Goal: Information Seeking & Learning: Learn about a topic

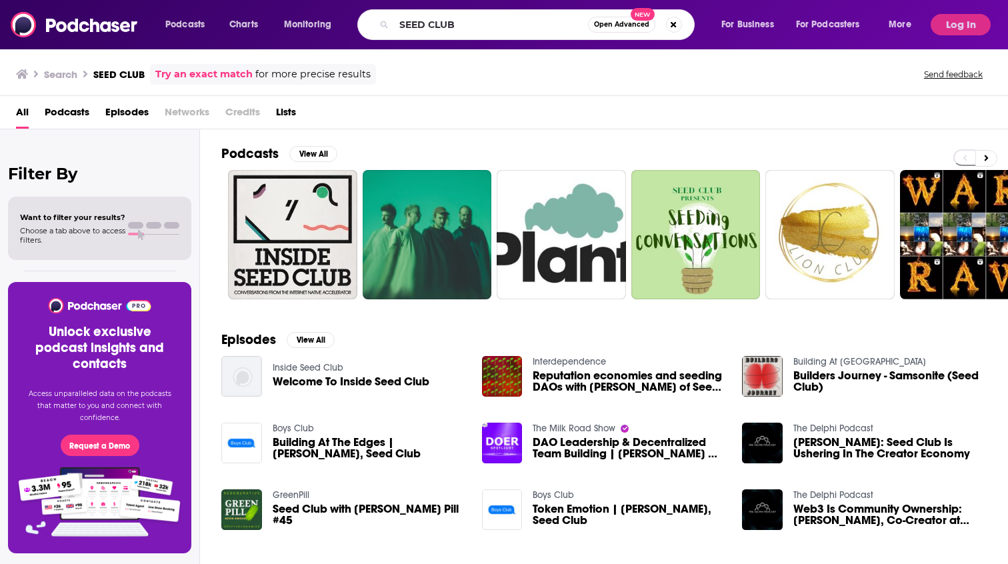
click at [421, 18] on input "SEED CLUB" at bounding box center [491, 24] width 194 height 21
type input "Cheeky Crypto"
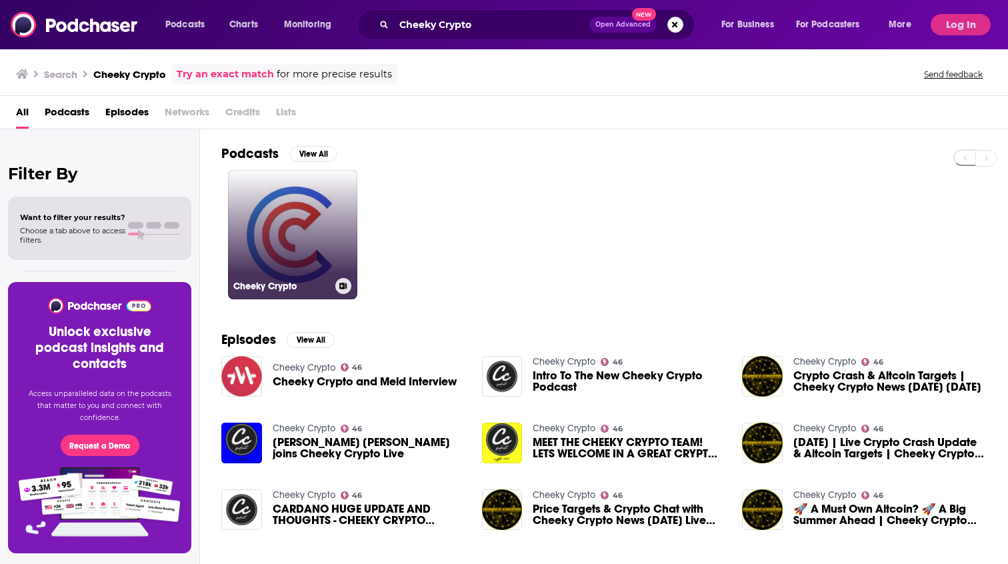
click at [320, 227] on link "Cheeky Crypto" at bounding box center [292, 234] width 129 height 129
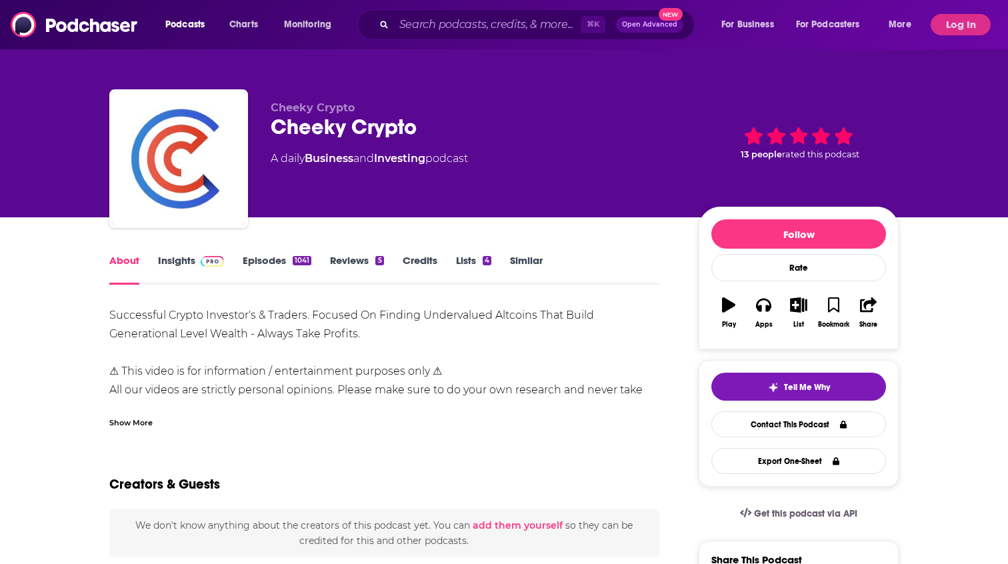
click at [179, 268] on link "Insights" at bounding box center [191, 269] width 66 height 31
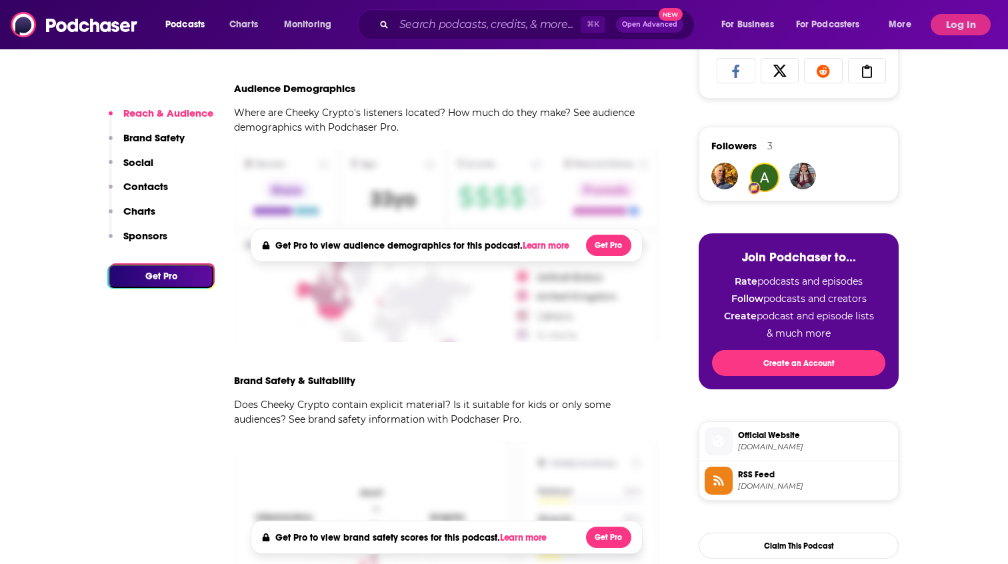
scroll to position [227, 0]
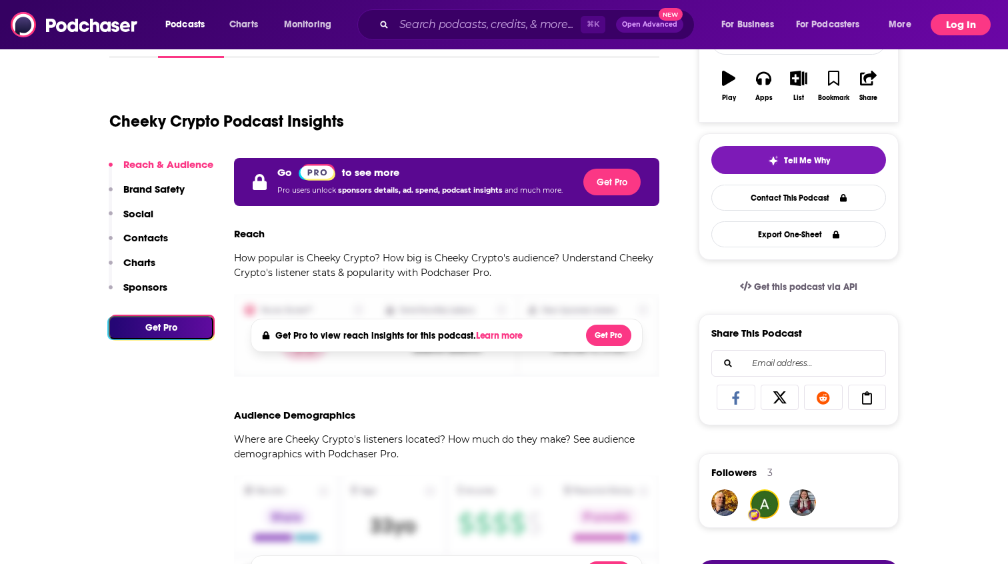
click at [959, 17] on button "Log In" at bounding box center [961, 24] width 60 height 21
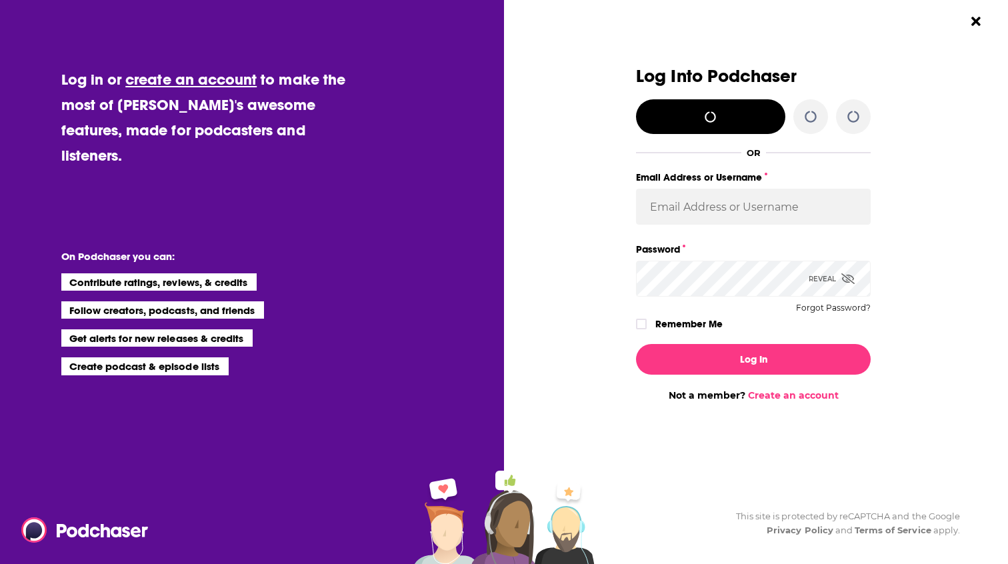
scroll to position [0, 0]
type input "MelrosePR"
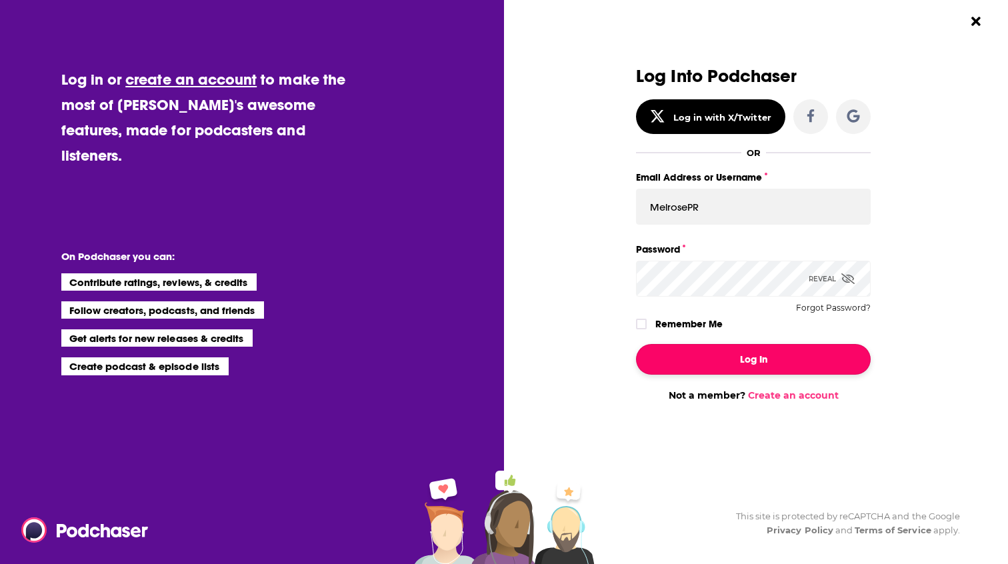
click at [740, 371] on button "Log In" at bounding box center [753, 359] width 235 height 31
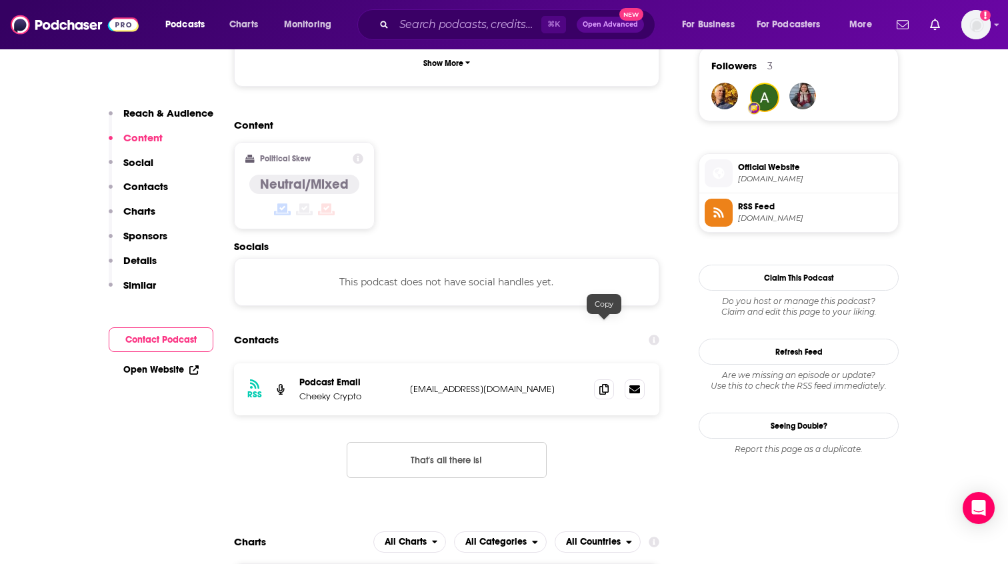
scroll to position [983, 0]
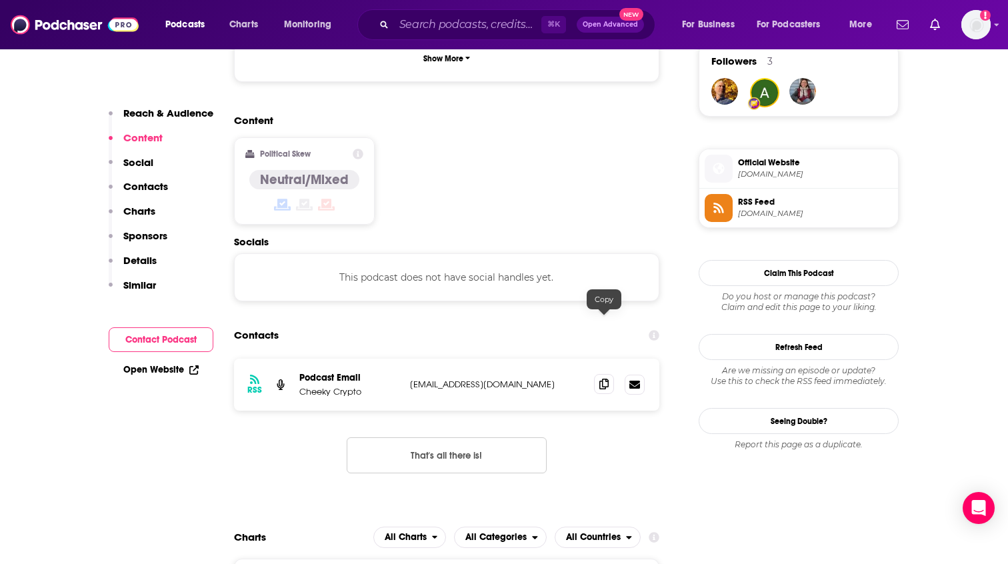
click at [600, 379] on icon at bounding box center [604, 384] width 9 height 11
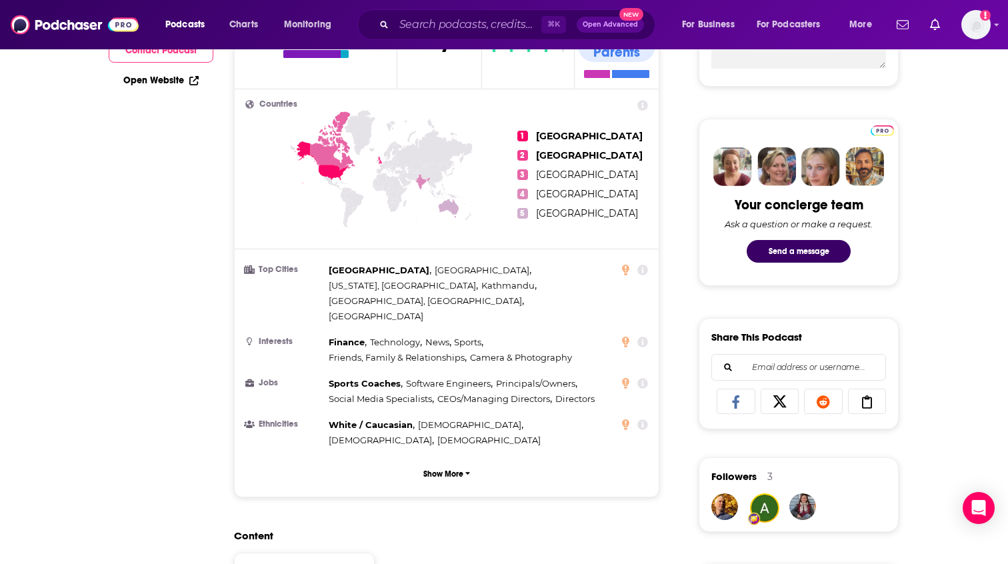
scroll to position [0, 0]
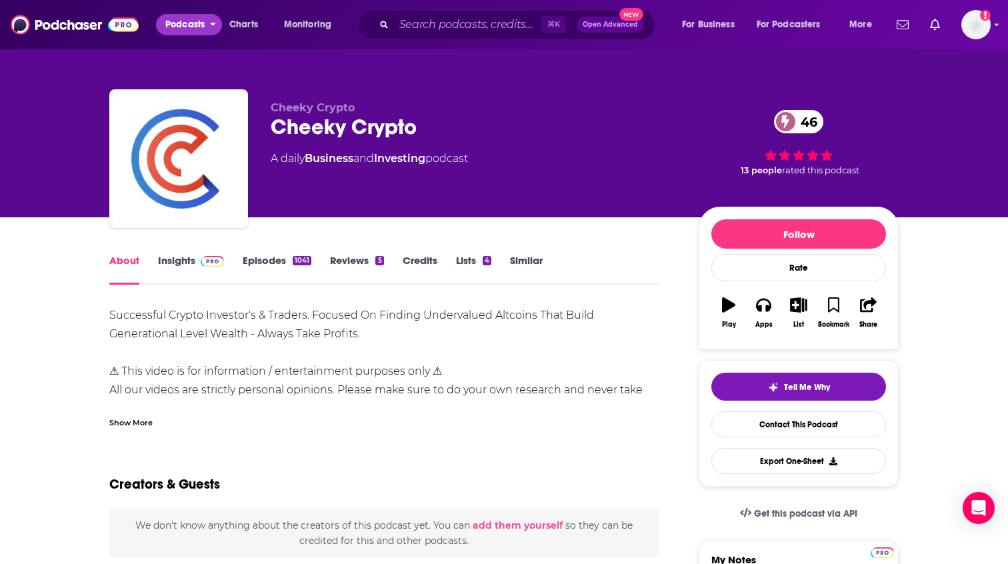
click at [189, 27] on span "Podcasts" at bounding box center [184, 24] width 39 height 19
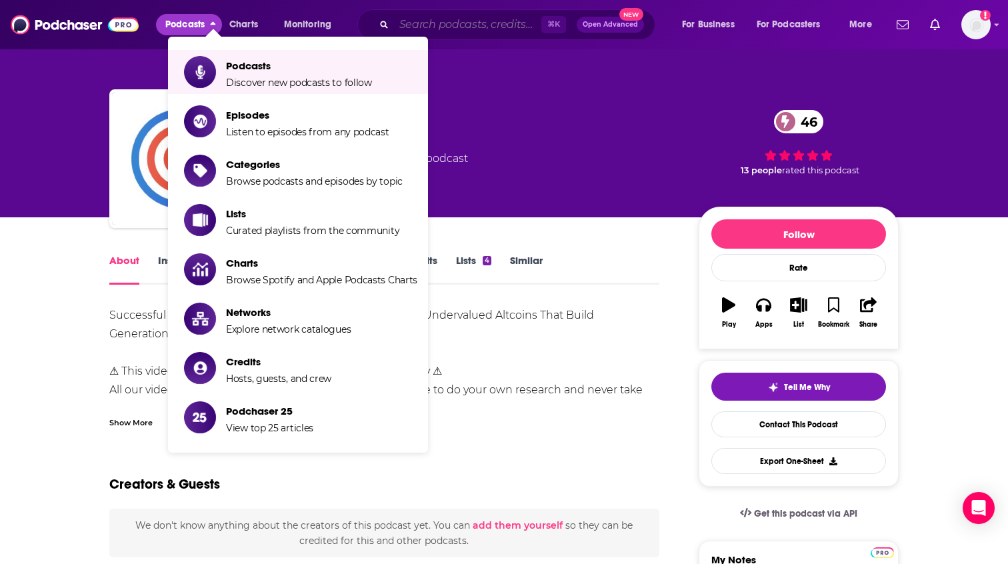
click at [433, 26] on input "Search podcasts, credits, & more..." at bounding box center [467, 24] width 147 height 21
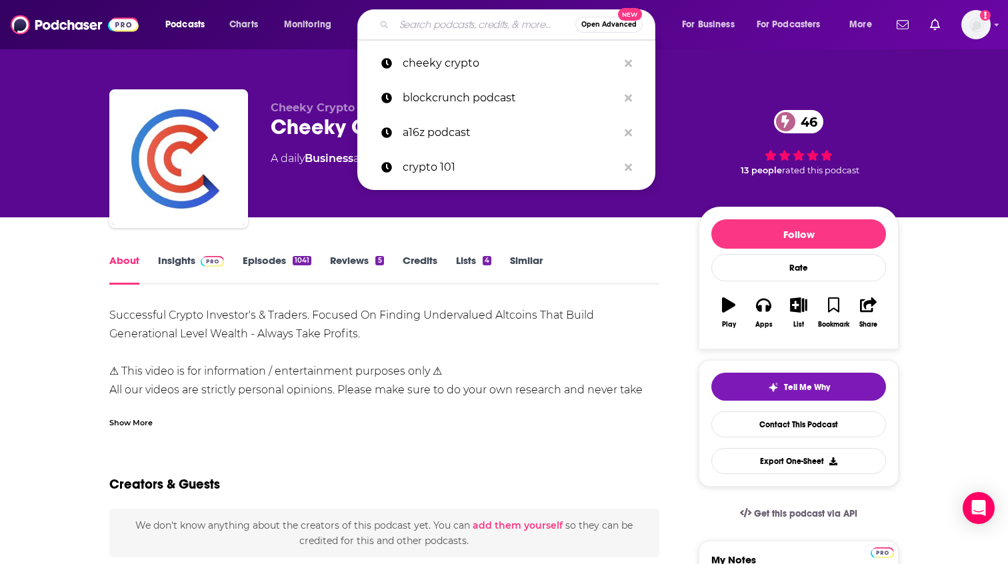
paste input "Masters of Scale How I Built This How I Built This"
type input "Masters of Scale How I Built This How I Built This"
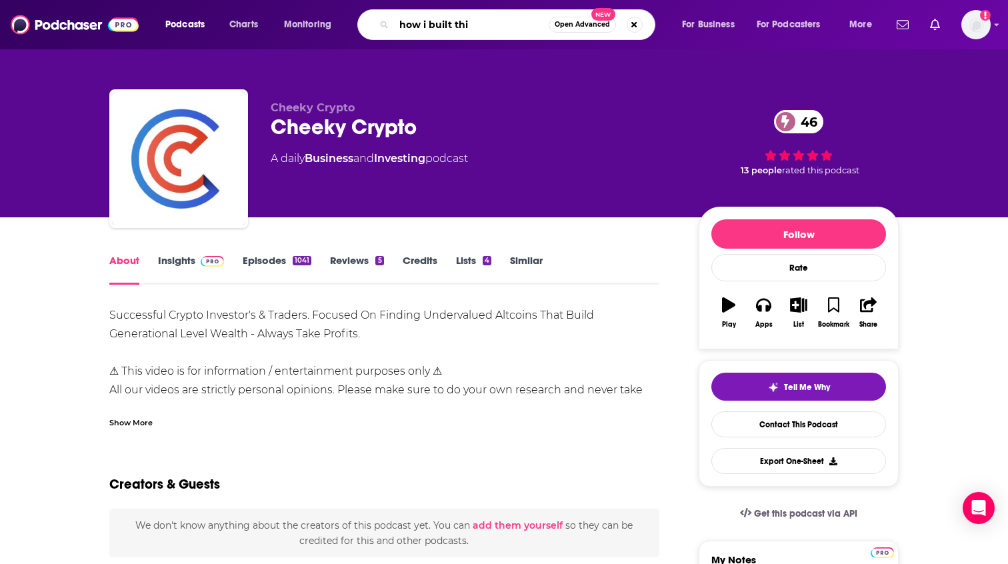
type input "how i built this"
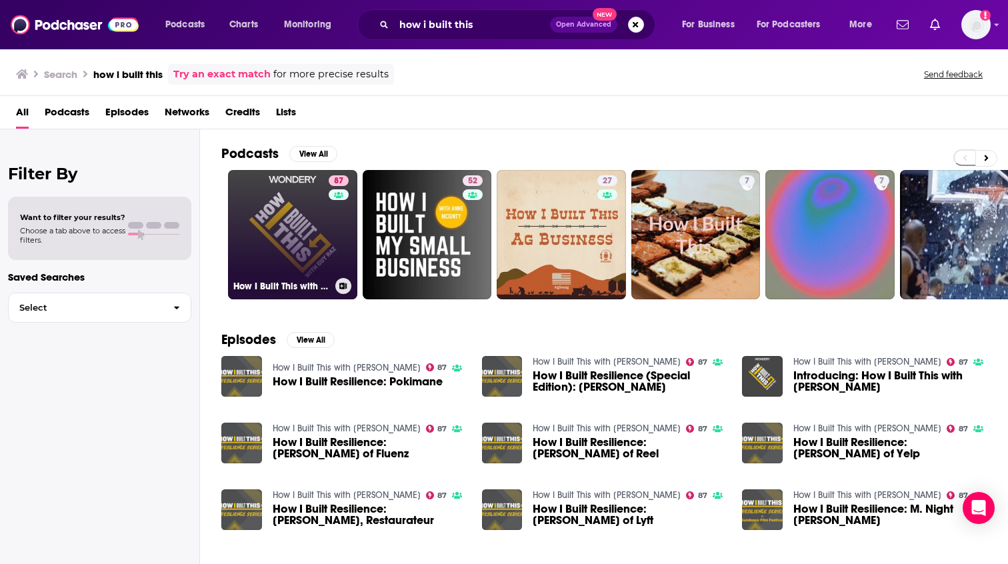
click at [323, 217] on link "87 How I Built This with [PERSON_NAME]" at bounding box center [292, 234] width 129 height 129
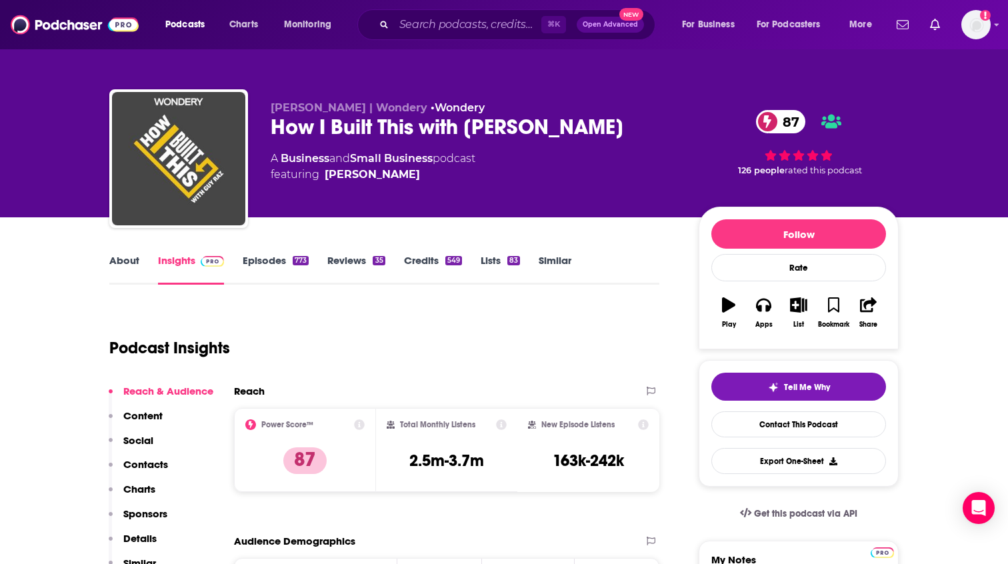
click at [447, 139] on div "How I Built This with [PERSON_NAME] 87" at bounding box center [474, 127] width 407 height 26
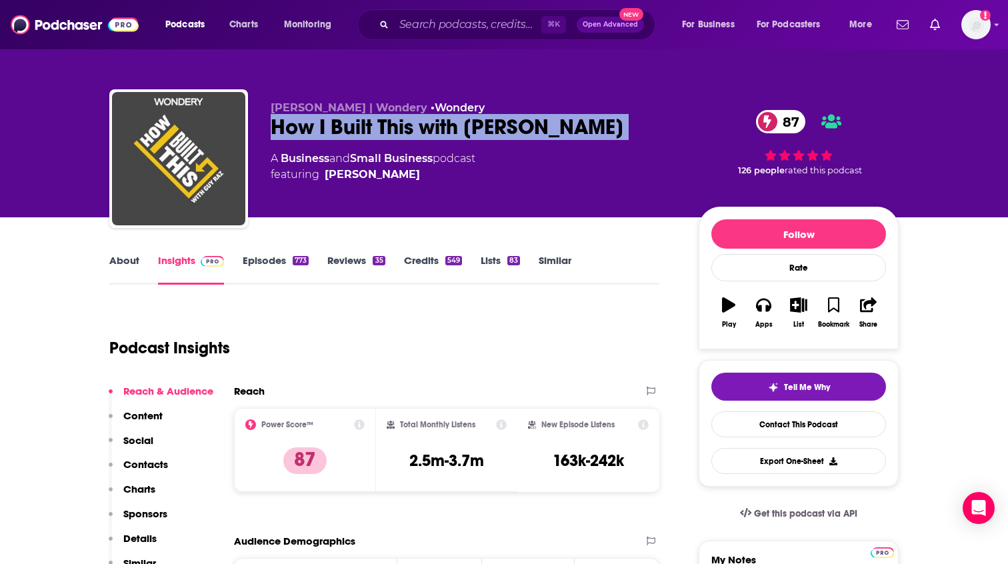
click at [447, 139] on div "How I Built This with [PERSON_NAME] 87" at bounding box center [474, 127] width 407 height 26
copy div "How I Built This with [PERSON_NAME] 87"
click at [413, 15] on input "Search podcasts, credits, & more..." at bounding box center [467, 24] width 147 height 21
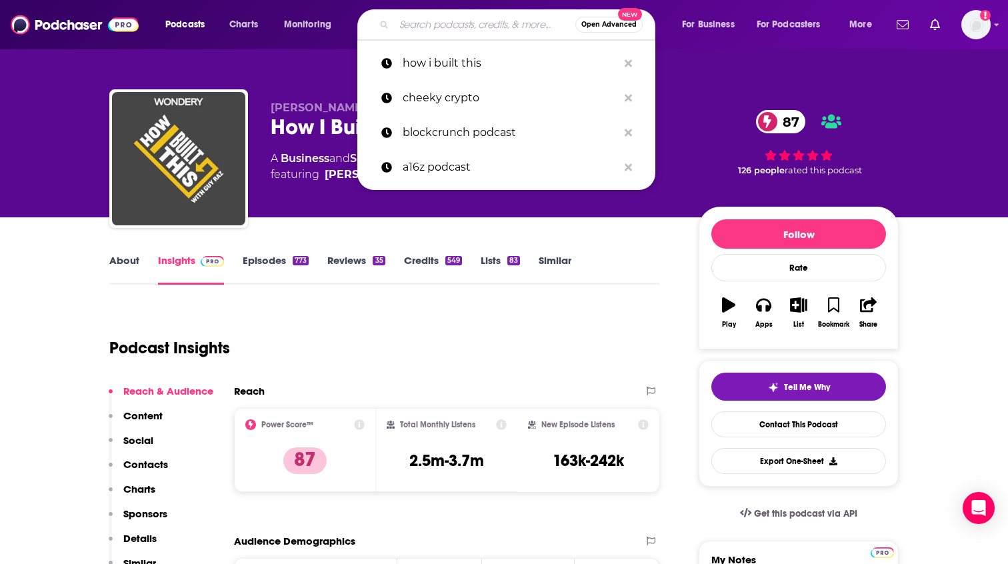
click at [600, 23] on span "Open Advanced" at bounding box center [609, 24] width 55 height 7
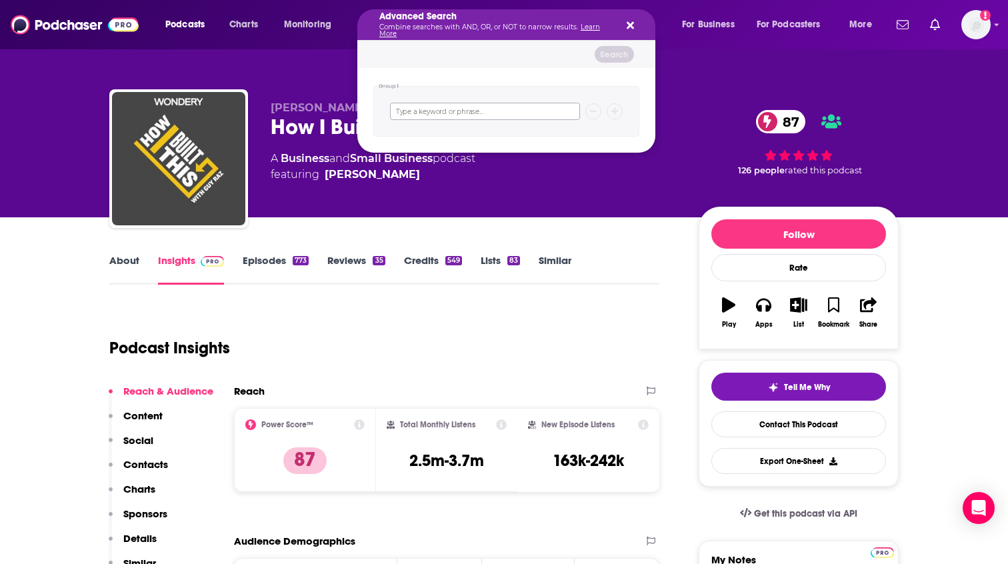
click at [456, 114] on input "Search podcasts, credits, & more..." at bounding box center [485, 111] width 190 height 17
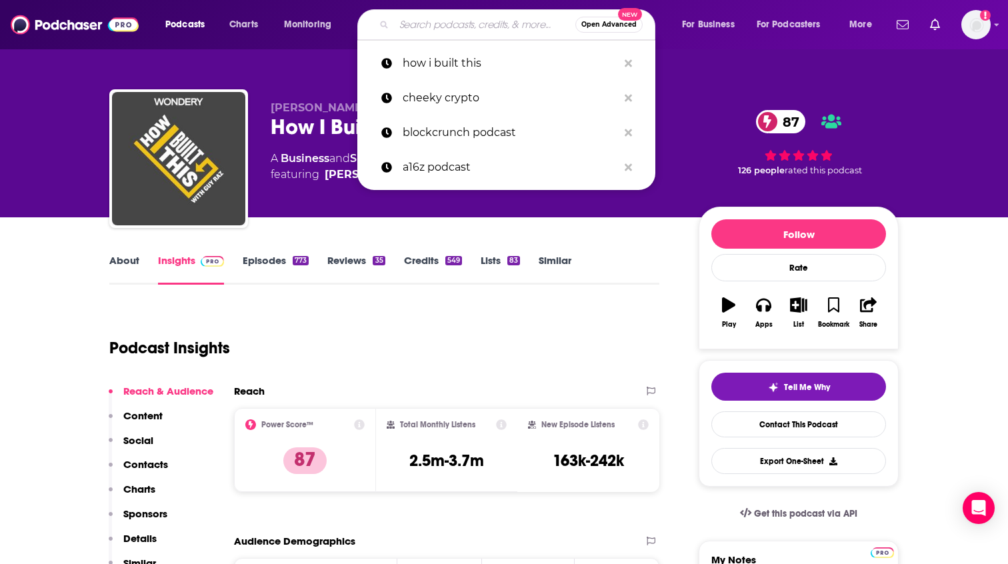
click at [187, 29] on span "Podcasts" at bounding box center [184, 24] width 39 height 19
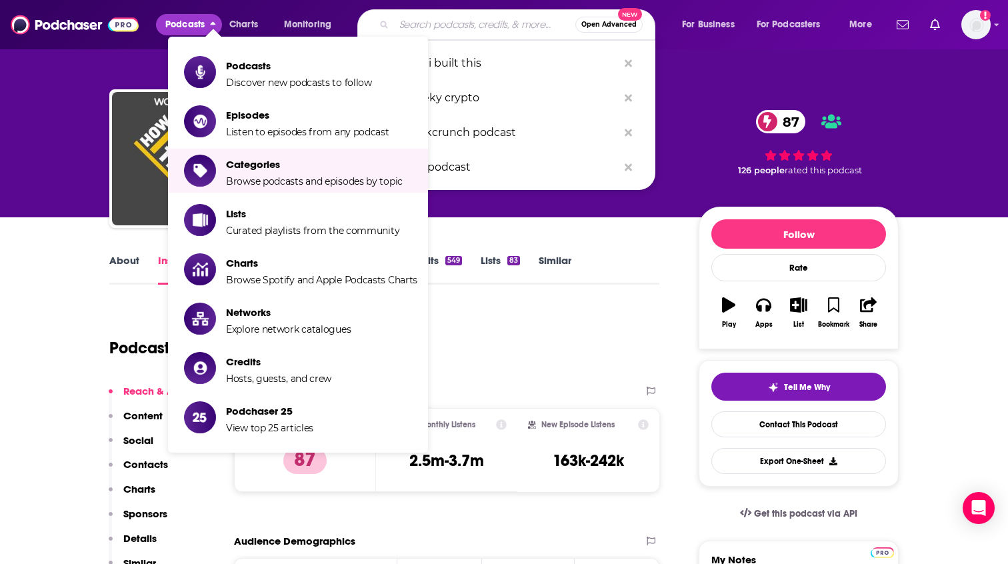
click at [506, 23] on input "Search podcasts, credits, & more..." at bounding box center [484, 24] width 181 height 21
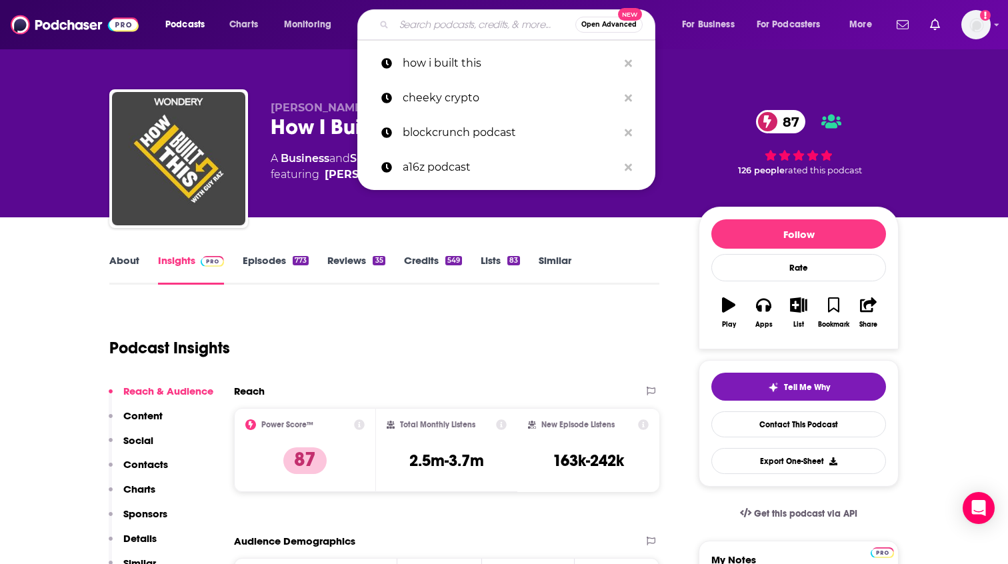
paste input "1. Startup Hustle"
type input "1. Startup Hustle"
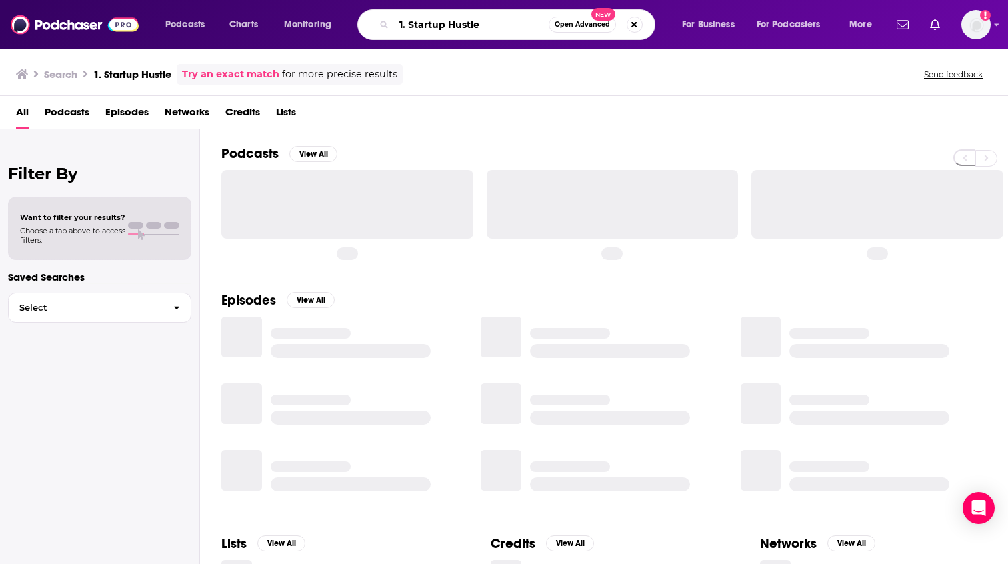
drag, startPoint x: 413, startPoint y: 27, endPoint x: 395, endPoint y: 27, distance: 18.0
click at [395, 27] on input "1. Startup Hustle" at bounding box center [471, 24] width 155 height 21
click at [409, 24] on input "1. Startup Hustle" at bounding box center [471, 24] width 155 height 21
drag, startPoint x: 411, startPoint y: 24, endPoint x: 398, endPoint y: 24, distance: 13.3
click at [398, 24] on input "1. Startup Hustle" at bounding box center [471, 24] width 155 height 21
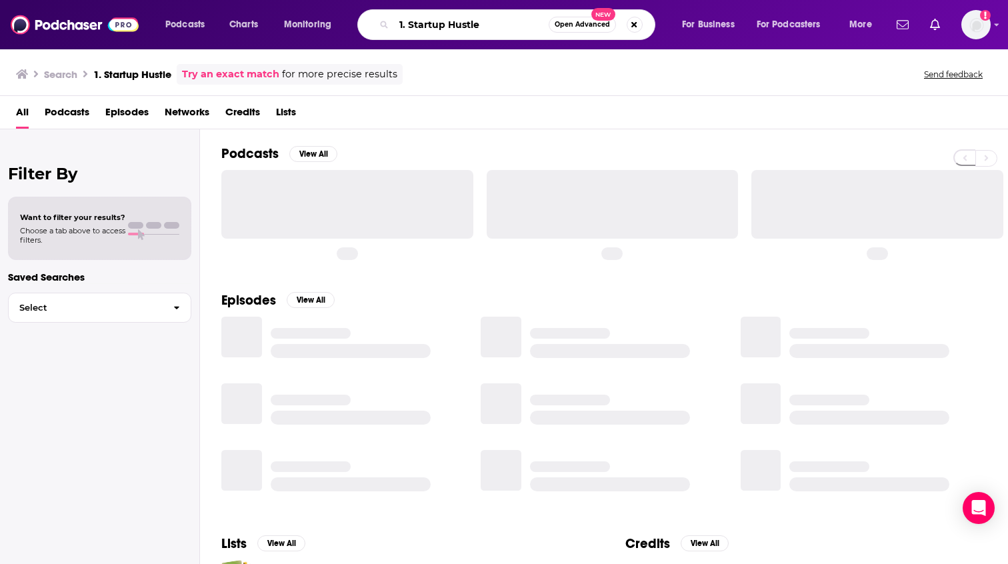
click at [398, 24] on input "1. Startup Hustle" at bounding box center [471, 24] width 155 height 21
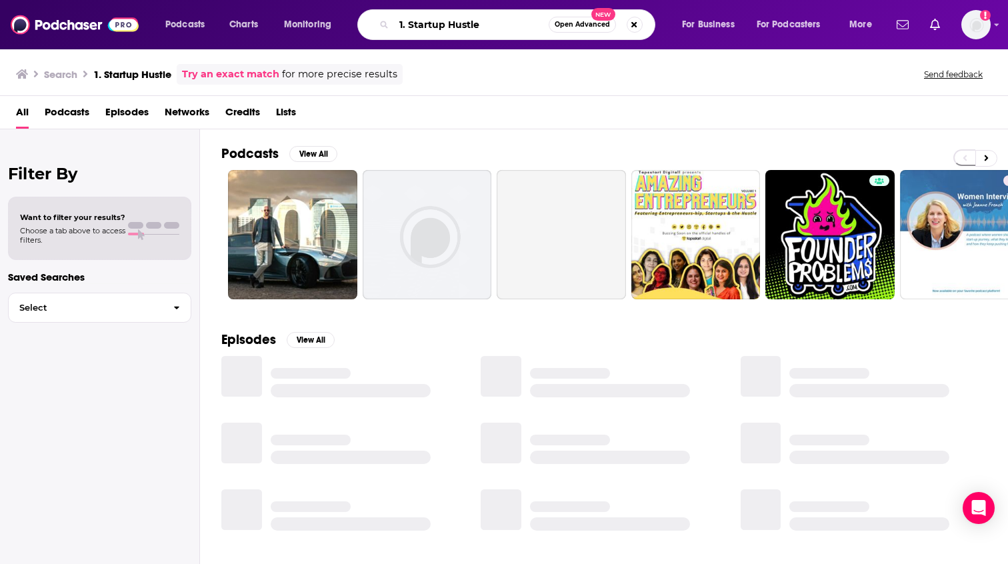
drag, startPoint x: 411, startPoint y: 23, endPoint x: 397, endPoint y: 23, distance: 14.0
click at [397, 23] on input "1. Startup Hustle" at bounding box center [471, 24] width 155 height 21
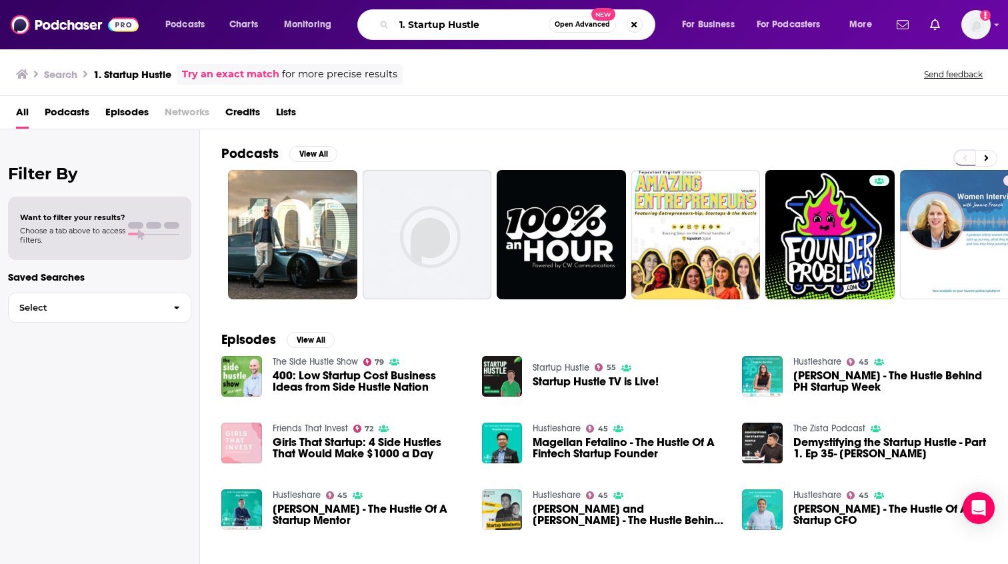
click at [457, 26] on input "1. Startup Hustle" at bounding box center [471, 24] width 155 height 21
click at [407, 22] on input "1. Startup Hustle" at bounding box center [471, 24] width 155 height 21
drag, startPoint x: 407, startPoint y: 22, endPoint x: 398, endPoint y: 22, distance: 9.3
click at [398, 22] on input "1. Startup Hustle" at bounding box center [471, 24] width 155 height 21
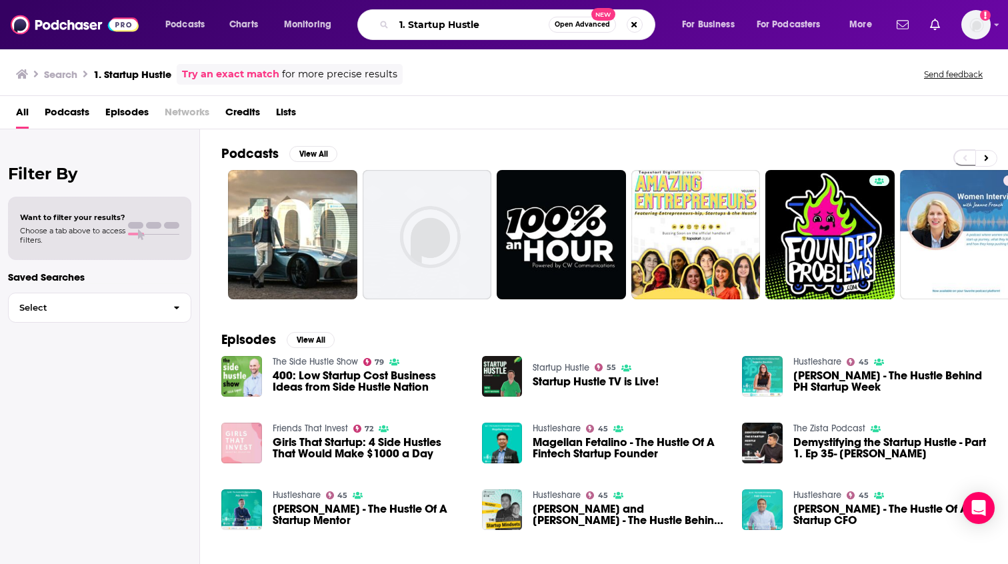
click at [405, 22] on input "1. Startup Hustle" at bounding box center [471, 24] width 155 height 21
type input "Startup Hustle"
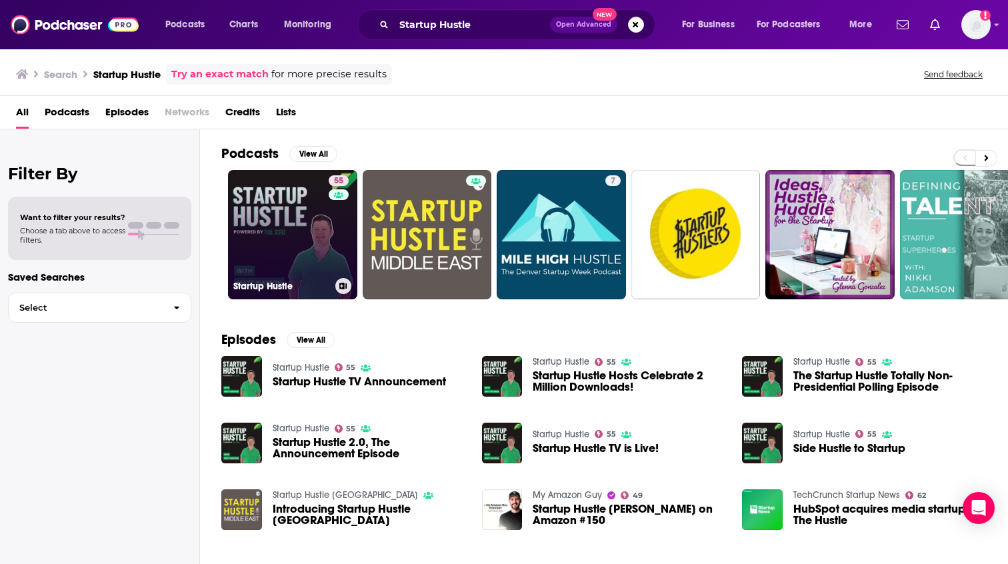
click at [307, 201] on link "55 Startup Hustle" at bounding box center [292, 234] width 129 height 129
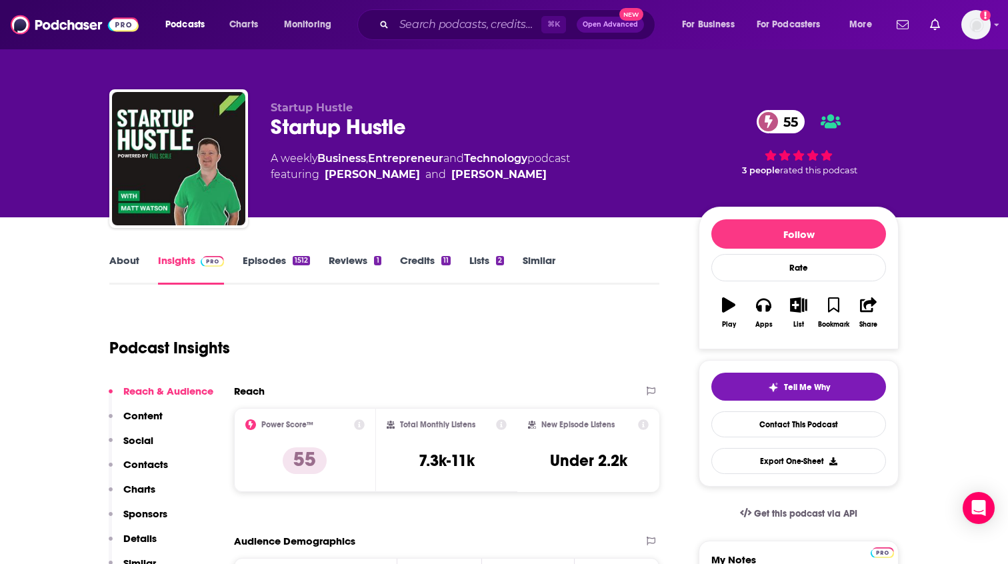
click at [251, 266] on link "Episodes 1512" at bounding box center [276, 269] width 67 height 31
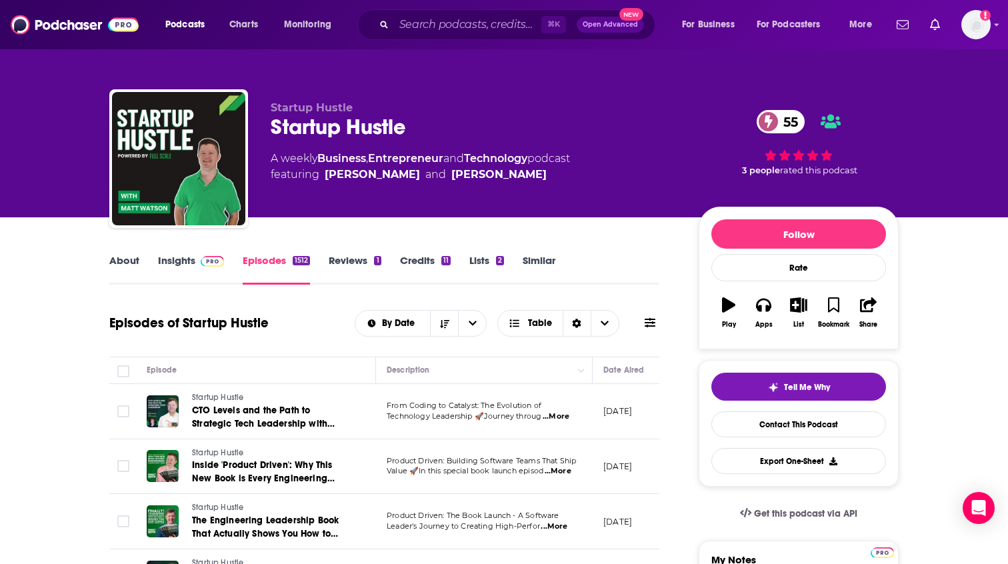
click at [175, 265] on link "Insights" at bounding box center [191, 269] width 66 height 31
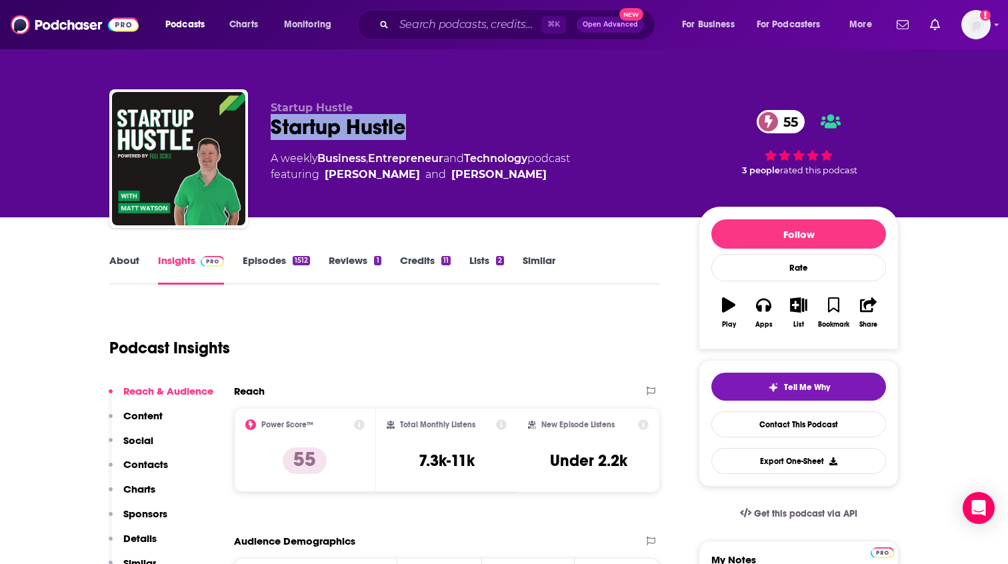
drag, startPoint x: 456, startPoint y: 137, endPoint x: 268, endPoint y: 131, distance: 187.5
click at [268, 131] on div "Startup Hustle Startup Hustle 55 A weekly Business , Entrepreneur and Technolog…" at bounding box center [504, 161] width 790 height 144
copy h2 "Startup Hustle"
click at [266, 263] on link "Episodes 1512" at bounding box center [276, 269] width 67 height 31
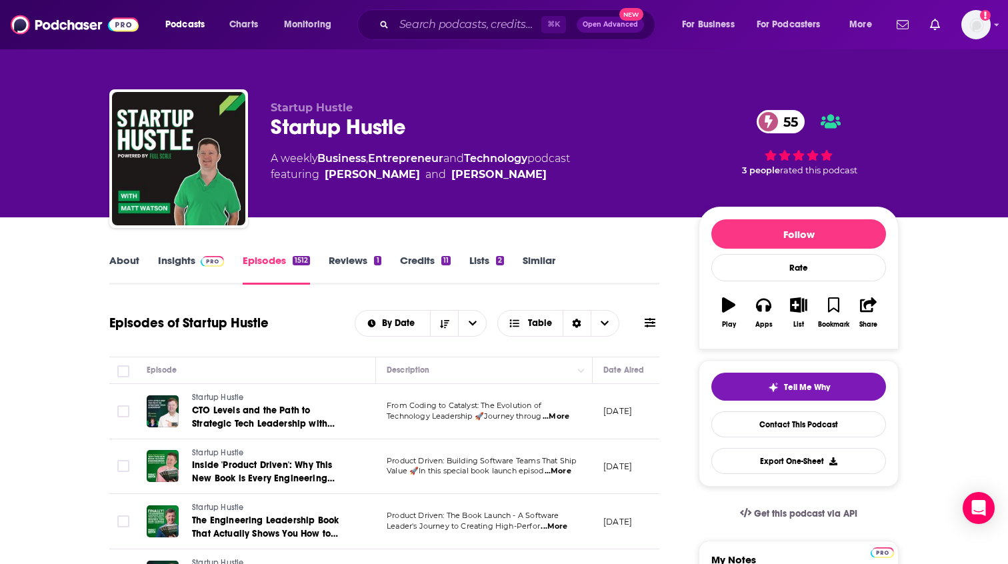
click at [186, 268] on link "Insights" at bounding box center [191, 269] width 66 height 31
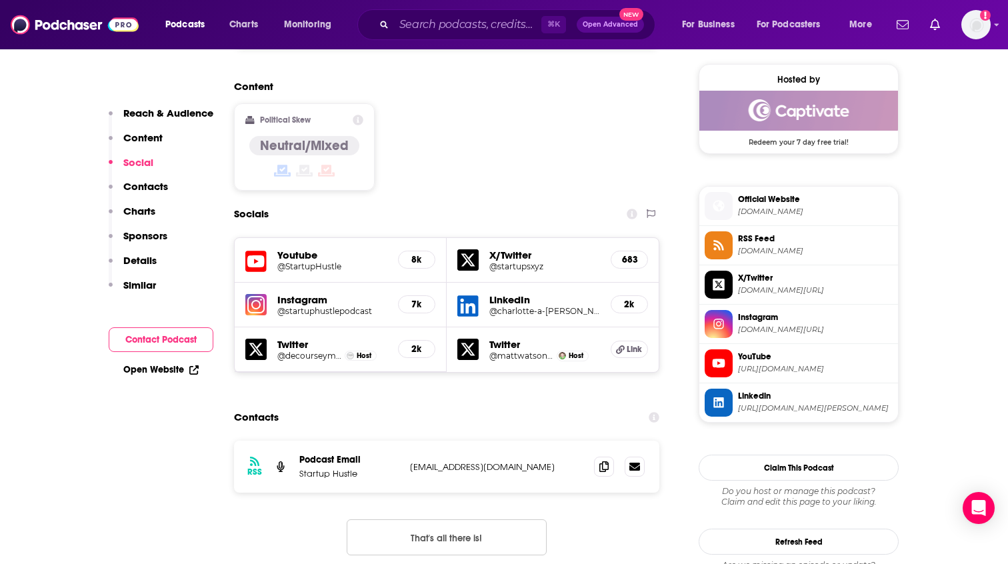
scroll to position [1101, 0]
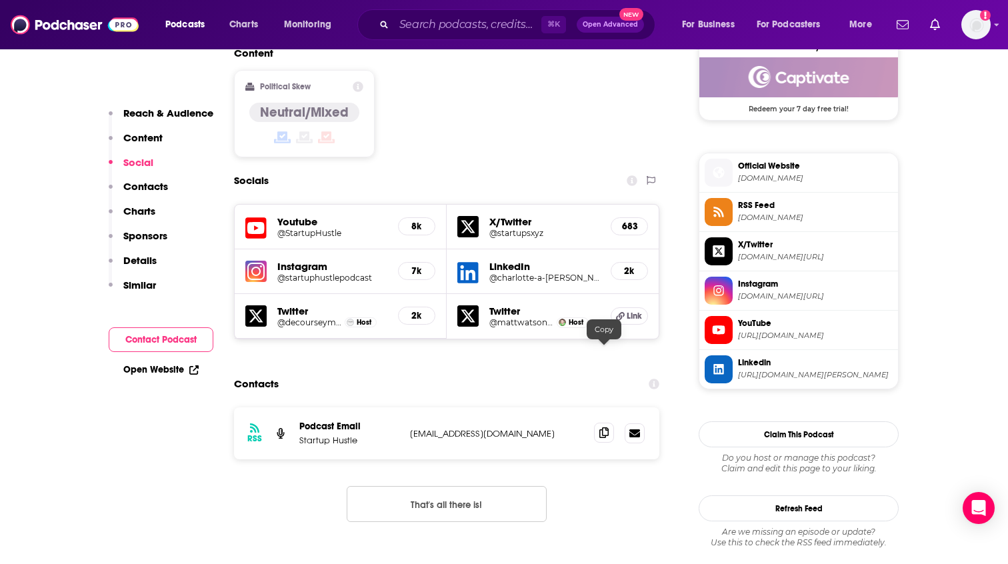
click at [606, 427] on icon at bounding box center [604, 432] width 9 height 11
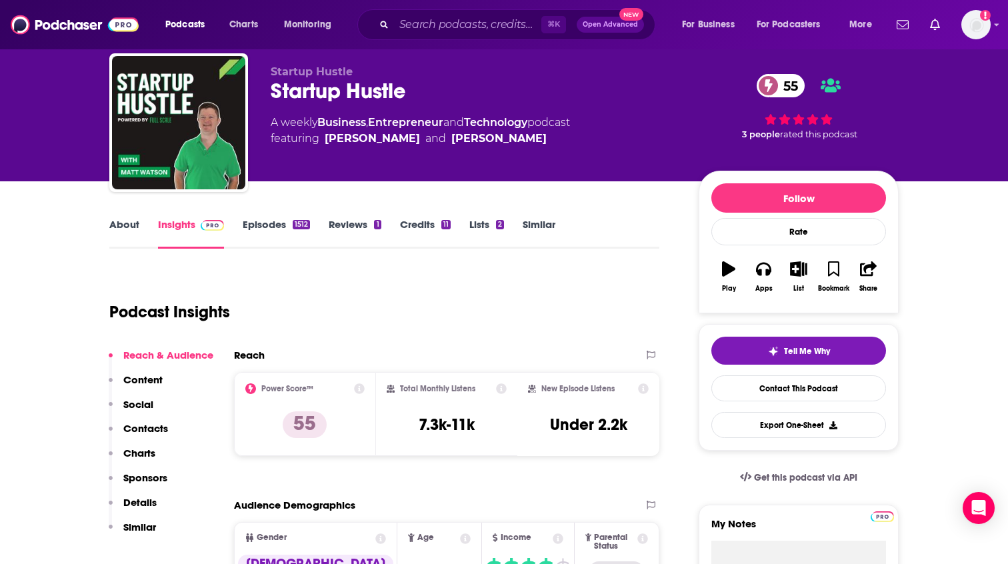
scroll to position [0, 0]
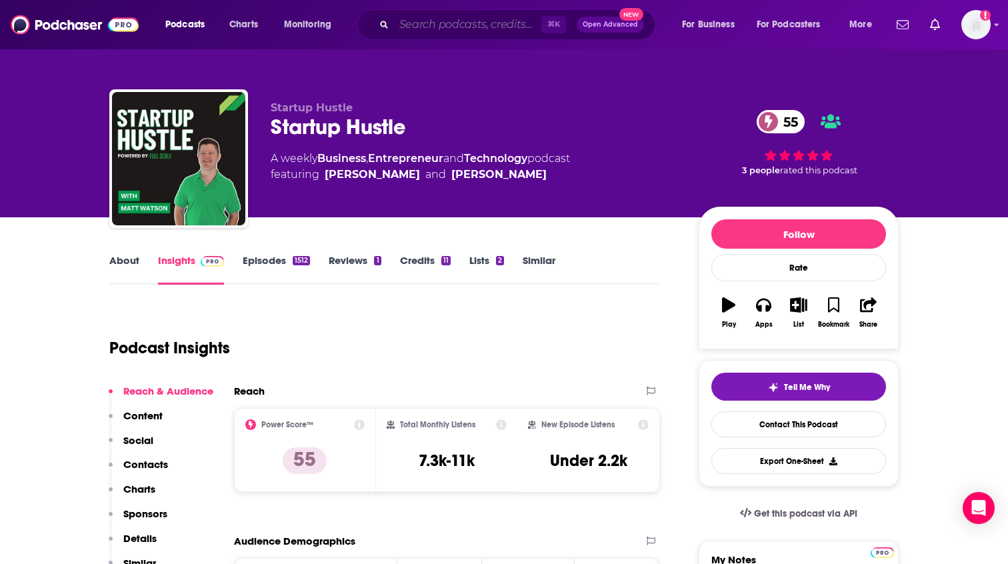
click at [502, 17] on input "Search podcasts, credits, & more..." at bounding box center [467, 24] width 147 height 21
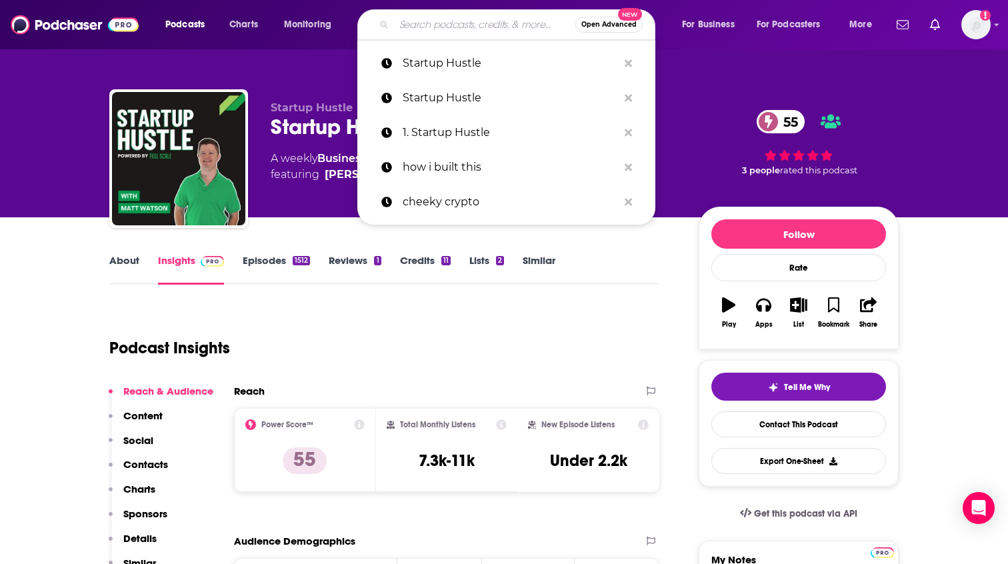
paste input "Founders Unfound"
type input "Founders Unfound"
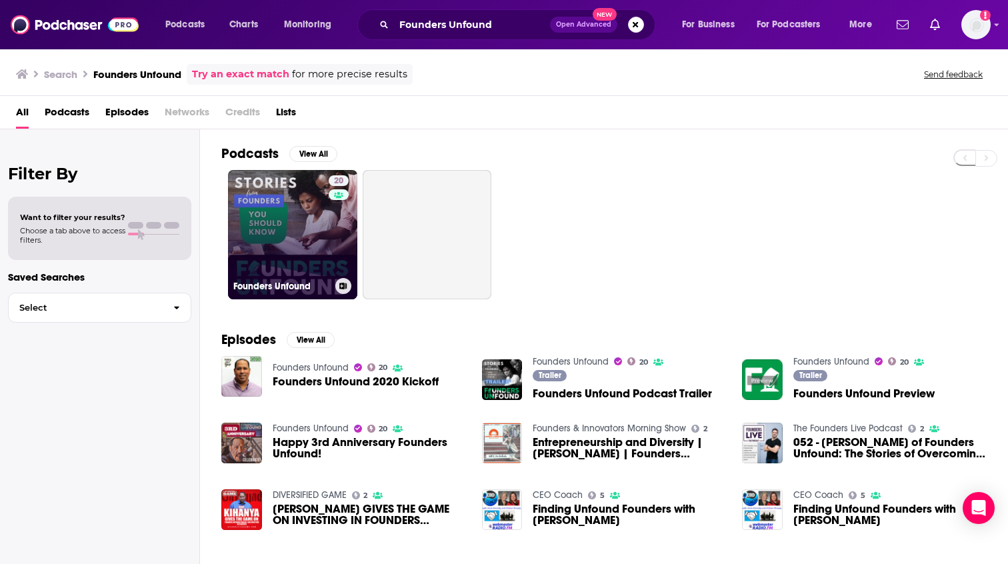
click at [300, 252] on link "20 Founders Unfound" at bounding box center [292, 234] width 129 height 129
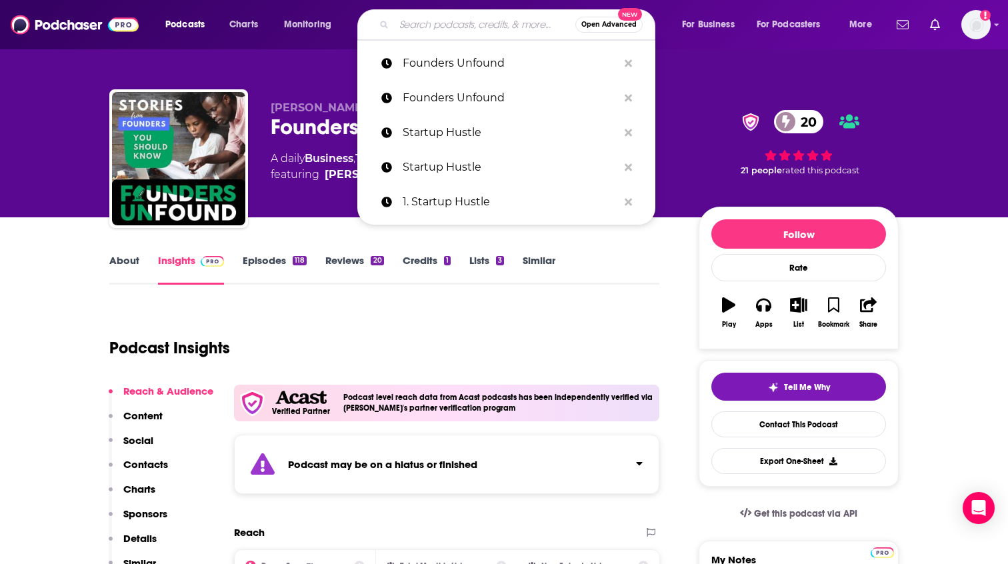
click at [480, 20] on input "Search podcasts, credits, & more..." at bounding box center [484, 24] width 181 height 21
paste input "The Pitch Deck"
type input "The Pitch Deck"
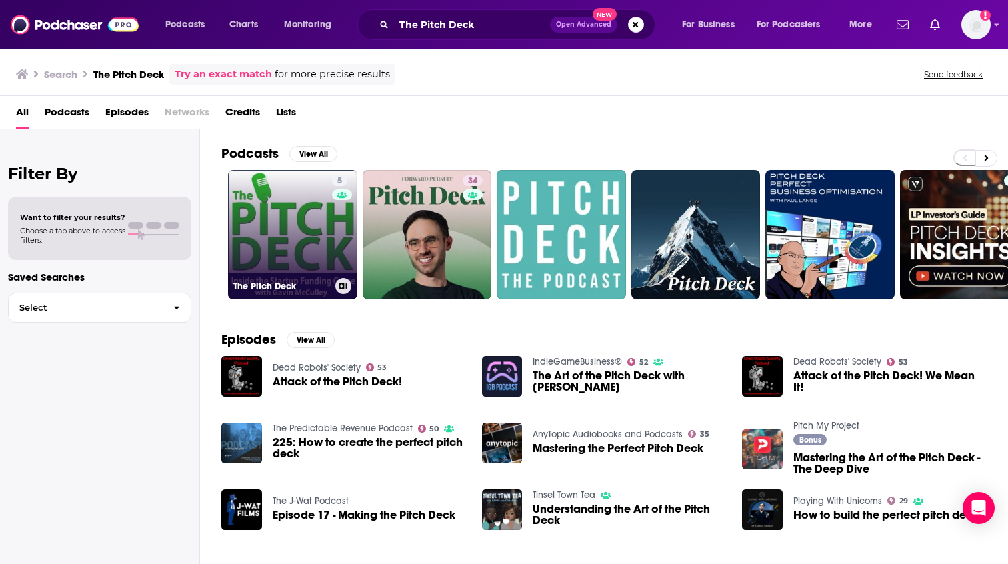
click at [292, 246] on link "5 The Pitch Deck" at bounding box center [292, 234] width 129 height 129
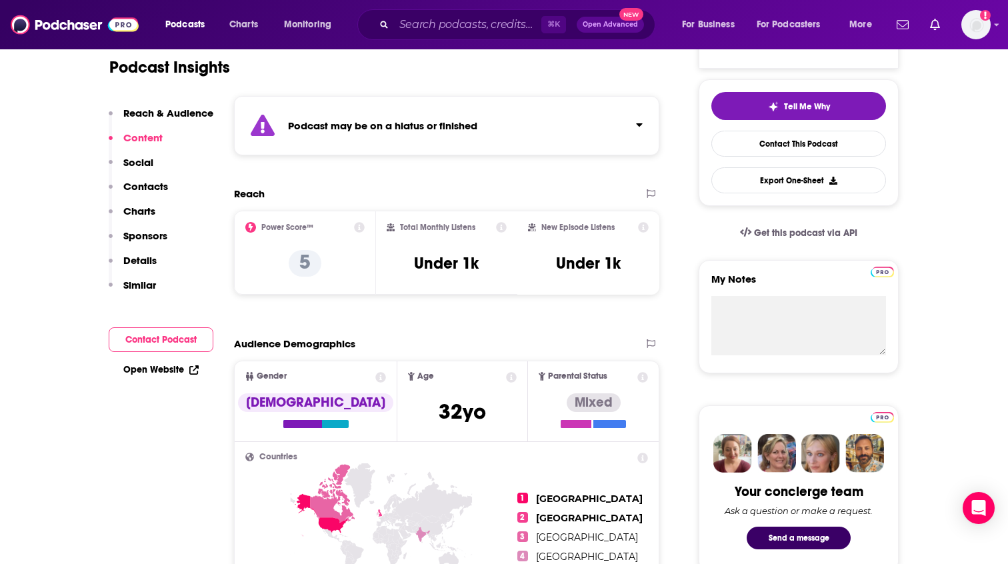
scroll to position [57, 0]
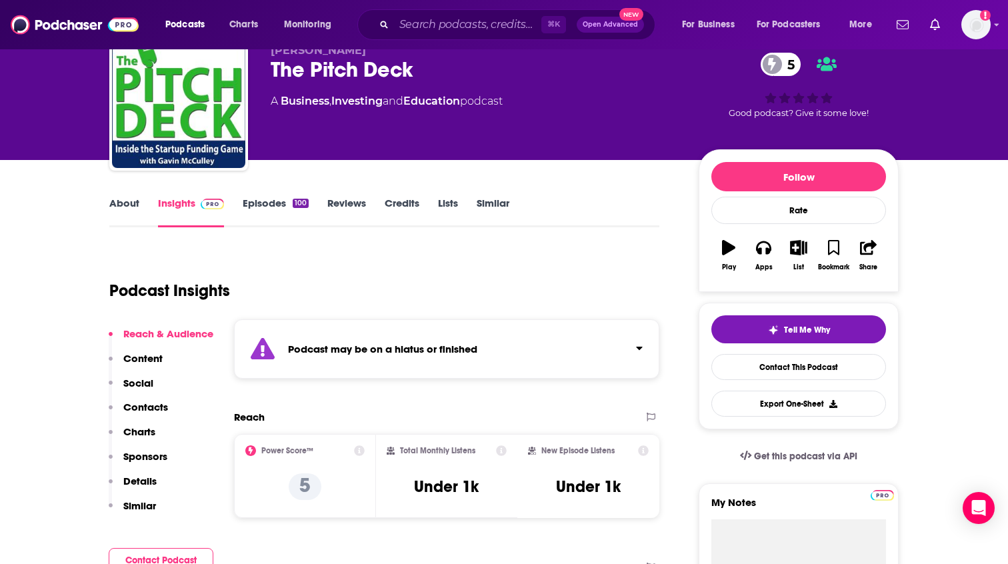
click at [261, 206] on link "Episodes 100" at bounding box center [276, 212] width 66 height 31
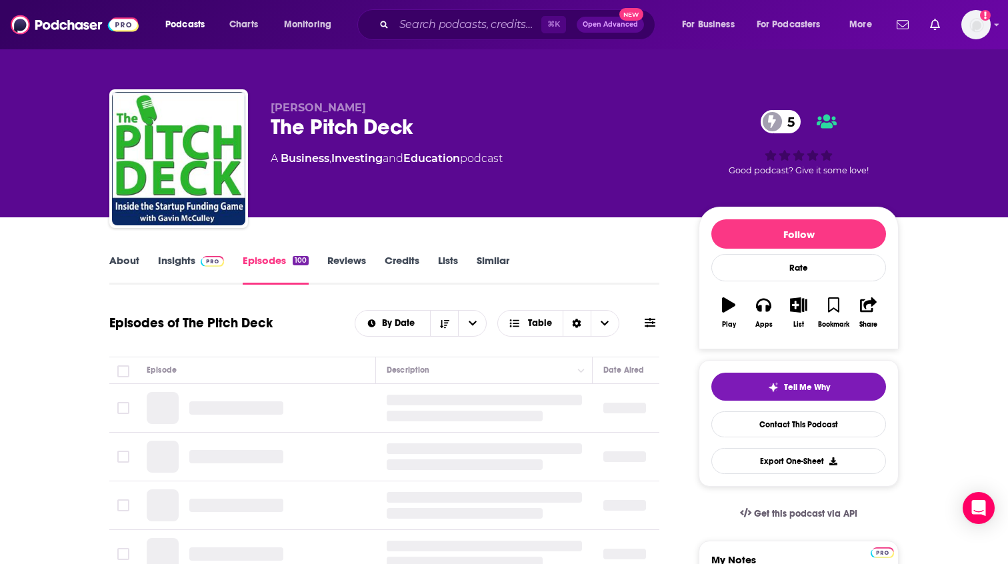
scroll to position [73, 0]
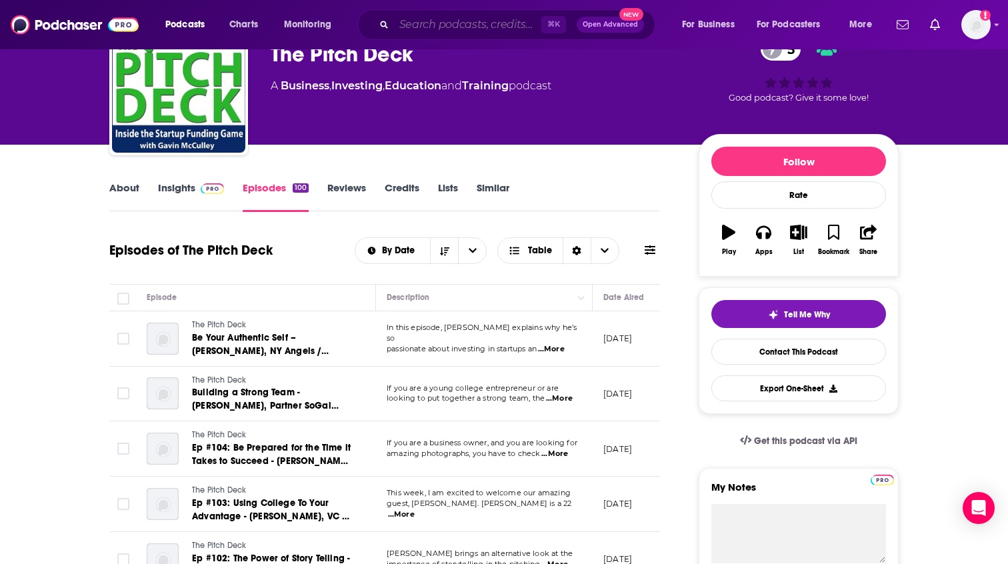
click at [510, 25] on input "Search podcasts, credits, & more..." at bounding box center [467, 24] width 147 height 21
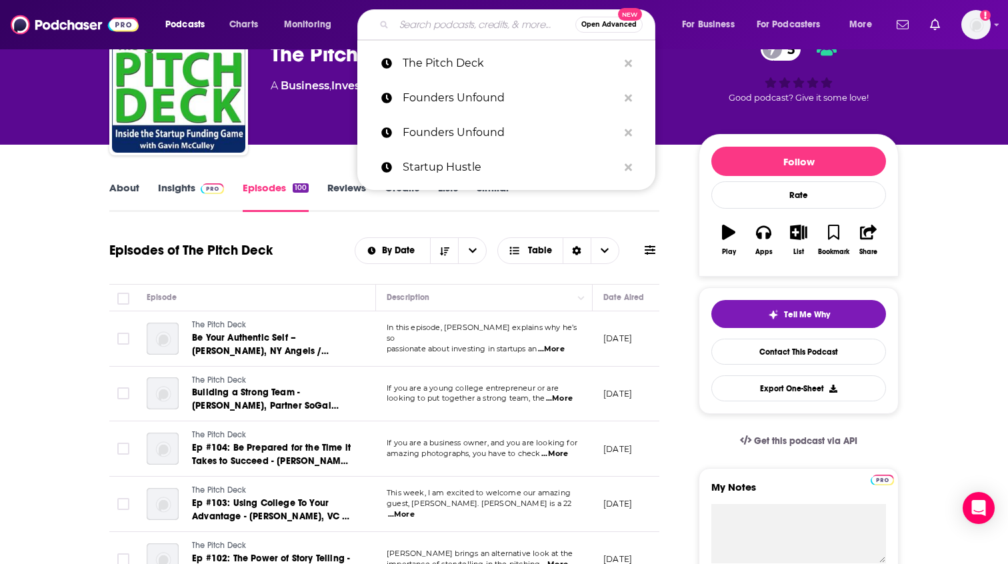
paste input "The Modern Startup Podcast"
type input "The Modern Startup Podcast"
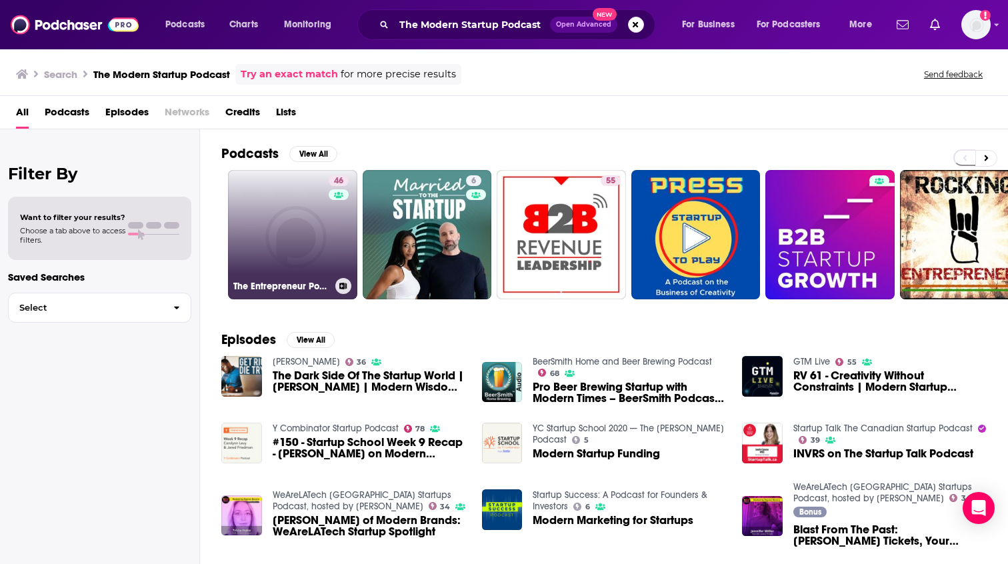
click at [315, 231] on link "46 The Entrepreneur Podcast - Interviews with [DEMOGRAPHIC_DATA] and [DEMOGRAPH…" at bounding box center [292, 234] width 129 height 129
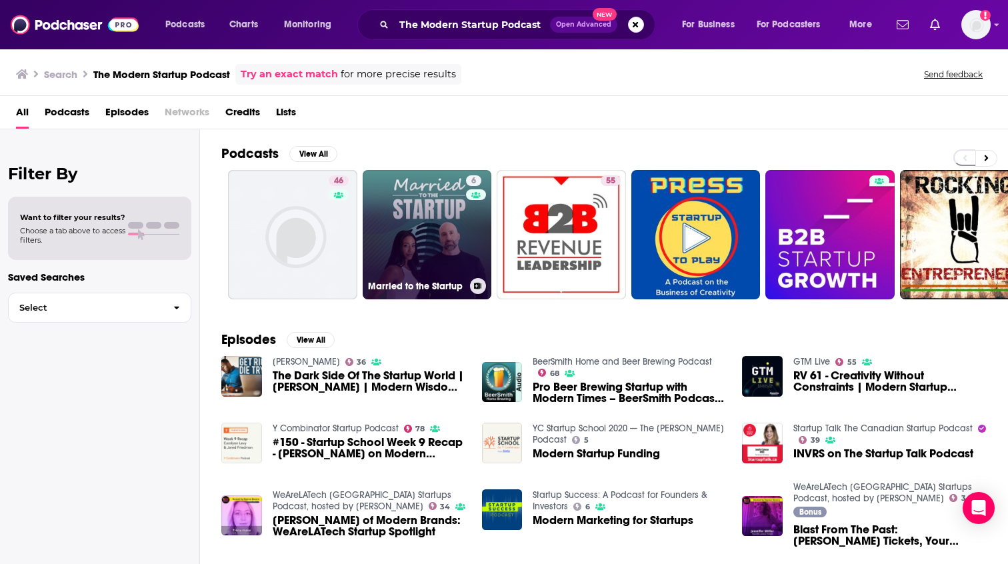
click at [429, 250] on link "6 Married to the Startup" at bounding box center [427, 234] width 129 height 129
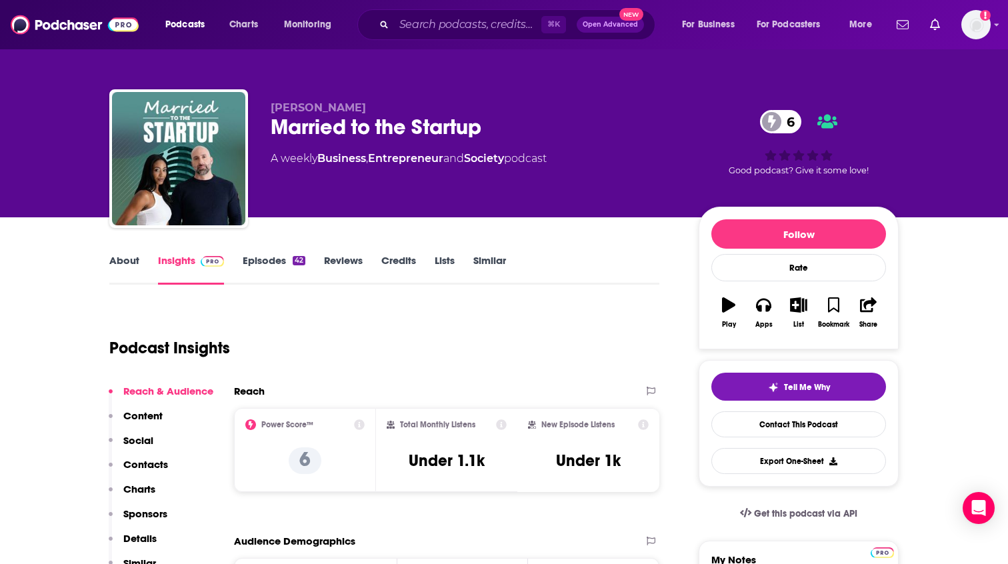
click at [131, 267] on link "About" at bounding box center [124, 269] width 30 height 31
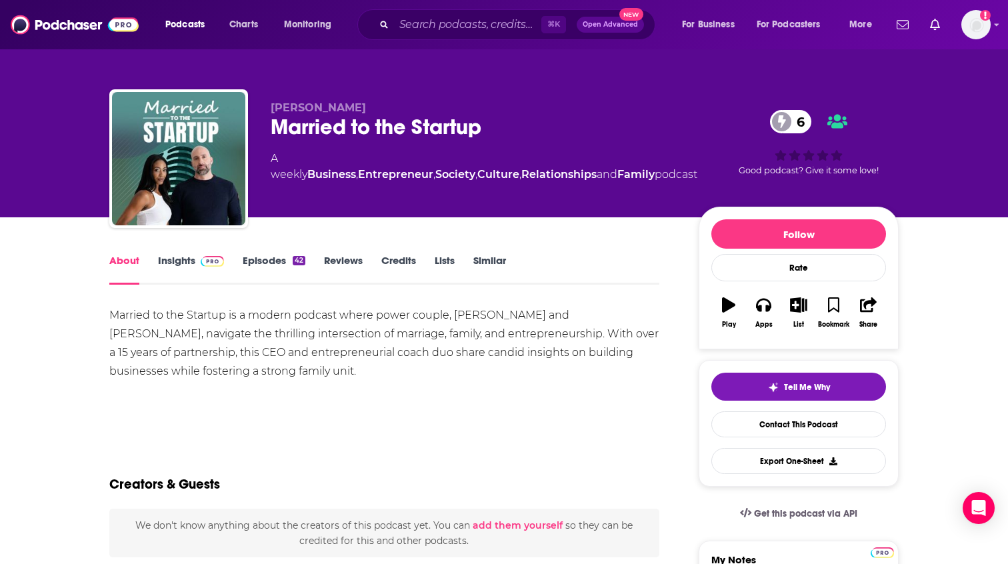
click at [275, 263] on link "Episodes 42" at bounding box center [274, 269] width 63 height 31
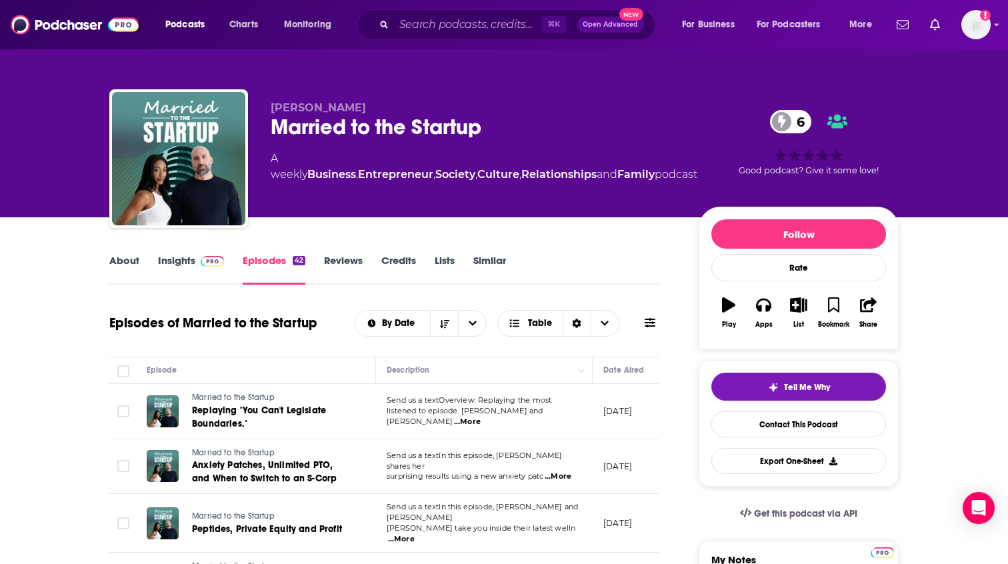
click at [131, 261] on link "About" at bounding box center [124, 269] width 30 height 31
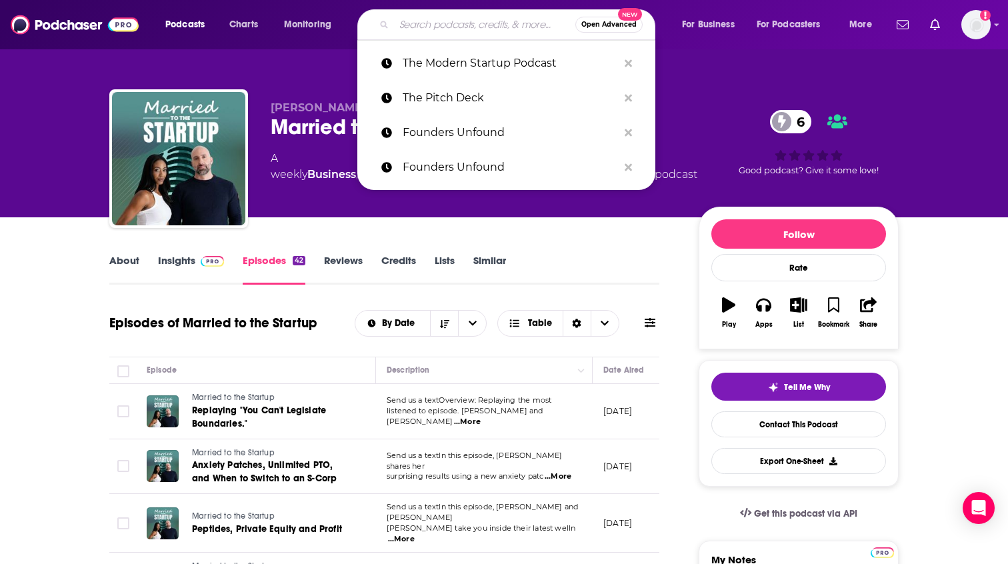
click at [498, 23] on input "Search podcasts, credits, & more..." at bounding box center [484, 24] width 181 height 21
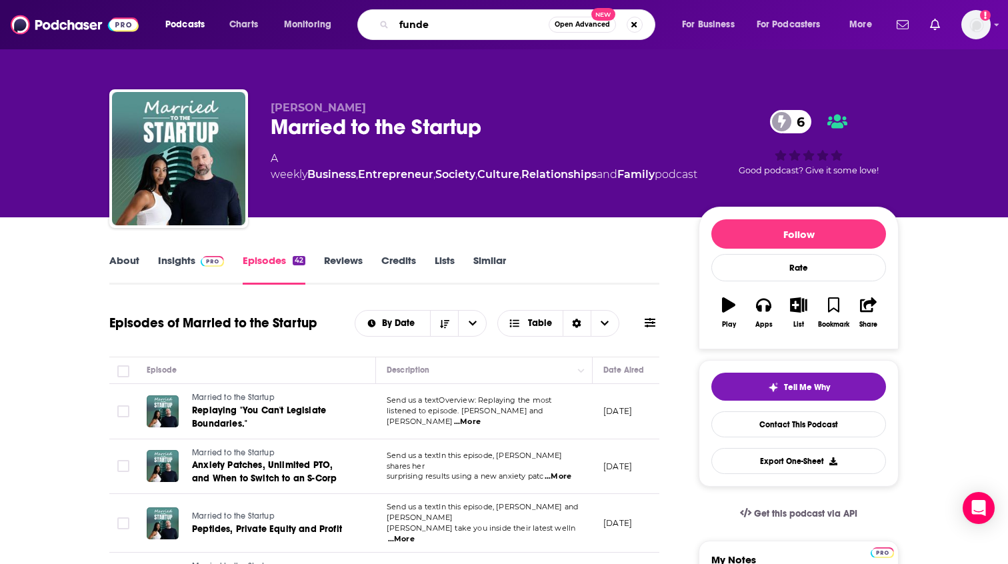
type input "funded"
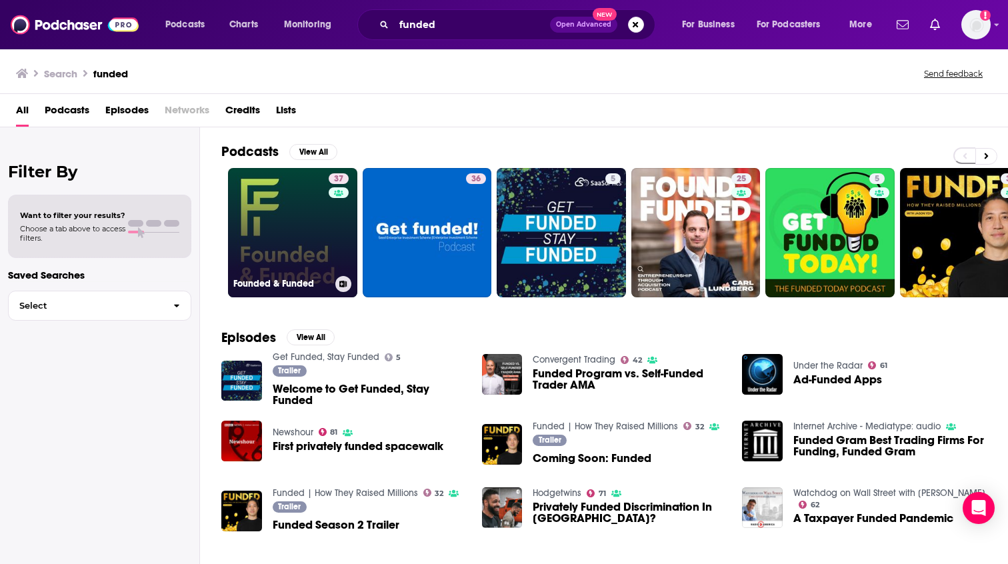
click at [300, 254] on link "37 Founded & Funded" at bounding box center [292, 232] width 129 height 129
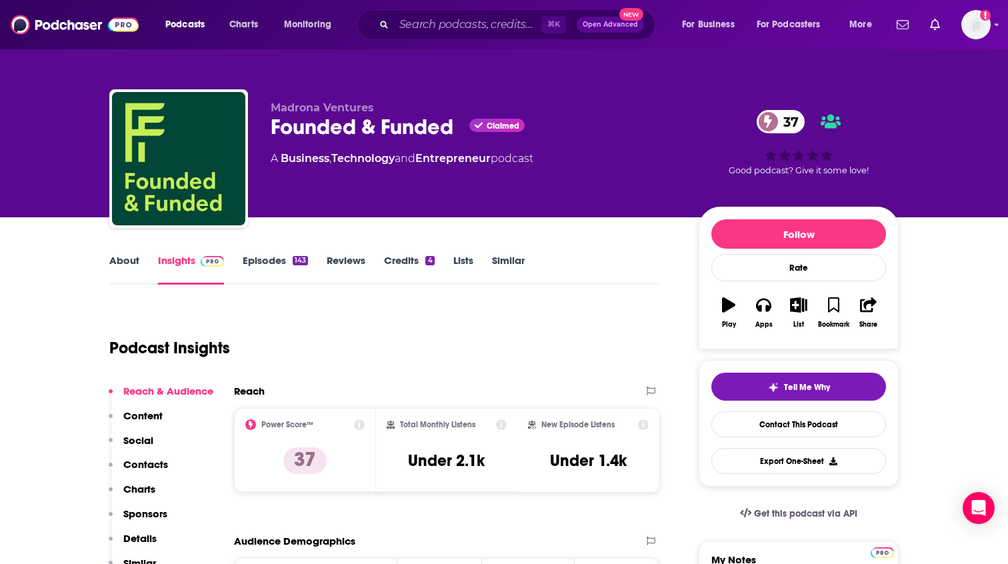
click at [115, 264] on link "About" at bounding box center [124, 269] width 30 height 31
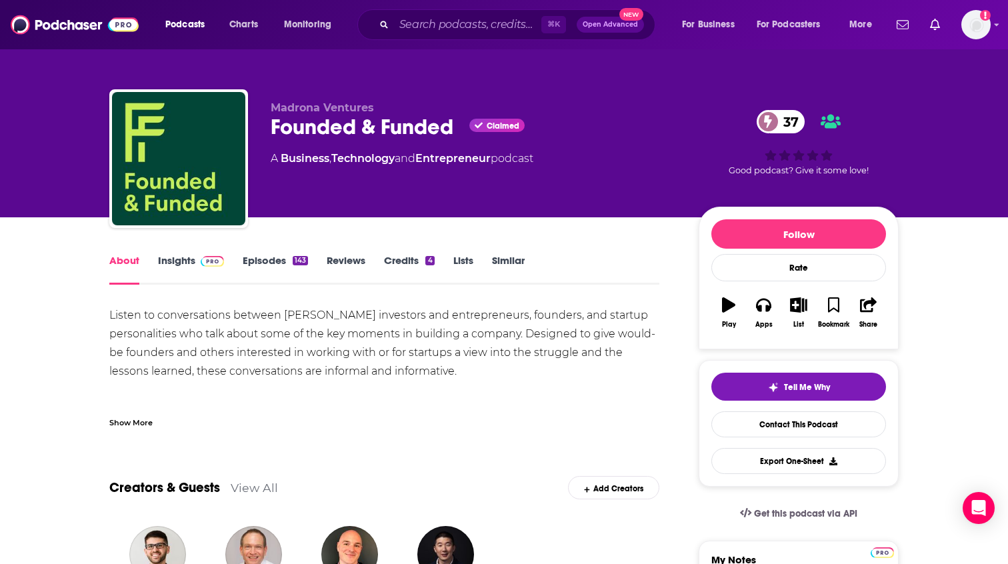
click at [268, 259] on link "Episodes 143" at bounding box center [275, 269] width 65 height 31
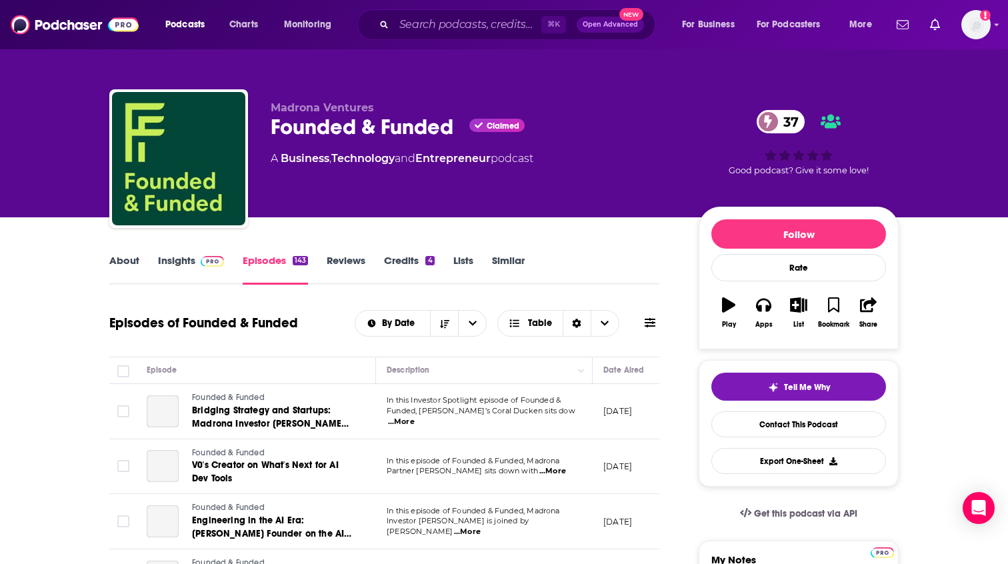
click at [174, 263] on link "Insights" at bounding box center [191, 269] width 66 height 31
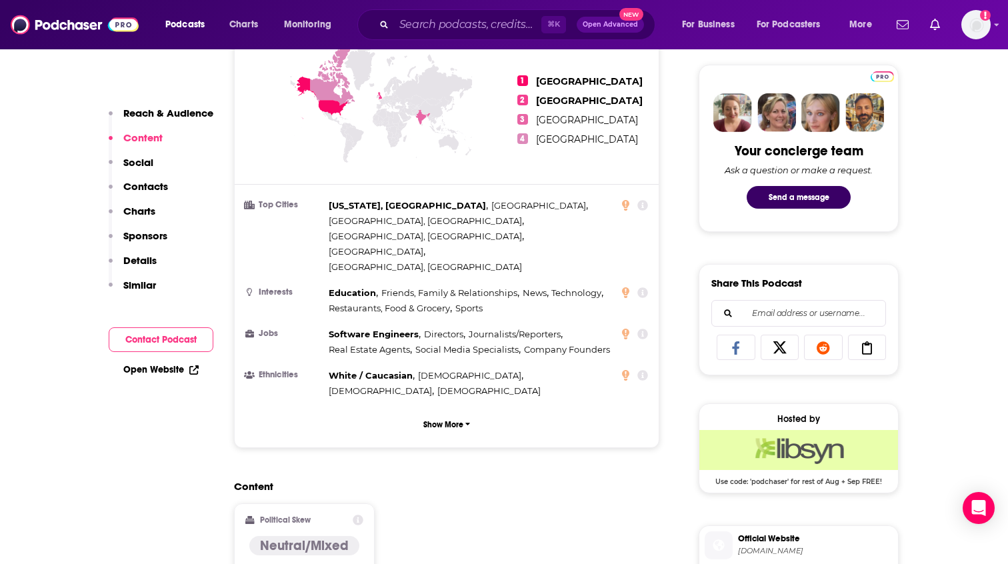
scroll to position [966, 0]
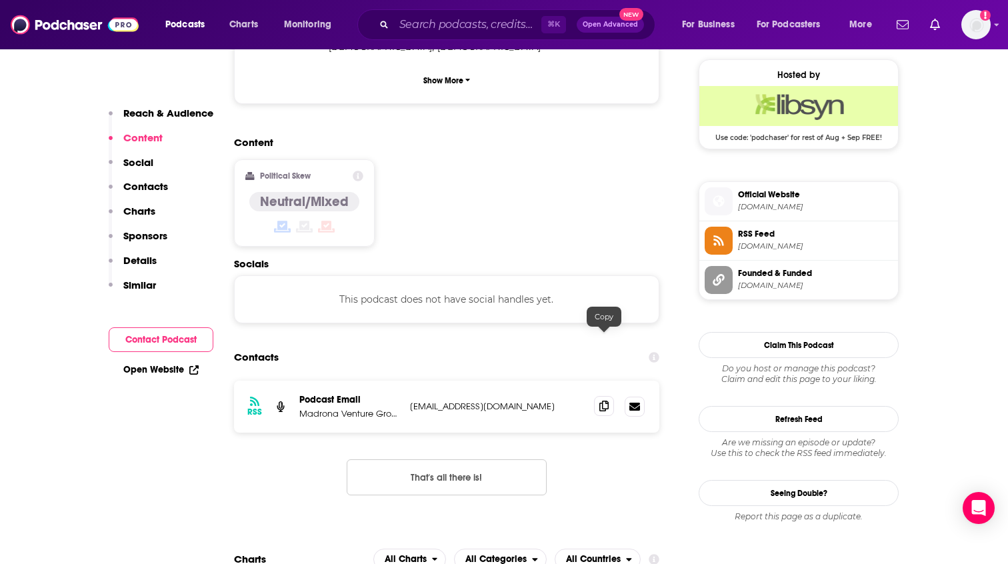
click at [602, 401] on icon at bounding box center [604, 406] width 9 height 11
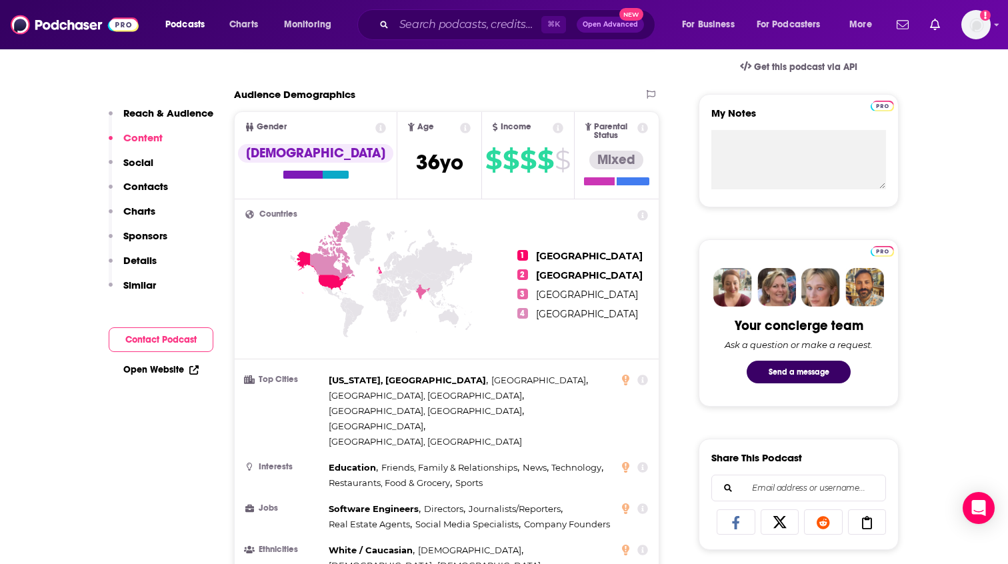
scroll to position [259, 0]
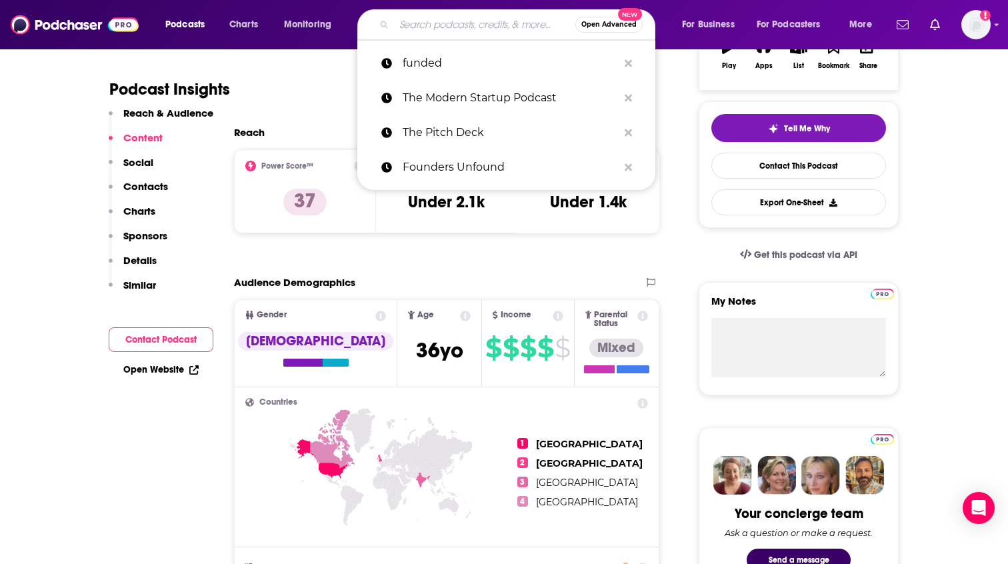
click at [474, 19] on input "Search podcasts, credits, & more..." at bounding box center [484, 24] width 181 height 21
paste input "[GEOGRAPHIC_DATA]"
type input "[GEOGRAPHIC_DATA]"
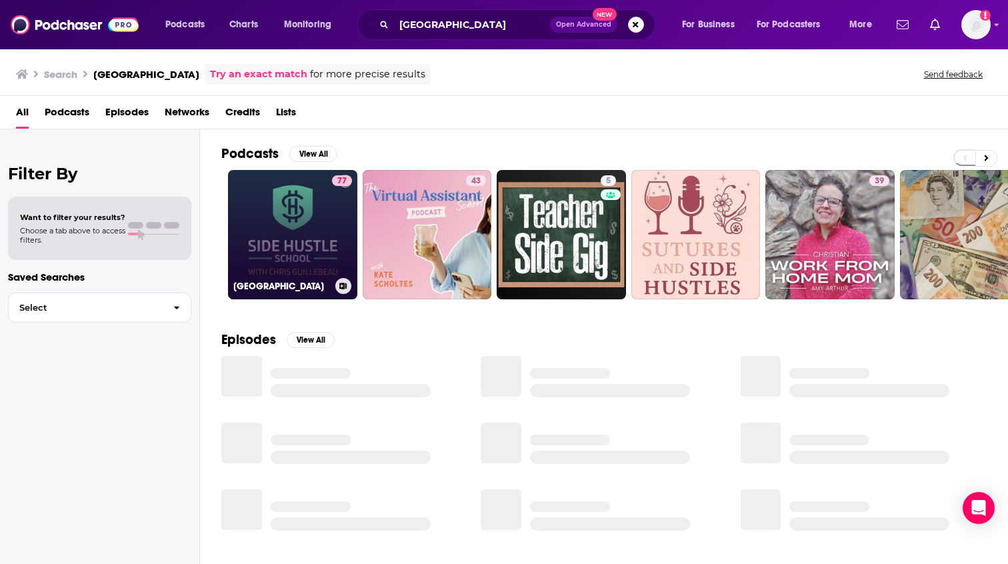
click at [280, 231] on link "[GEOGRAPHIC_DATA]" at bounding box center [292, 234] width 129 height 129
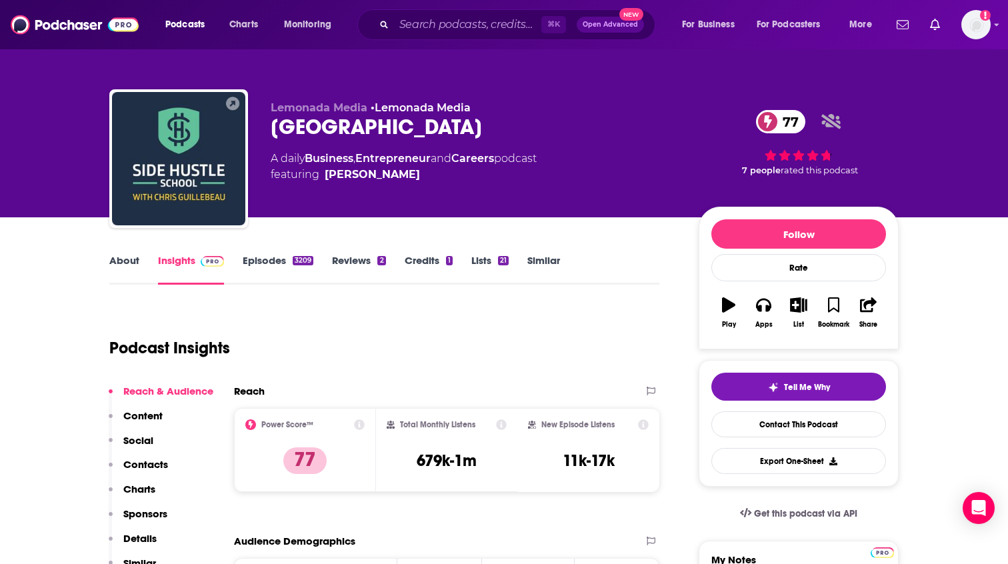
click at [121, 261] on link "About" at bounding box center [124, 269] width 30 height 31
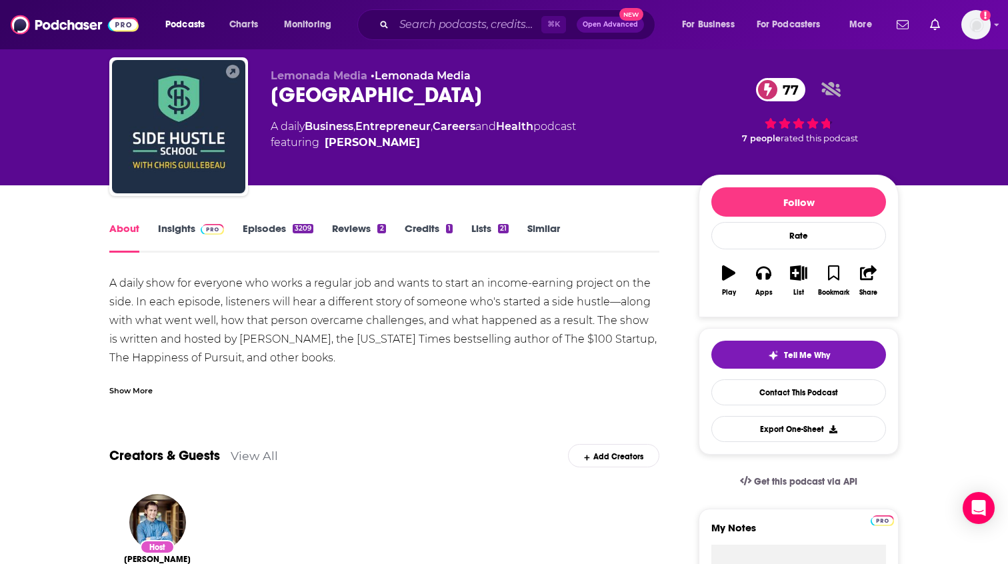
scroll to position [37, 0]
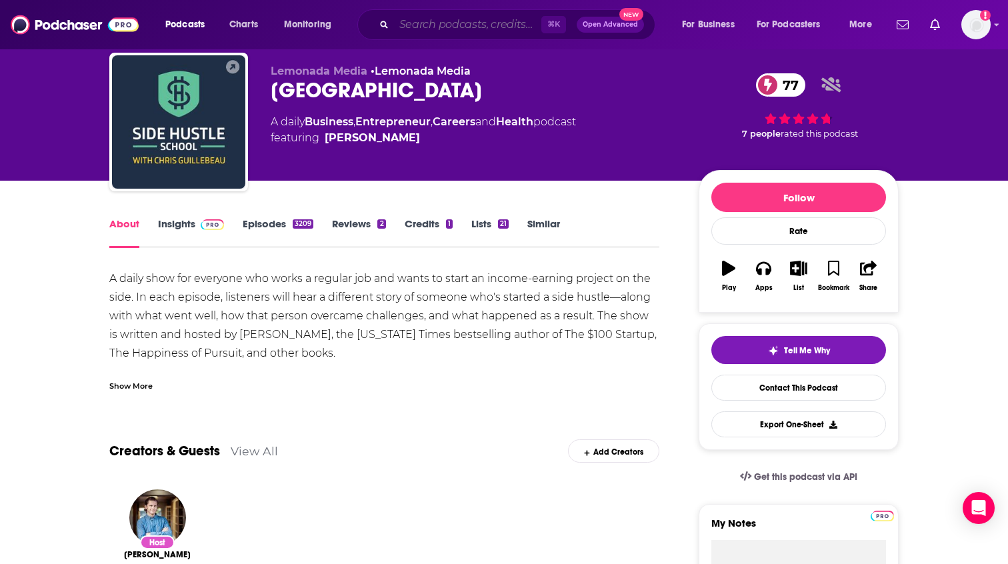
click at [469, 17] on input "Search podcasts, credits, & more..." at bounding box center [467, 24] width 147 height 21
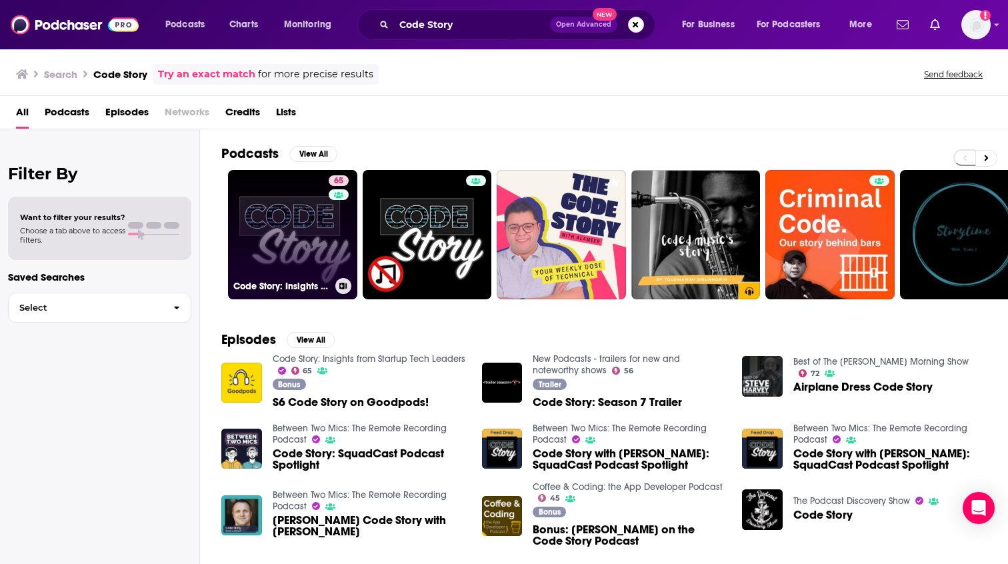
click at [284, 239] on link "65 Code Story: Insights from Startup Tech Leaders" at bounding box center [292, 234] width 129 height 129
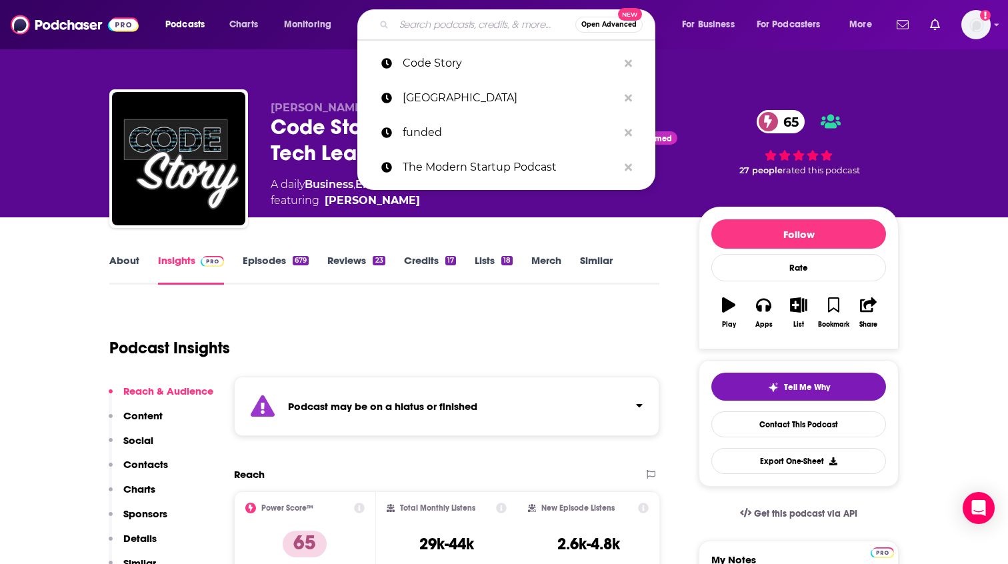
click at [431, 31] on input "Search podcasts, credits, & more..." at bounding box center [484, 24] width 181 height 21
paste input ". My First Million"
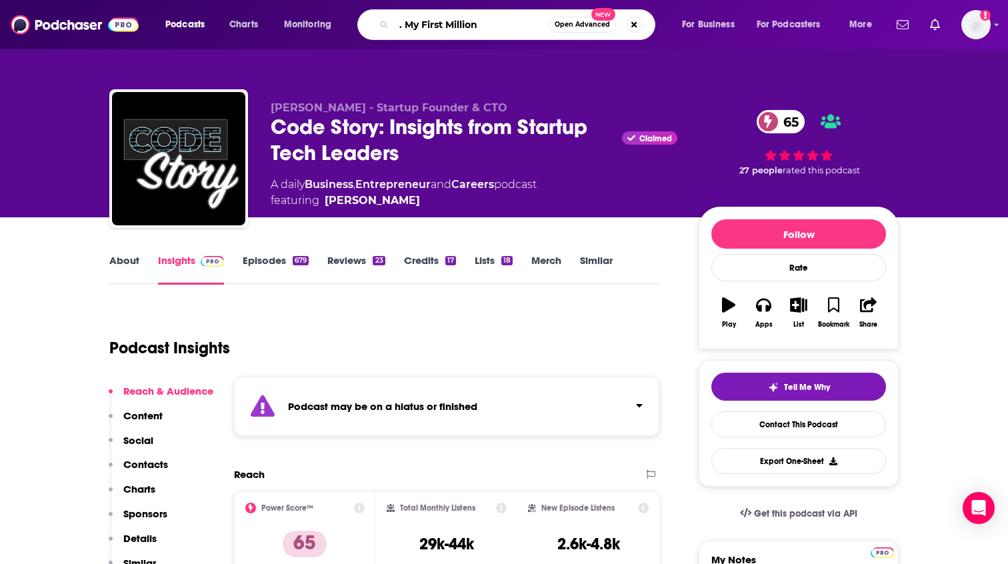
drag, startPoint x: 405, startPoint y: 22, endPoint x: 377, endPoint y: 27, distance: 29.1
click at [377, 27] on div ". My First Million Open Advanced New" at bounding box center [506, 24] width 298 height 31
type input "My First Million"
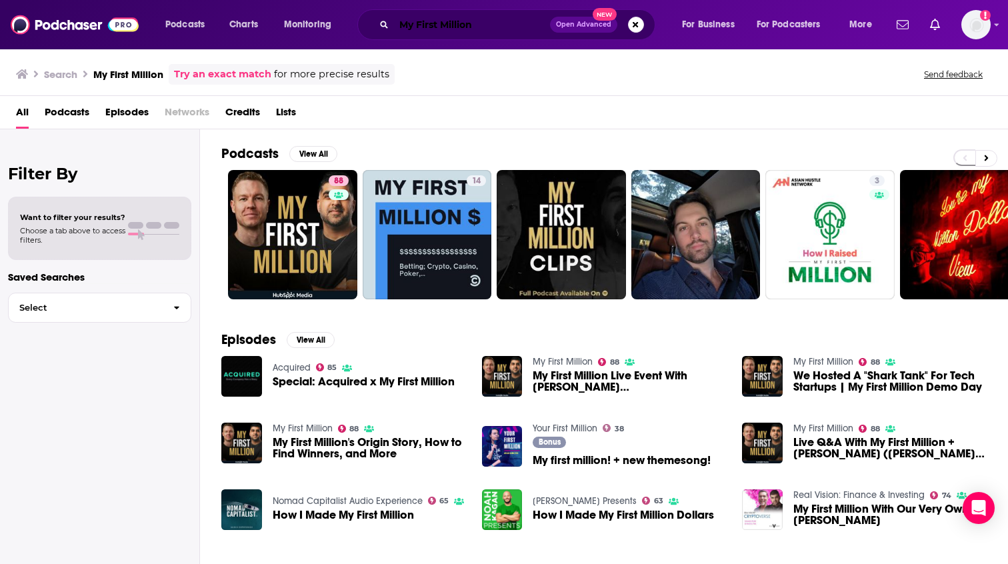
click at [456, 28] on input "My First Million" at bounding box center [472, 24] width 156 height 21
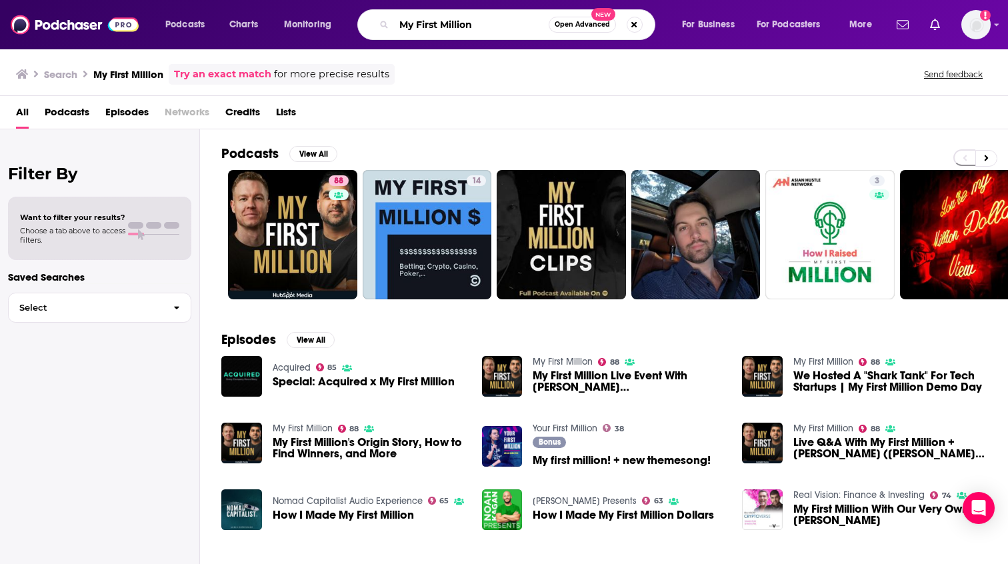
click at [456, 28] on input "My First Million" at bounding box center [471, 24] width 155 height 21
paste input "Startup Stories"
type input "Startup Stories"
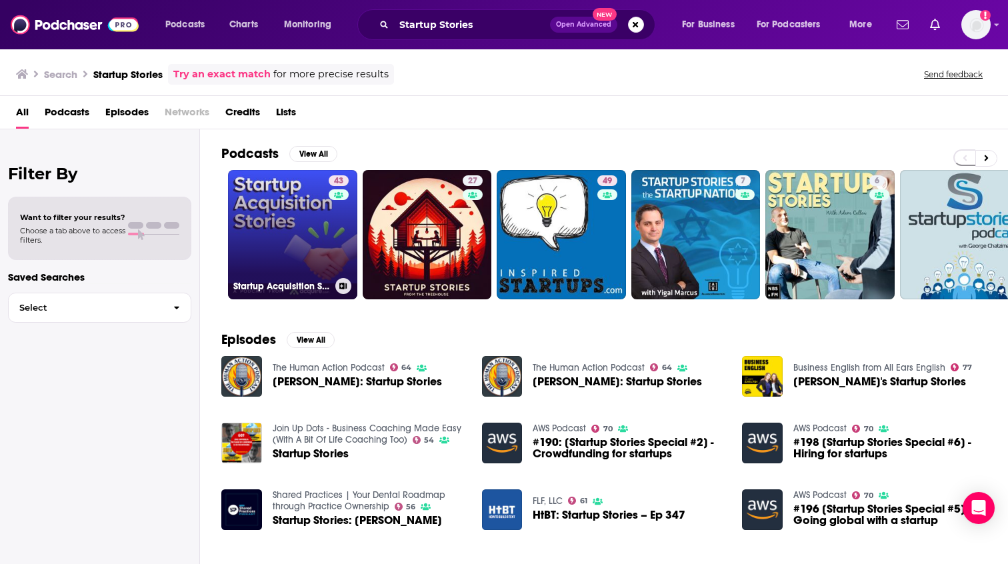
click at [303, 255] on link "43 Startup Acquisition Stories" at bounding box center [292, 234] width 129 height 129
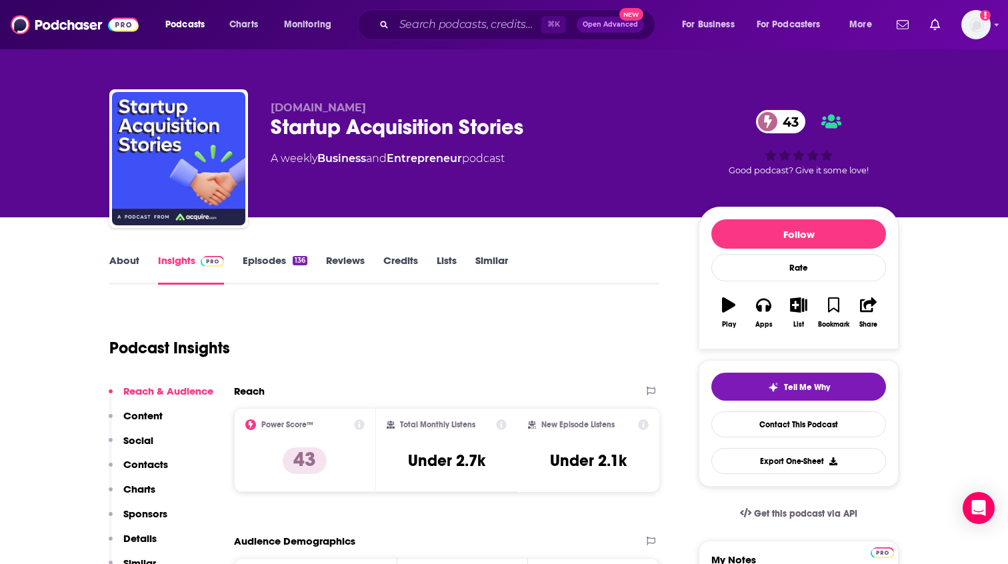
click at [118, 269] on link "About" at bounding box center [124, 269] width 30 height 31
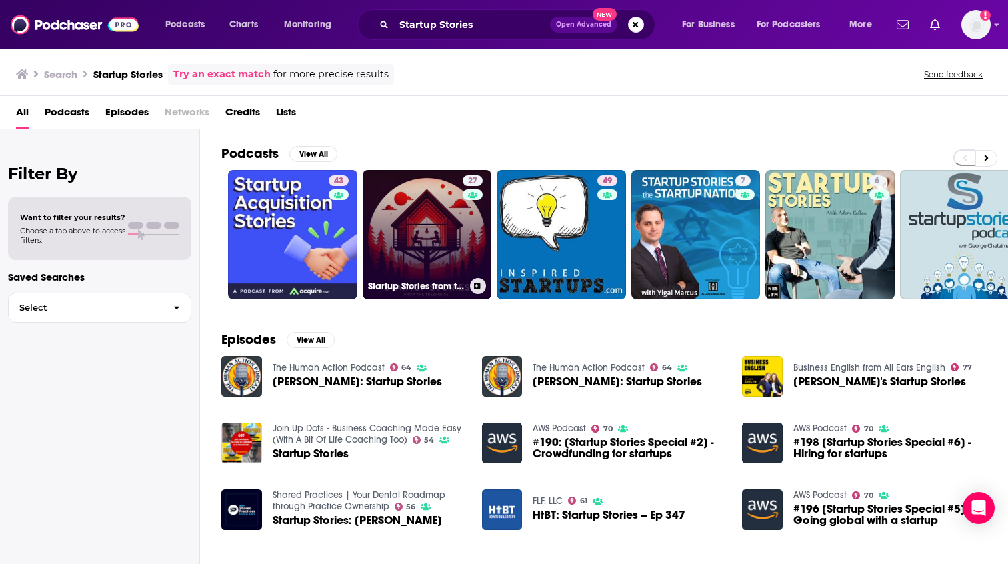
click at [421, 235] on link "27 Startup Stories from the Treehouse" at bounding box center [427, 234] width 129 height 129
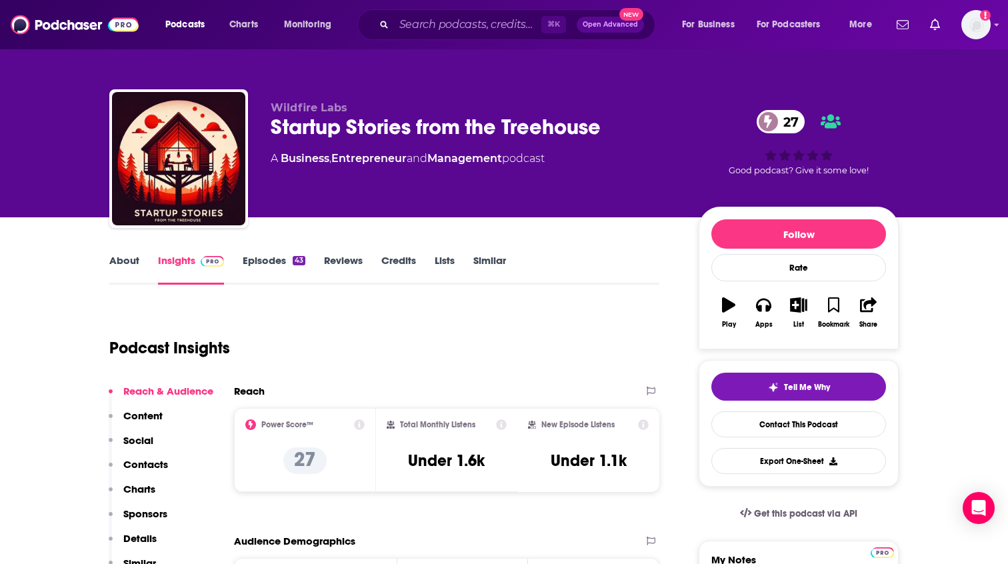
click at [126, 261] on link "About" at bounding box center [124, 269] width 30 height 31
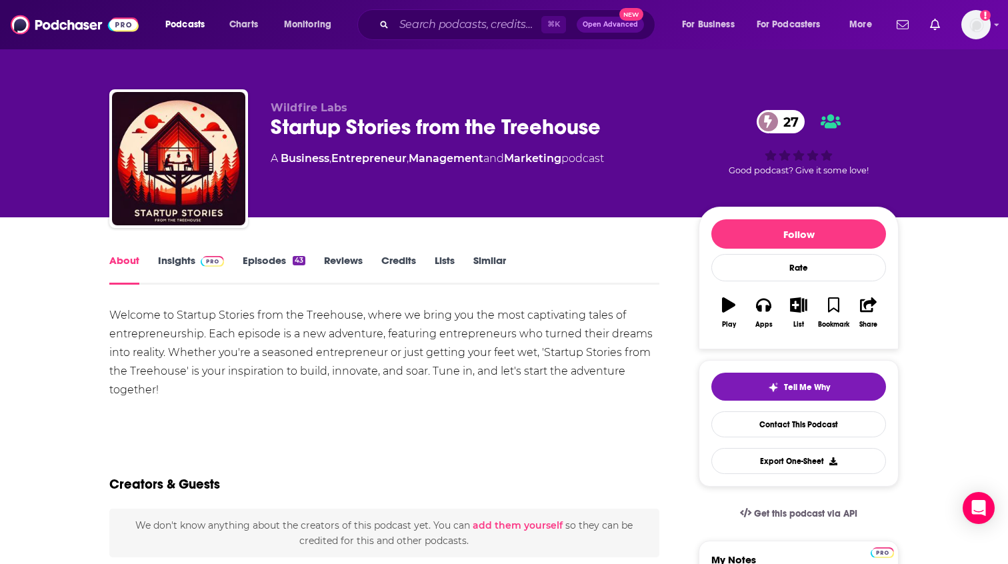
click at [264, 268] on link "Episodes 43" at bounding box center [274, 269] width 63 height 31
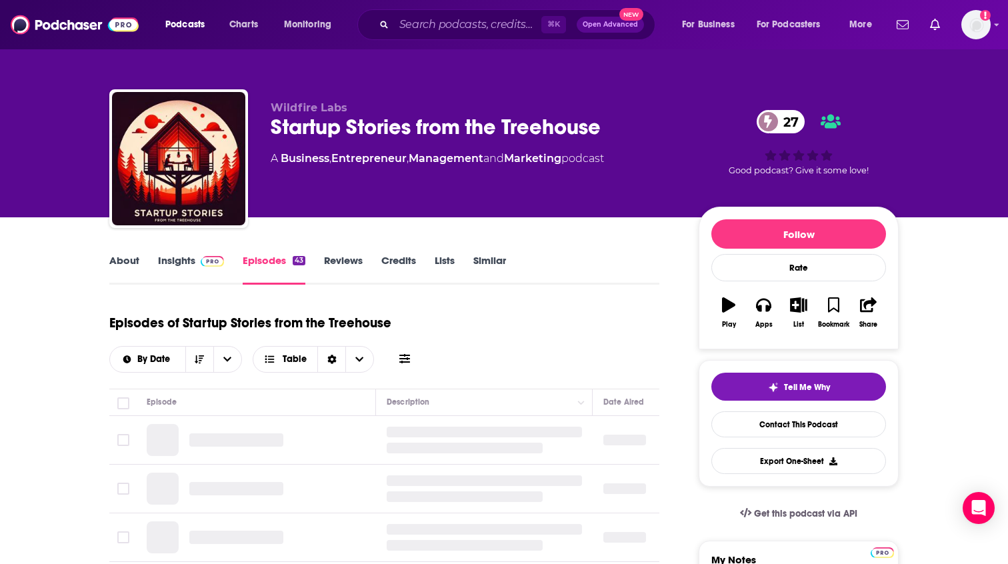
click at [186, 261] on link "Insights" at bounding box center [191, 269] width 66 height 31
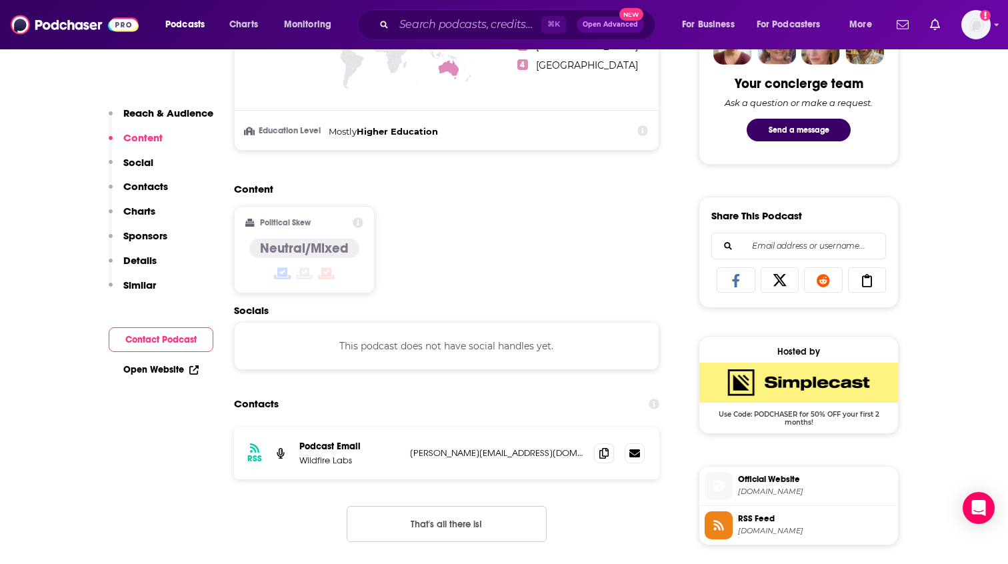
scroll to position [748, 0]
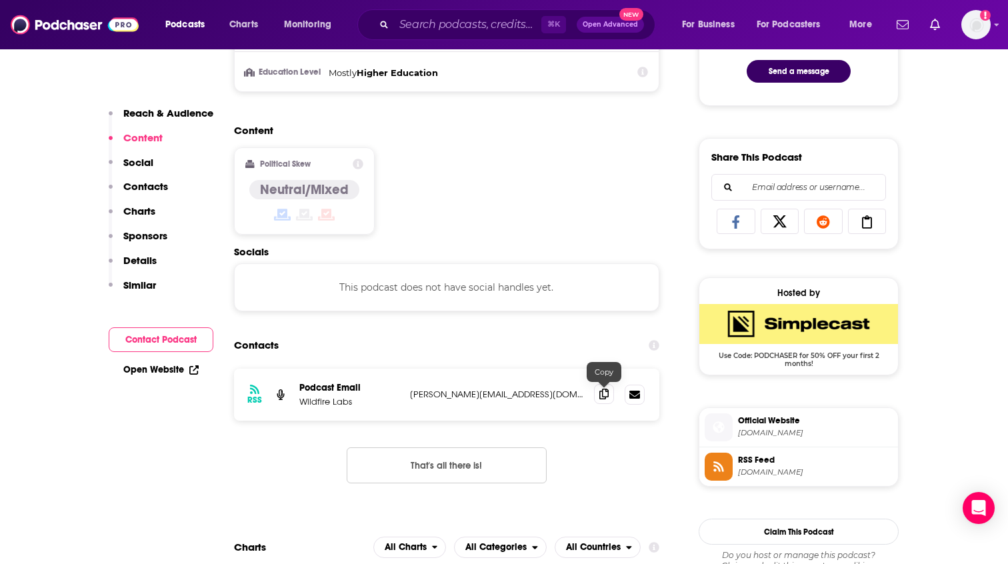
click at [604, 397] on icon at bounding box center [604, 394] width 9 height 11
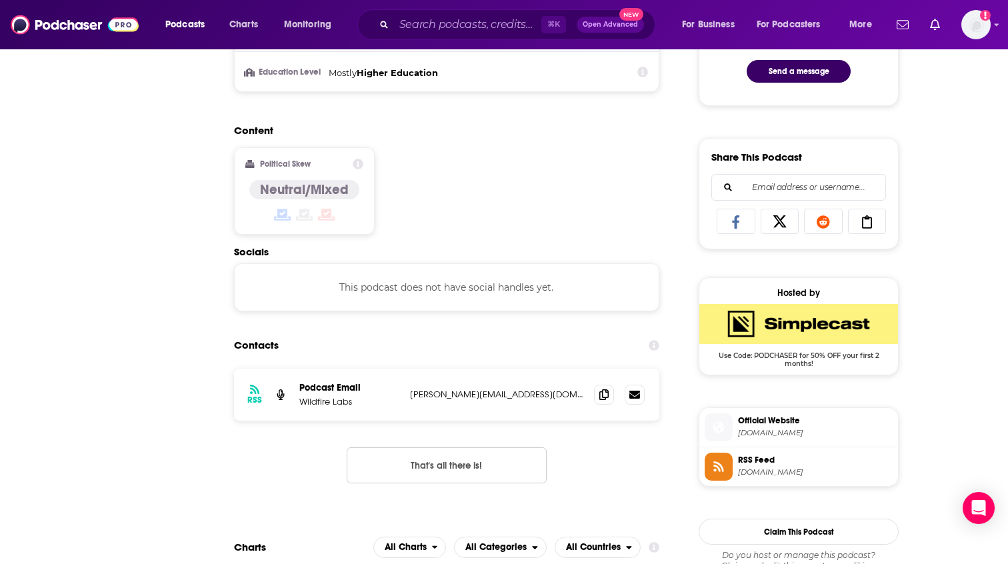
scroll to position [0, 0]
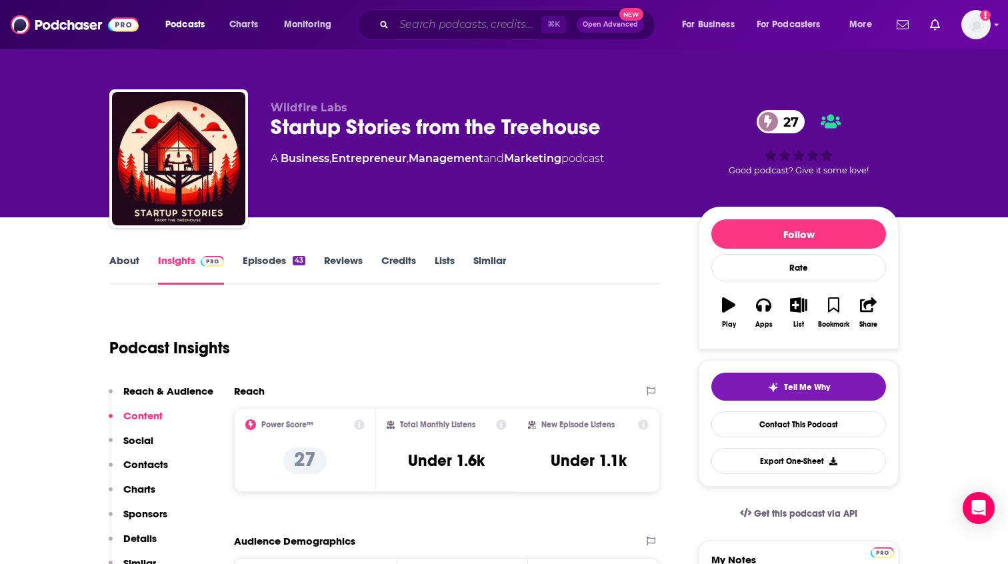
click at [460, 23] on input "Search podcasts, credits, & more..." at bounding box center [467, 24] width 147 height 21
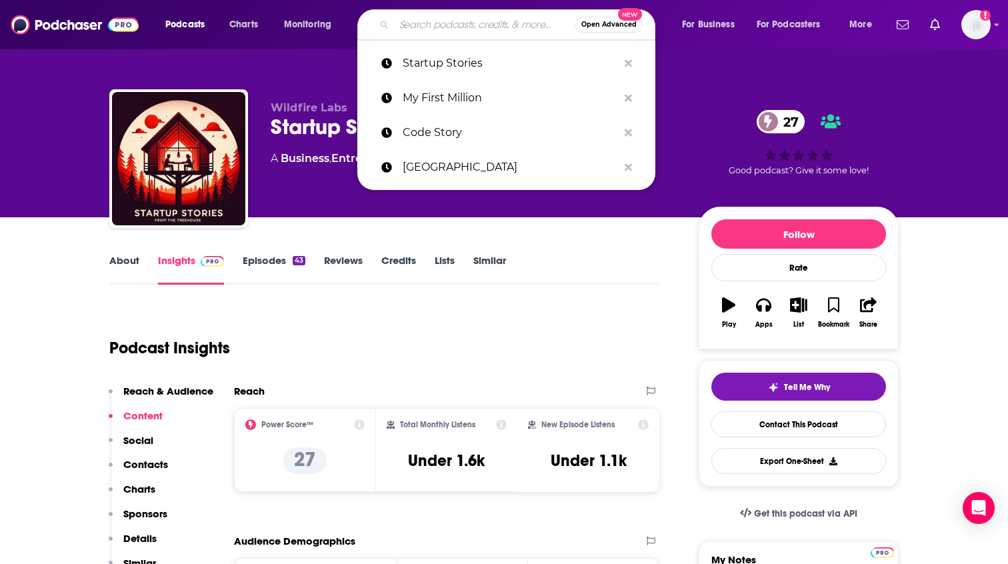
paste input "The Bootstrapped Founder"
type input "The Bootstrapped Founder"
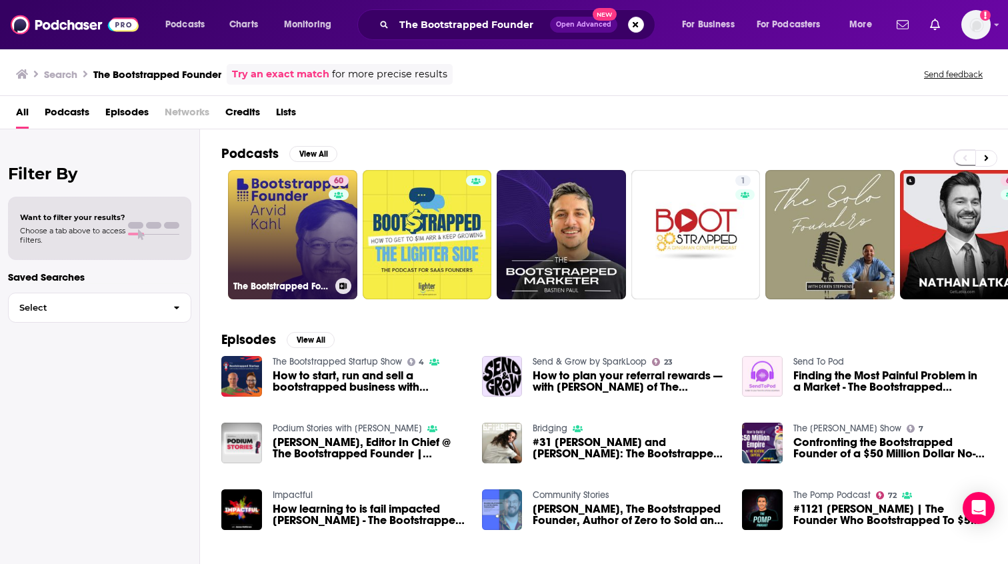
click at [341, 243] on div "60" at bounding box center [340, 226] width 23 height 103
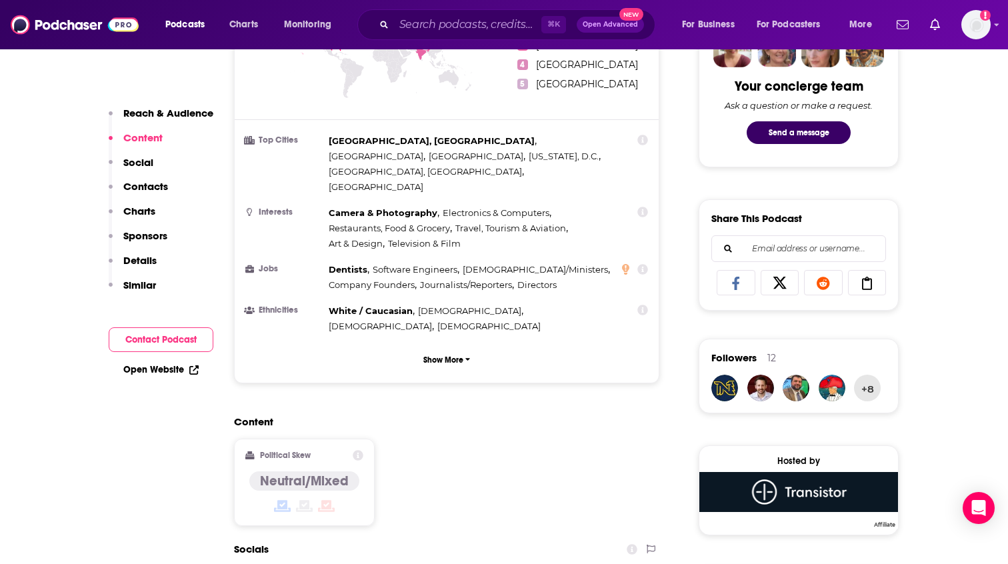
scroll to position [1046, 0]
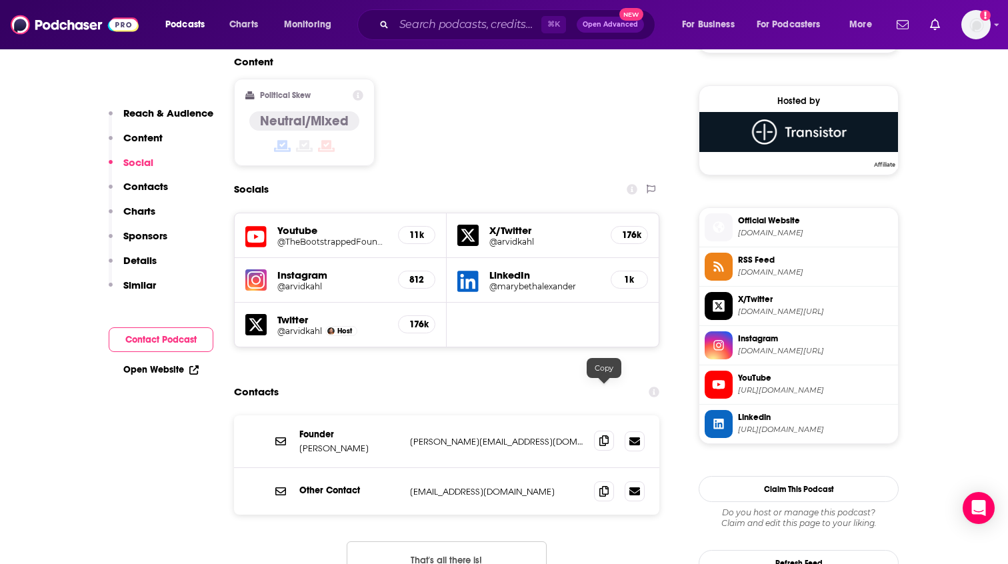
click at [599, 431] on span at bounding box center [604, 441] width 20 height 20
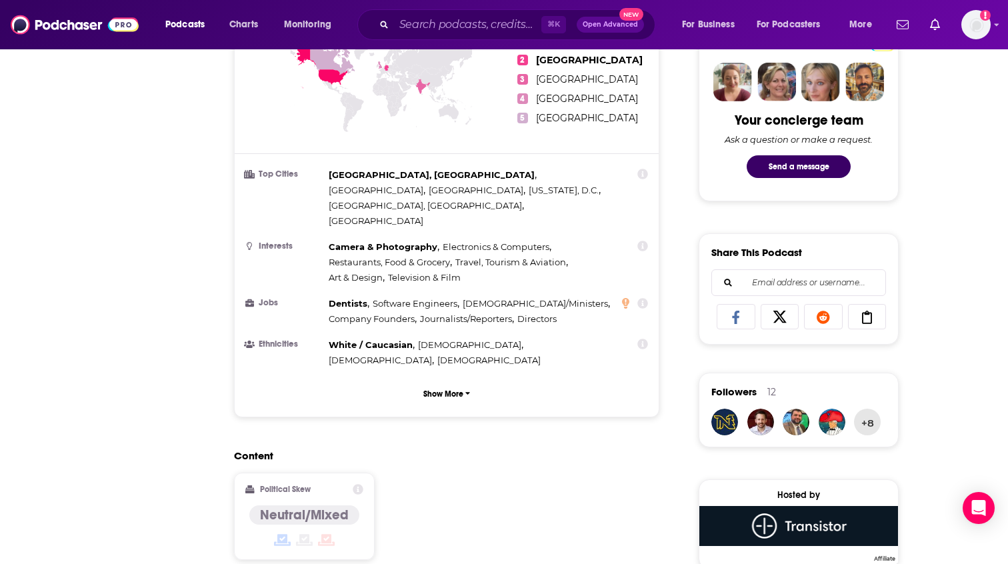
scroll to position [0, 0]
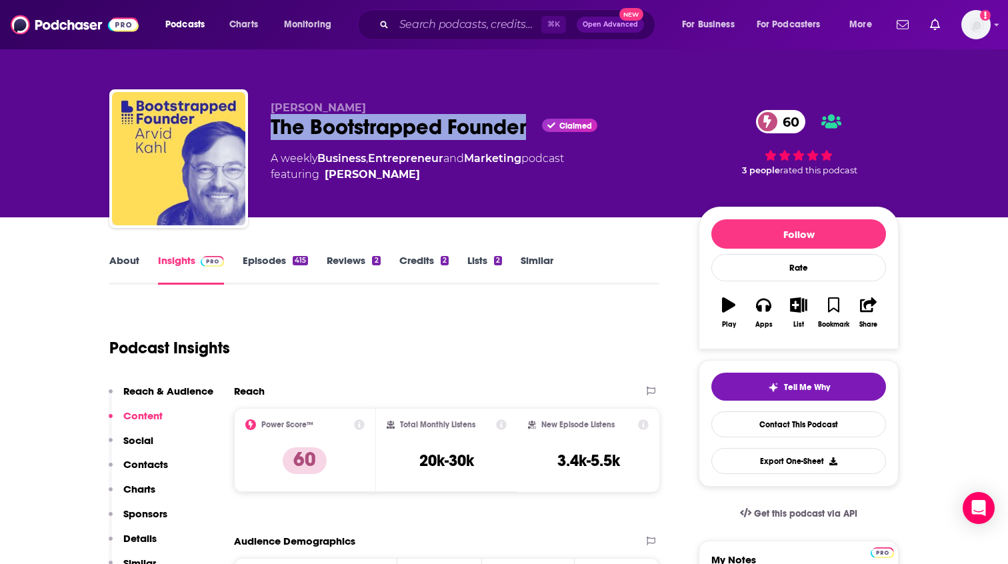
drag, startPoint x: 271, startPoint y: 128, endPoint x: 529, endPoint y: 132, distance: 258.1
click at [529, 132] on div "Arvid Kahl The Bootstrapped Founder Claimed 60 A weekly Business , Entrepreneur…" at bounding box center [504, 161] width 790 height 144
copy h2 "The Bootstrapped Founder"
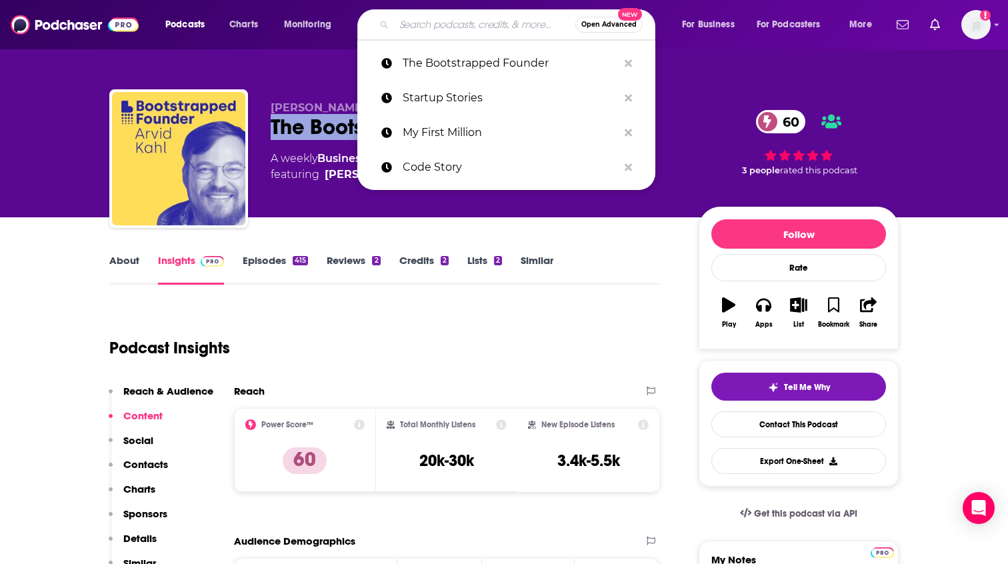
click at [508, 30] on input "Search podcasts, credits, & more..." at bounding box center [484, 24] width 181 height 21
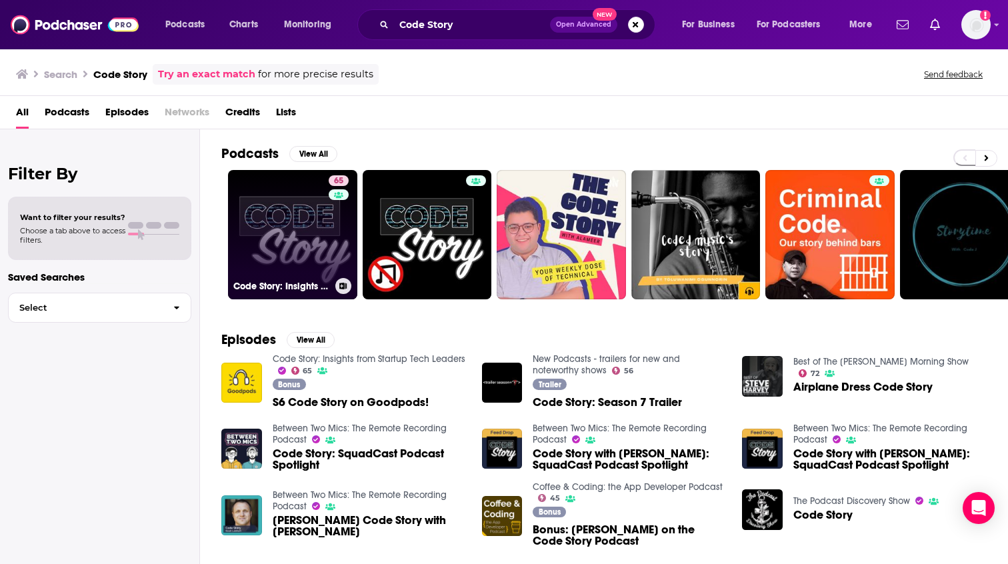
click at [269, 240] on link "65 Code Story: Insights from Startup Tech Leaders" at bounding box center [292, 234] width 129 height 129
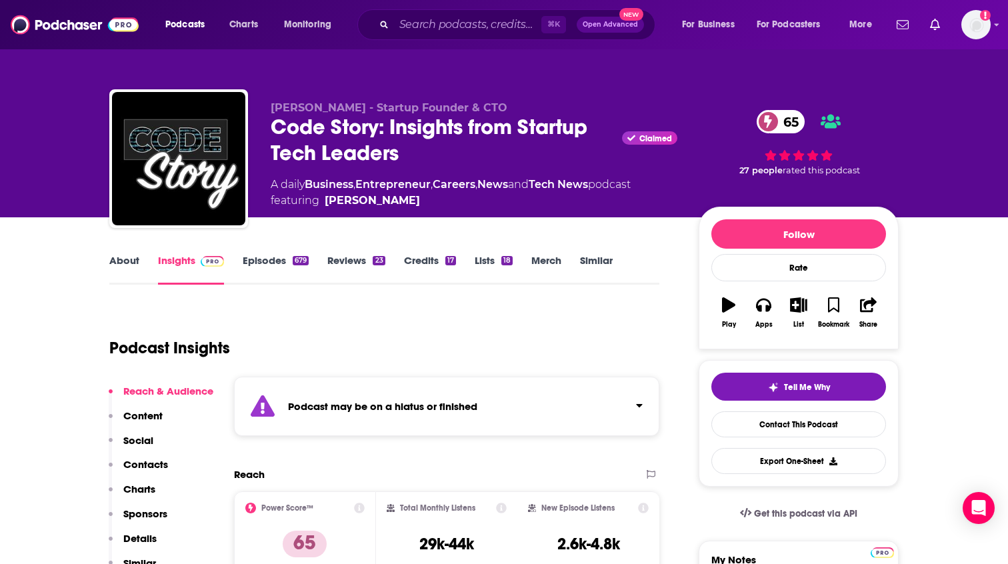
click at [263, 261] on link "Episodes 679" at bounding box center [276, 269] width 66 height 31
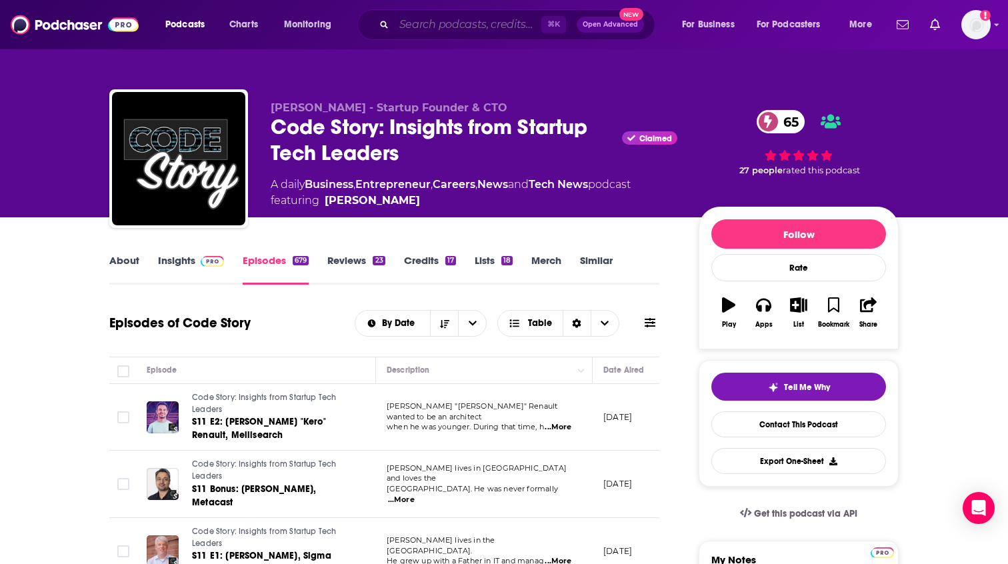
click at [479, 24] on input "Search podcasts, credits, & more..." at bounding box center [467, 24] width 147 height 21
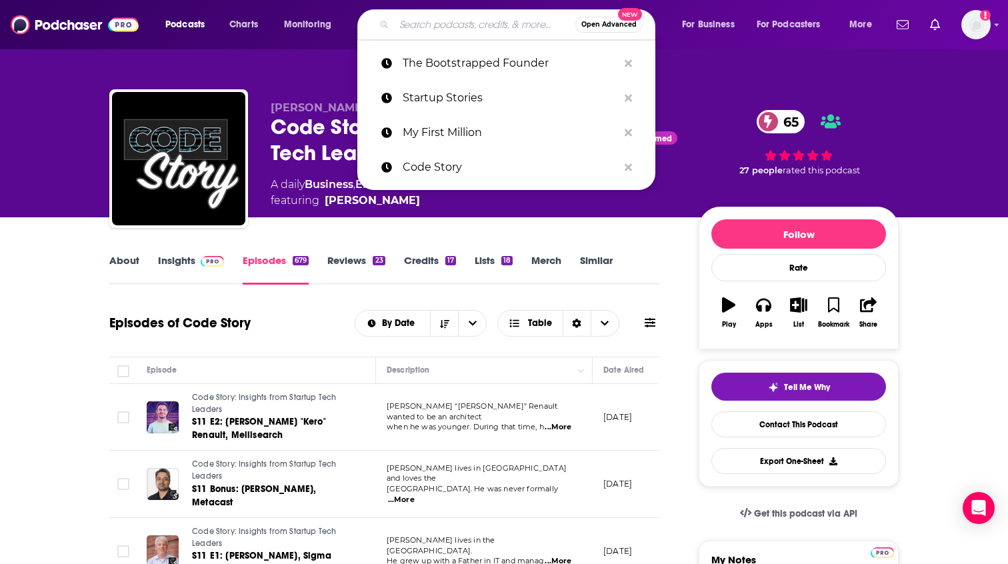
paste input "Founders Unfound"
type input "Founders Unfound"
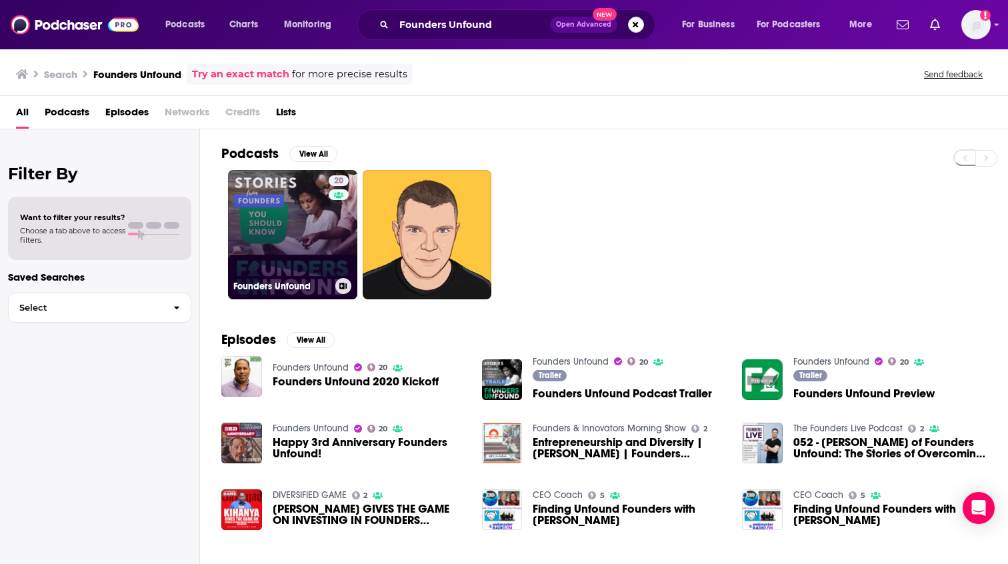
click at [316, 241] on link "20 Founders Unfound" at bounding box center [292, 234] width 129 height 129
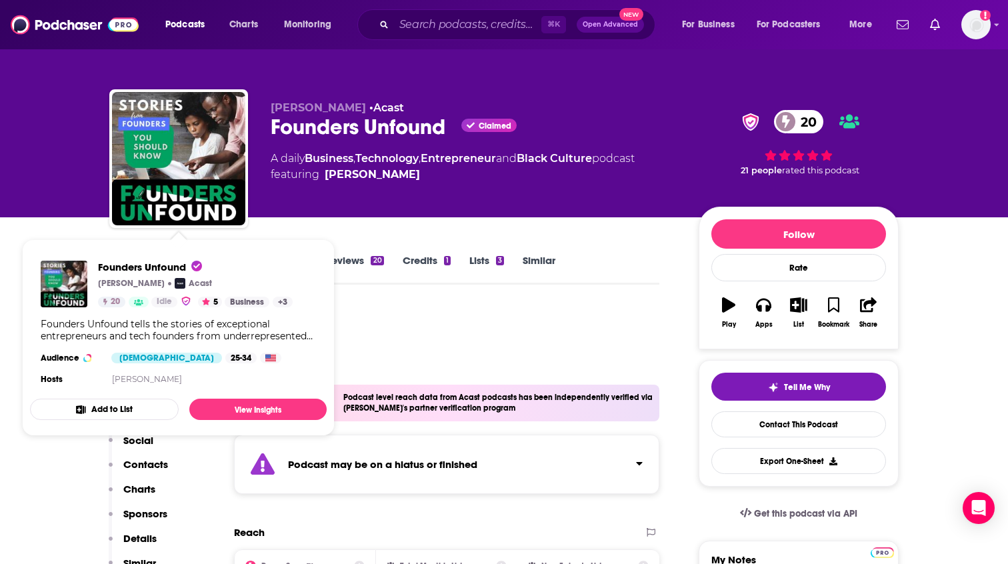
click at [482, 354] on div "Podcast Insights" at bounding box center [379, 340] width 540 height 68
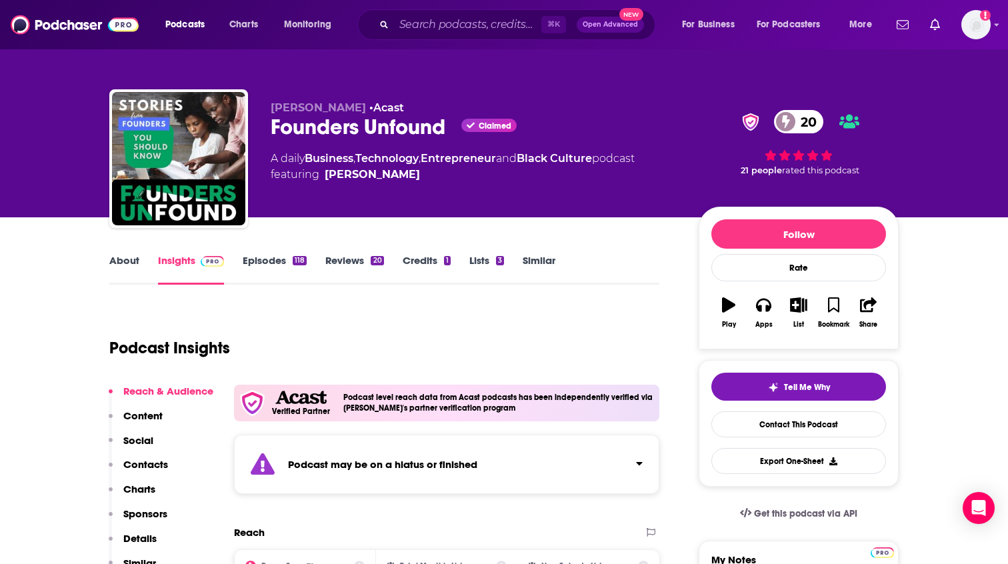
click at [267, 262] on link "Episodes 118" at bounding box center [275, 269] width 64 height 31
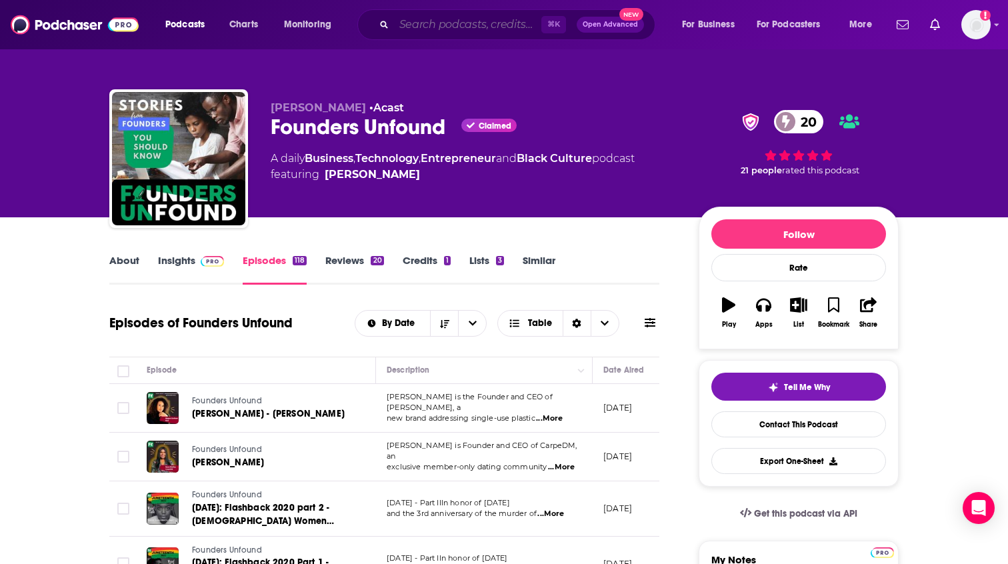
click at [470, 30] on input "Search podcasts, credits, & more..." at bounding box center [467, 24] width 147 height 21
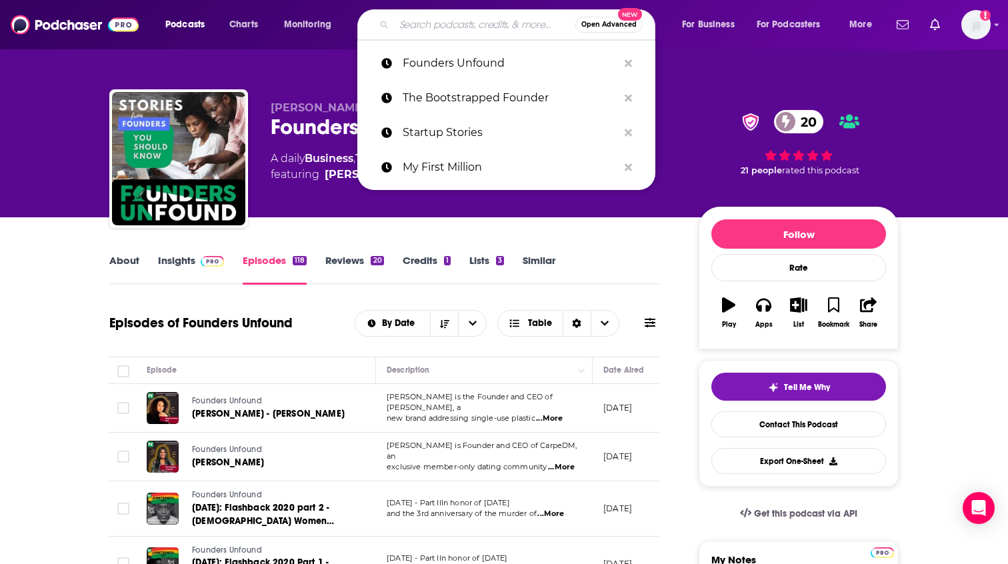
paste input "Startups for the Rest of Us"
type input "Startups for the Rest of Us"
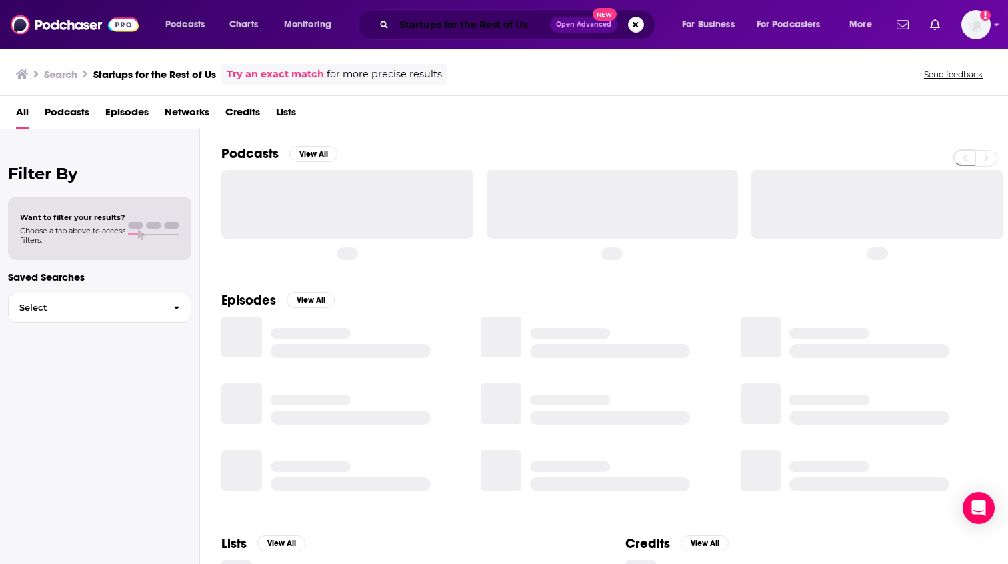
click at [538, 26] on input "Startups for the Rest of Us" at bounding box center [472, 24] width 156 height 21
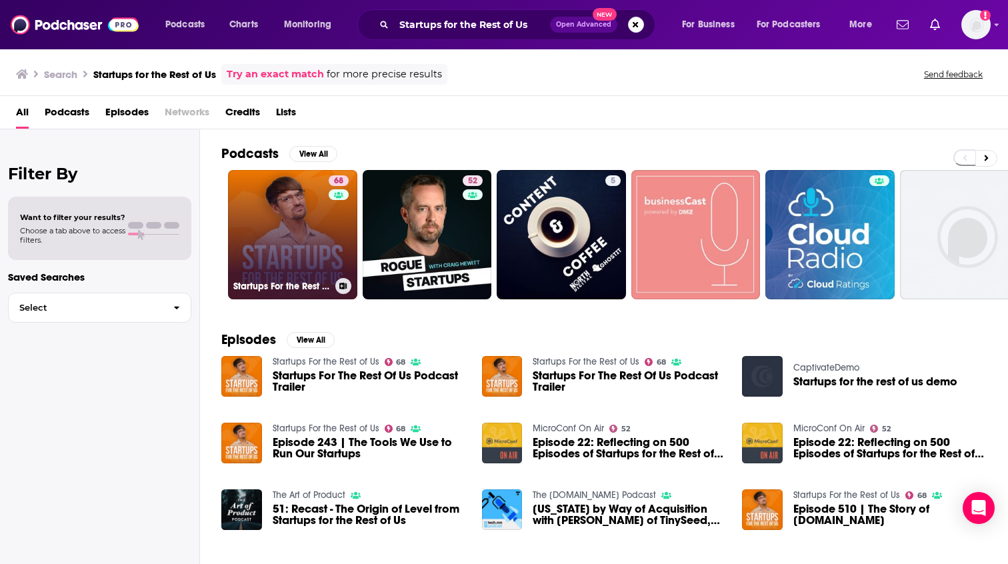
click at [315, 239] on link "68 Startups For the Rest of Us" at bounding box center [292, 234] width 129 height 129
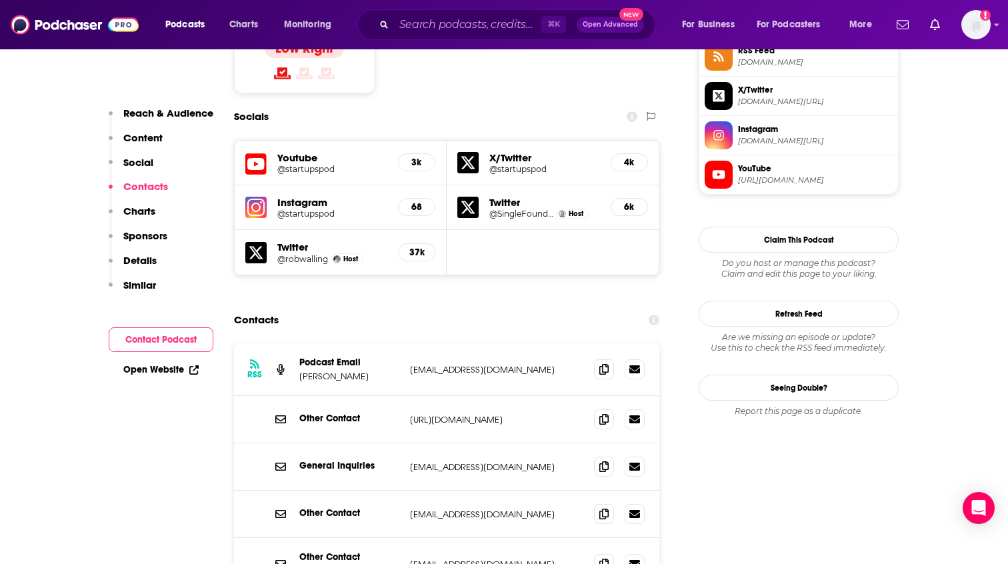
scroll to position [1145, 0]
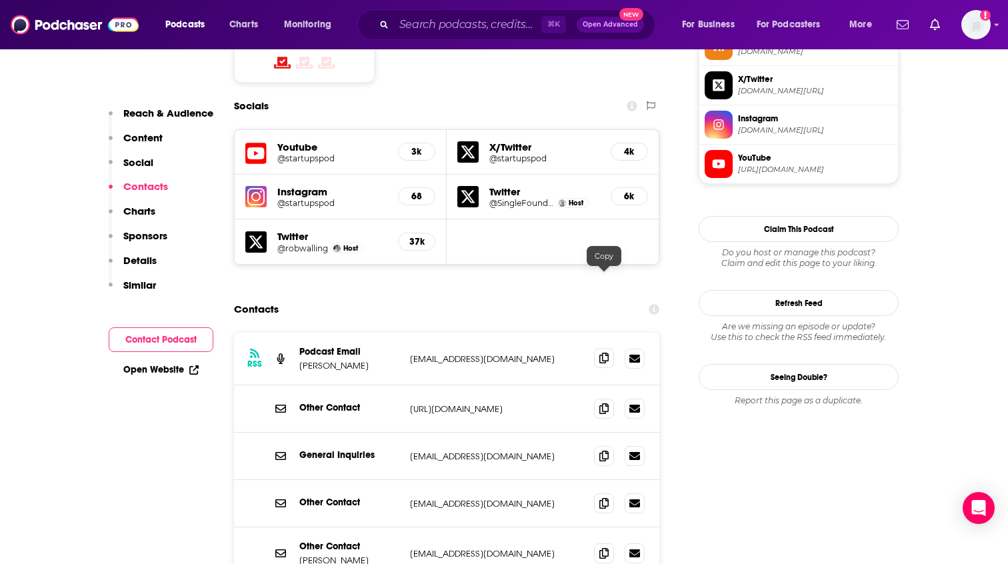
click at [608, 353] on icon at bounding box center [604, 358] width 9 height 11
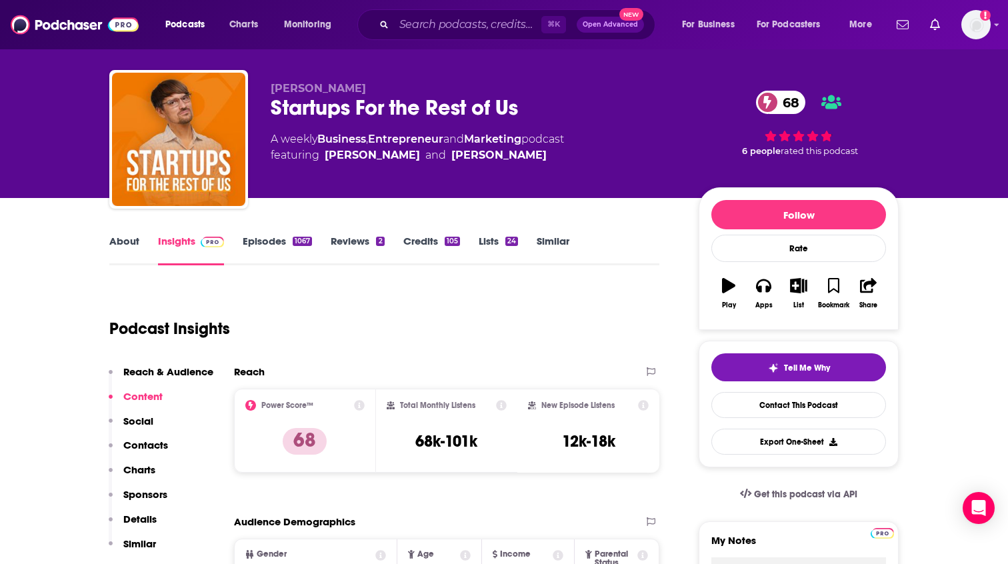
scroll to position [0, 0]
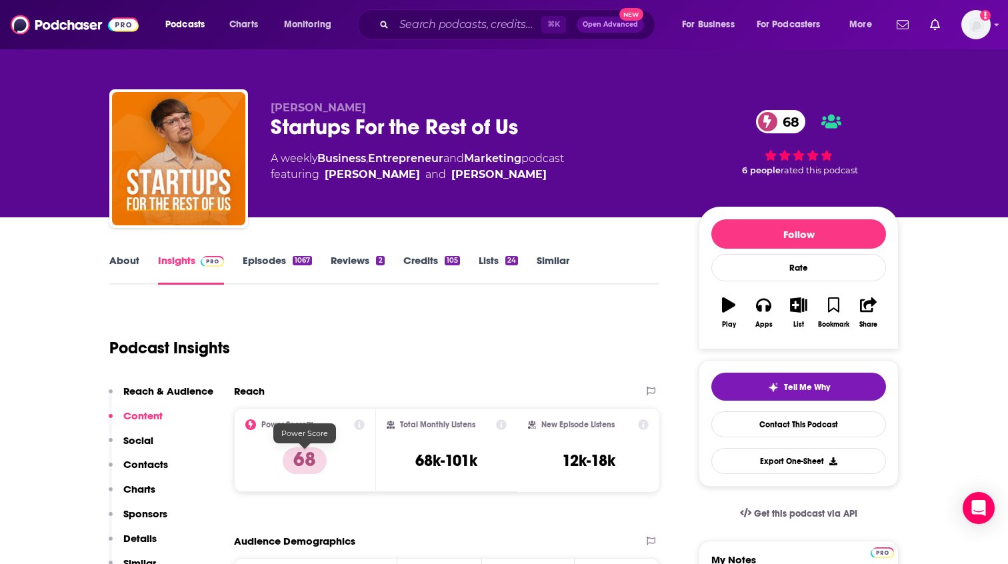
click at [303, 464] on p "68" at bounding box center [305, 460] width 44 height 27
click at [359, 422] on icon at bounding box center [359, 424] width 11 height 11
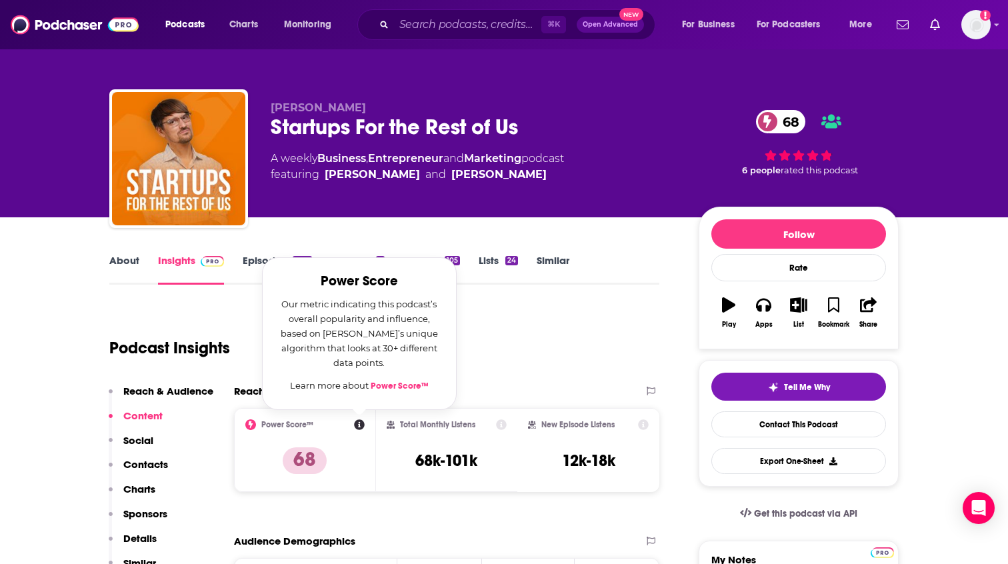
click at [529, 391] on div "Reach" at bounding box center [433, 391] width 398 height 13
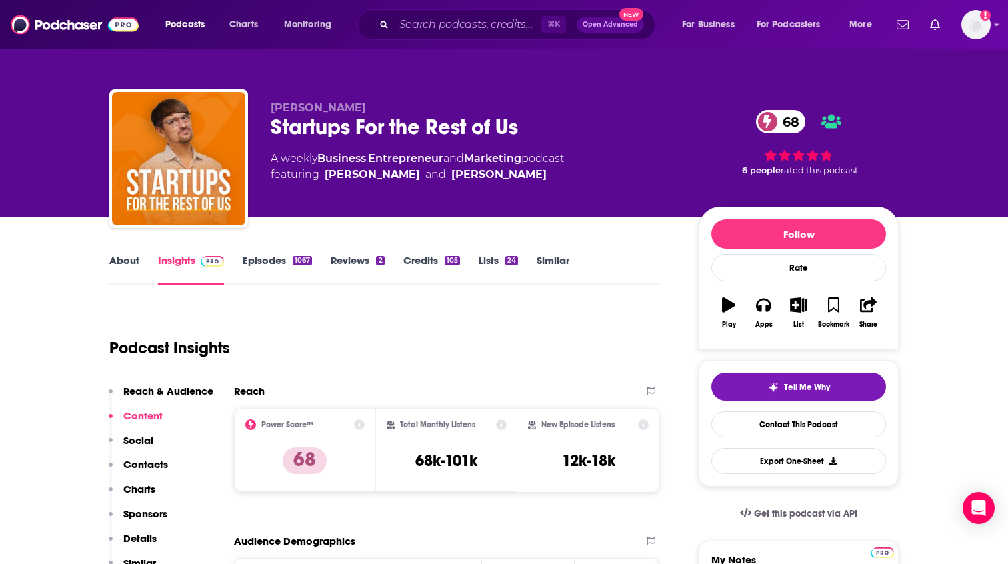
click at [288, 261] on link "Episodes 1067" at bounding box center [277, 269] width 69 height 31
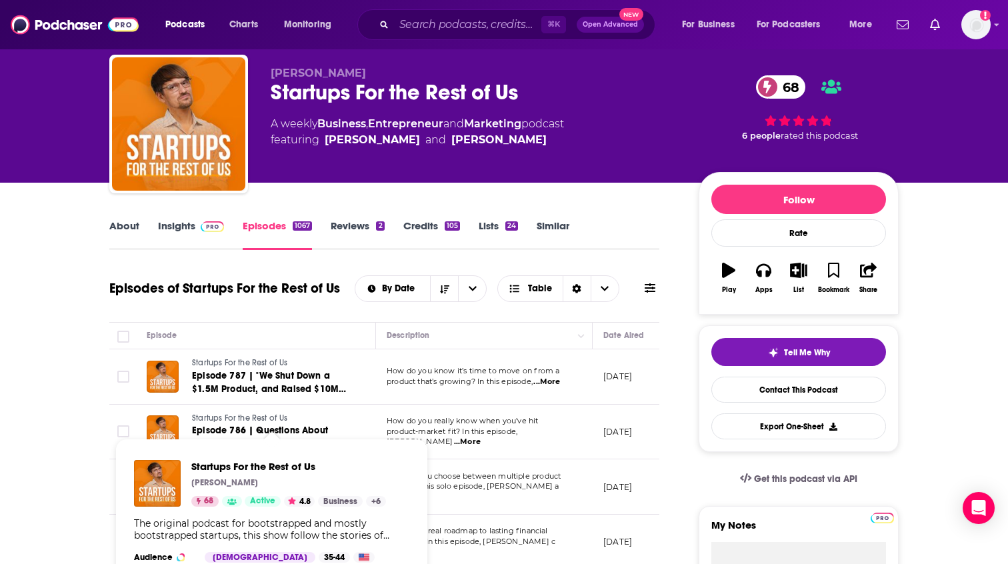
scroll to position [41, 0]
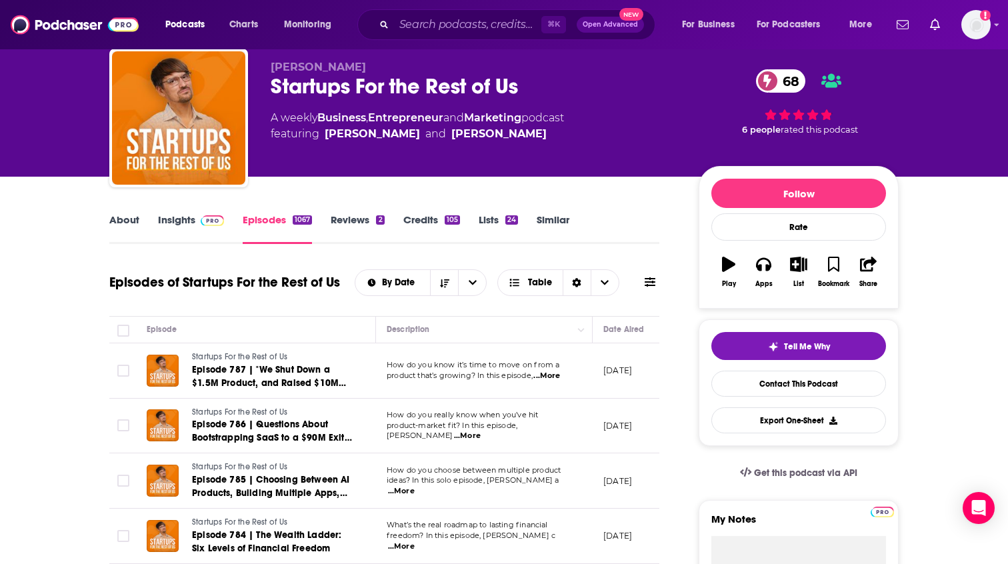
click at [557, 380] on span "...More" at bounding box center [547, 376] width 27 height 11
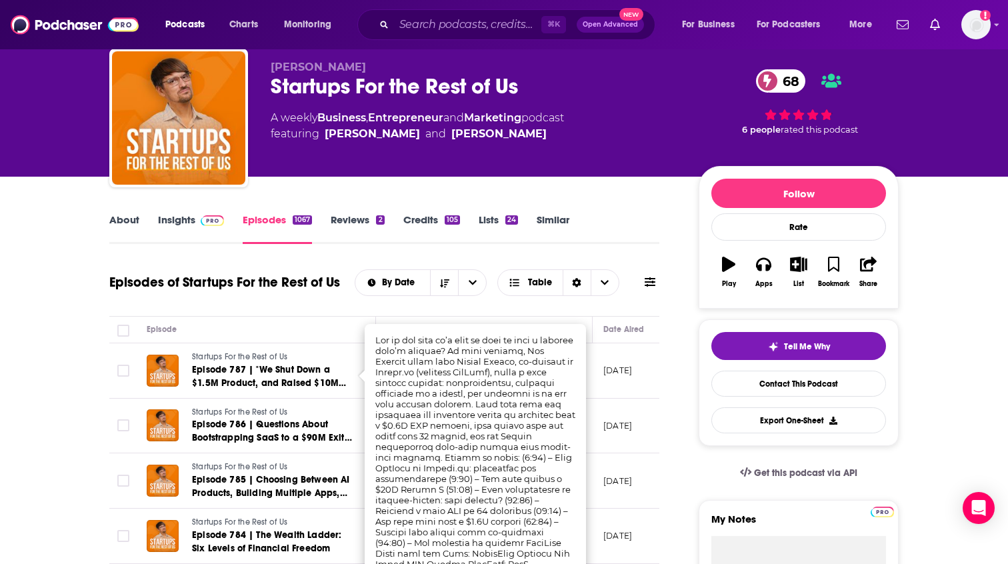
click at [598, 415] on td "August 5, 2025" at bounding box center [636, 426] width 87 height 55
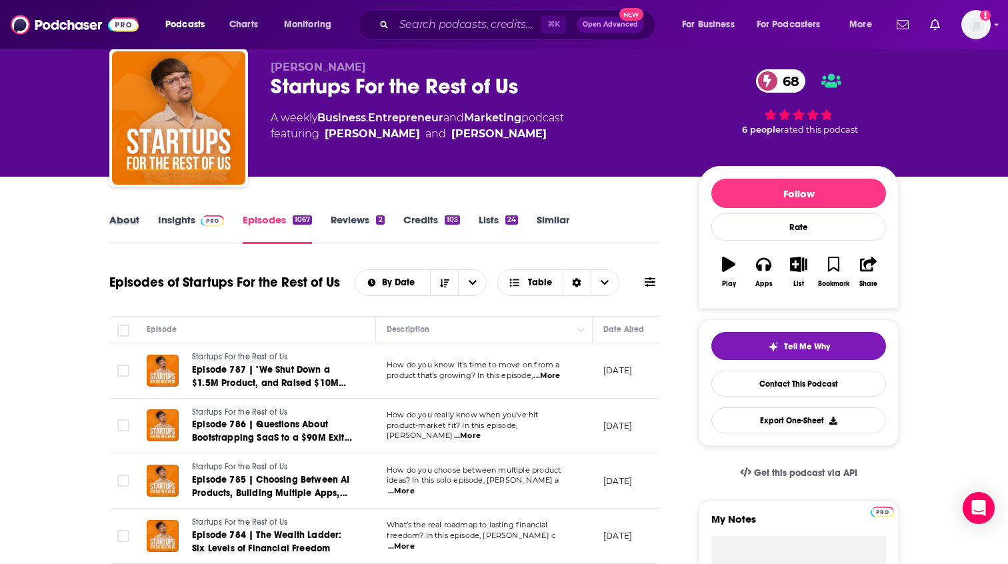
click at [143, 216] on div "About" at bounding box center [133, 228] width 49 height 31
click at [129, 219] on link "About" at bounding box center [124, 228] width 30 height 31
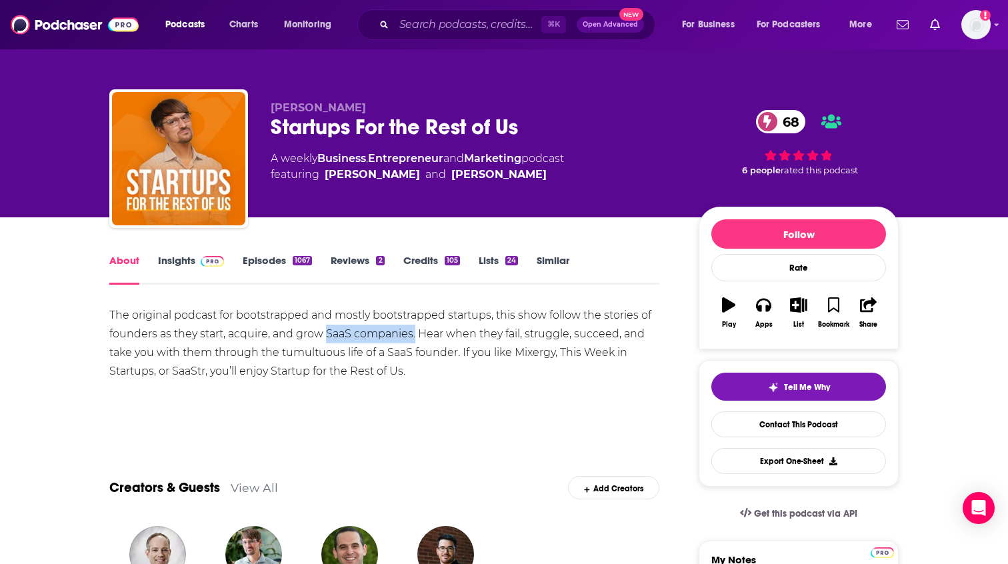
copy div "SaaS companies."
drag, startPoint x: 326, startPoint y: 335, endPoint x: 415, endPoint y: 341, distance: 89.6
click at [415, 341] on div "The original podcast for bootstrapped and mostly bootstrapped startups, this sh…" at bounding box center [384, 343] width 550 height 75
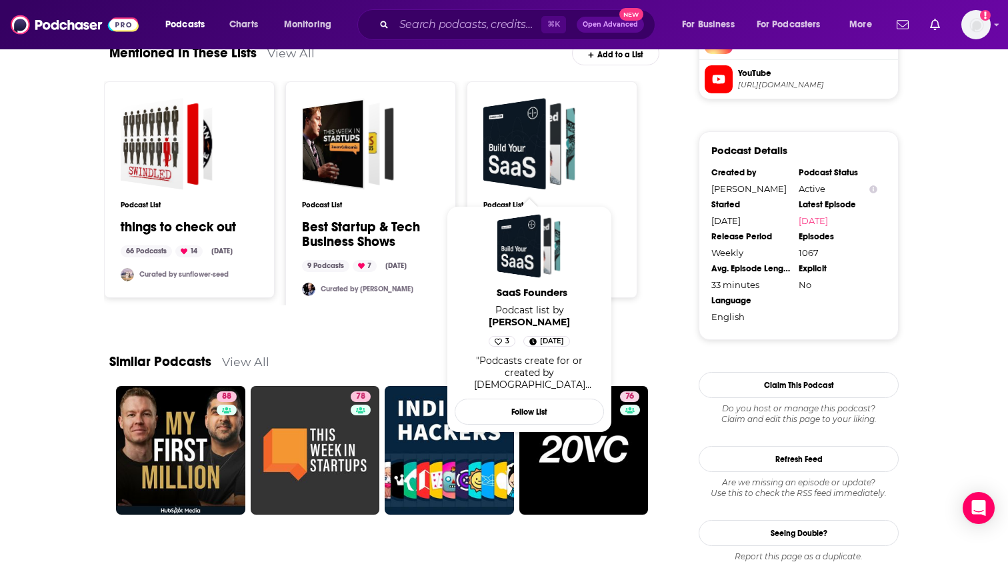
scroll to position [1294, 0]
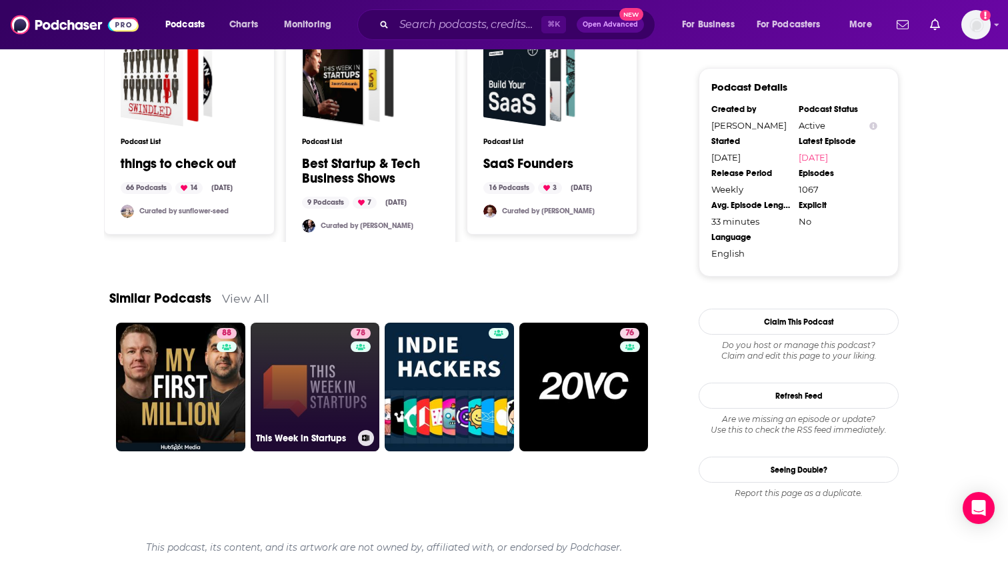
click at [330, 395] on link "78 This Week in Startups" at bounding box center [315, 387] width 129 height 129
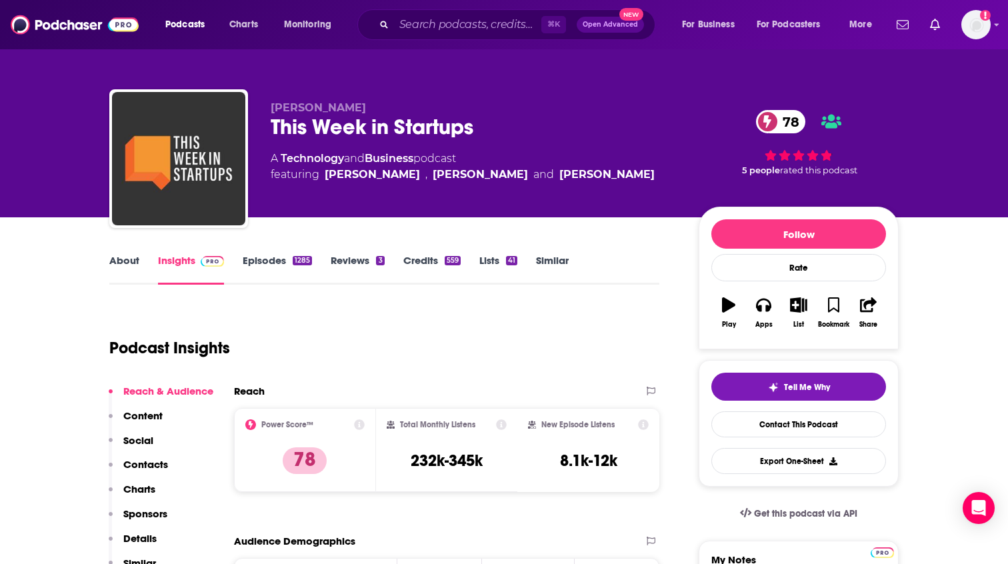
click at [125, 264] on link "About" at bounding box center [124, 269] width 30 height 31
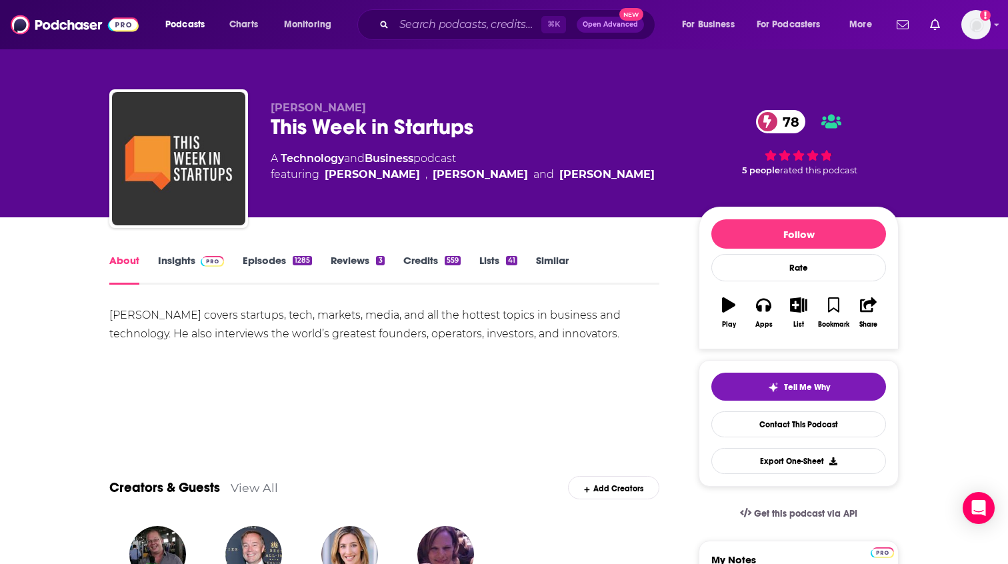
click at [271, 256] on link "Episodes 1285" at bounding box center [277, 269] width 69 height 31
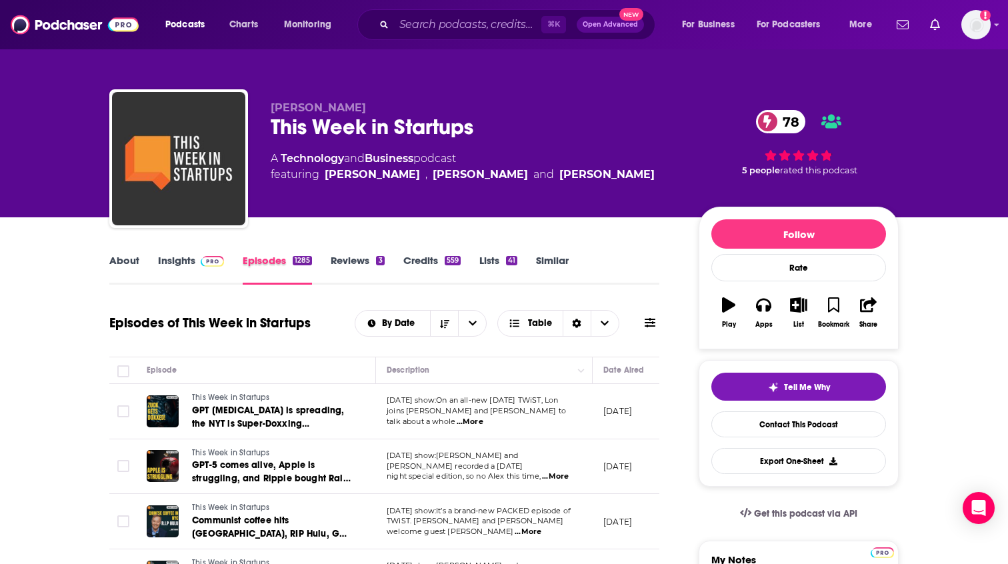
click at [329, 263] on div "Episodes 1285" at bounding box center [287, 269] width 88 height 31
click at [342, 263] on link "Reviews 3" at bounding box center [357, 269] width 53 height 31
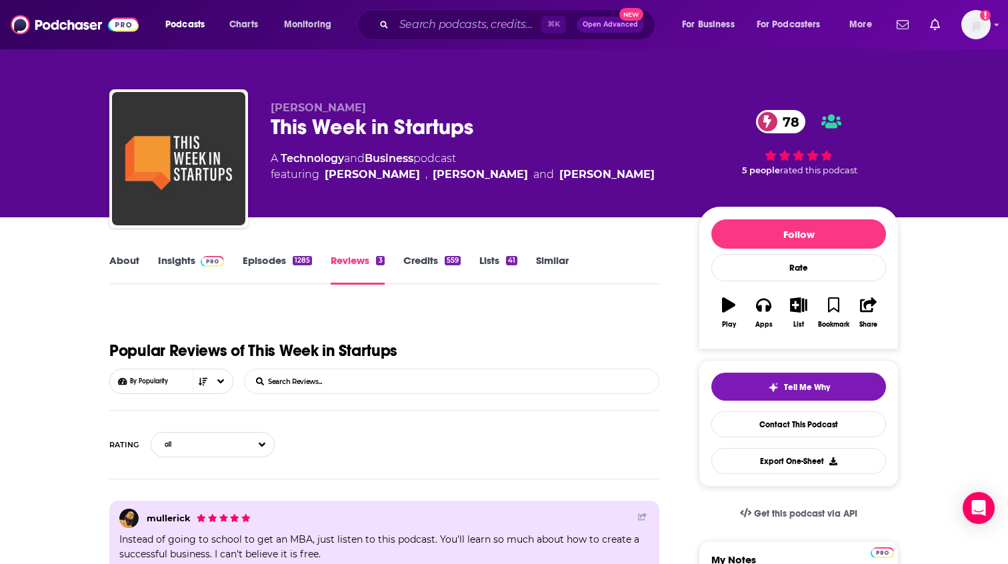
click at [186, 264] on link "Insights" at bounding box center [191, 269] width 66 height 31
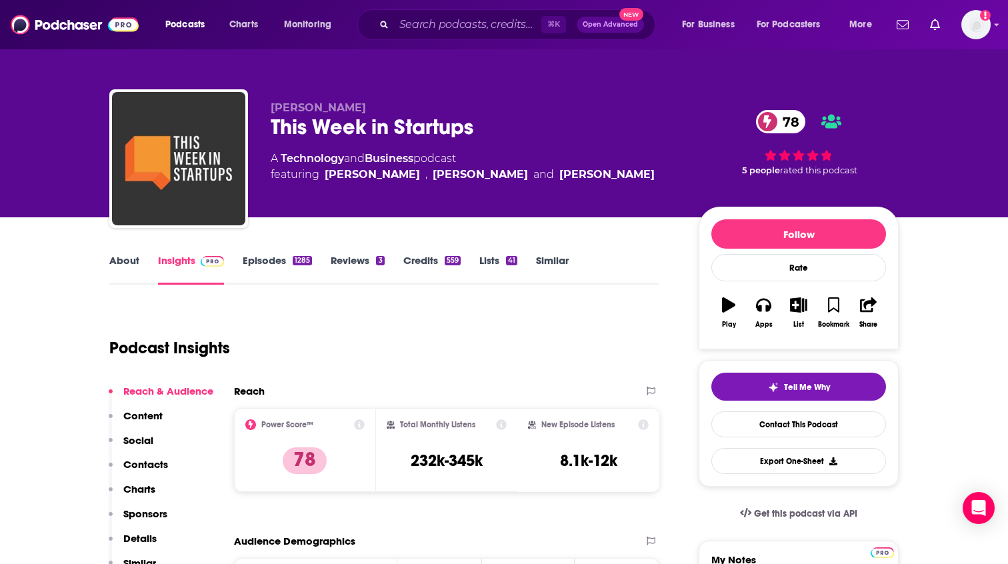
click at [272, 263] on link "Episodes 1285" at bounding box center [277, 269] width 69 height 31
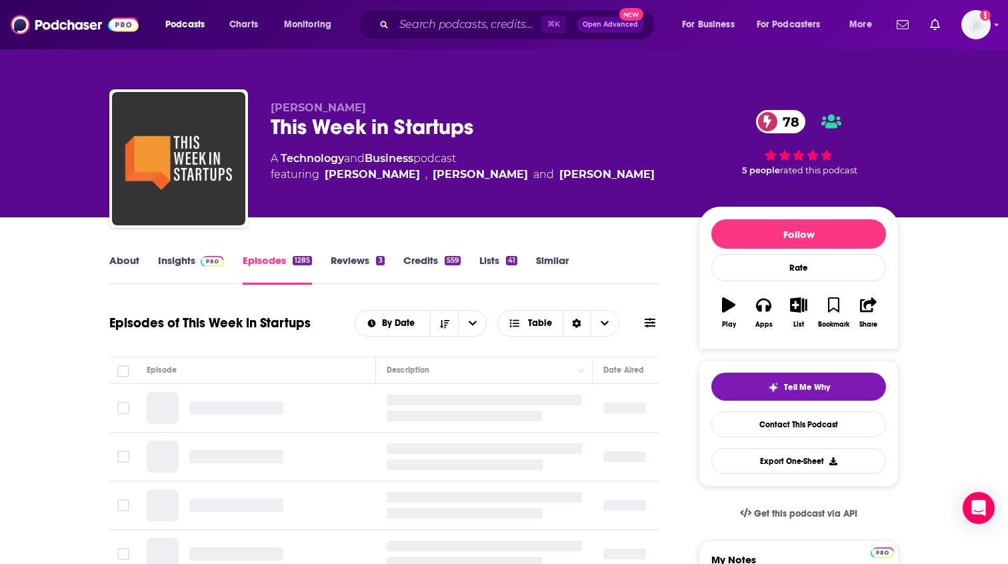
click at [172, 257] on link "Insights" at bounding box center [191, 269] width 66 height 31
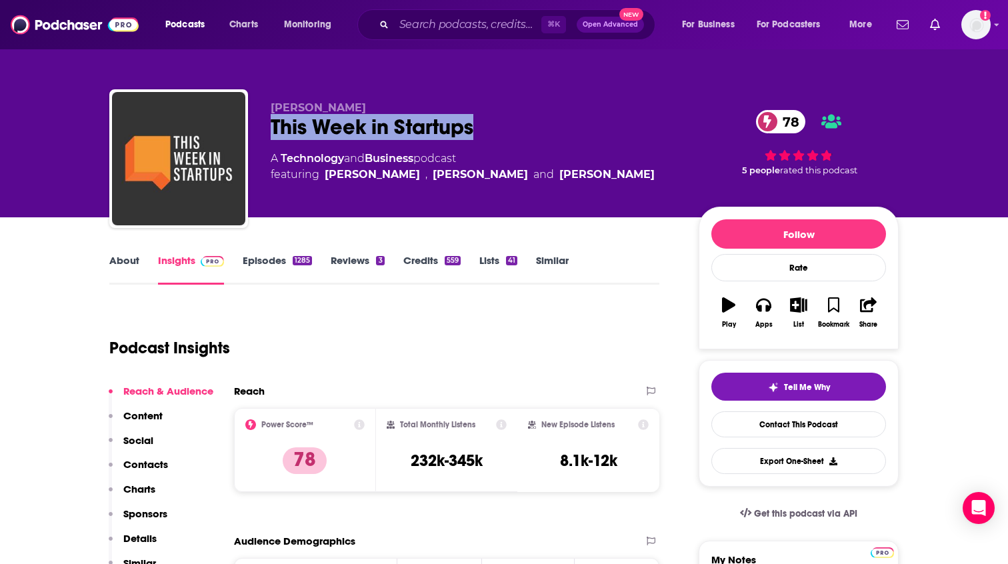
drag, startPoint x: 480, startPoint y: 126, endPoint x: 267, endPoint y: 131, distance: 212.8
click at [267, 131] on div "Jason Calacanis This Week in Startups 78 A Technology and Business podcast feat…" at bounding box center [504, 161] width 790 height 144
copy h2 "This Week in Startups"
click at [268, 258] on link "Episodes 1285" at bounding box center [277, 269] width 69 height 31
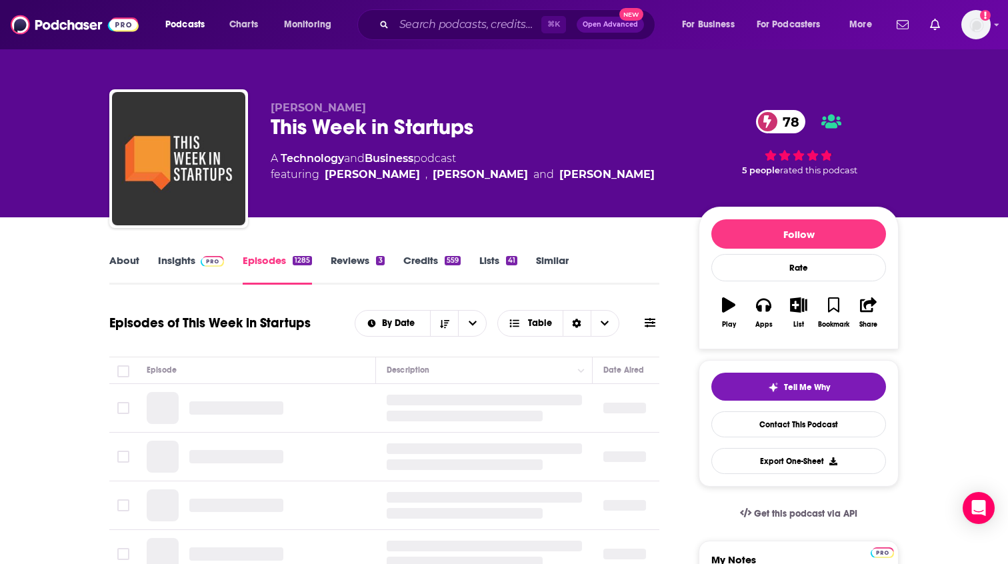
click at [173, 259] on link "Insights" at bounding box center [191, 269] width 66 height 31
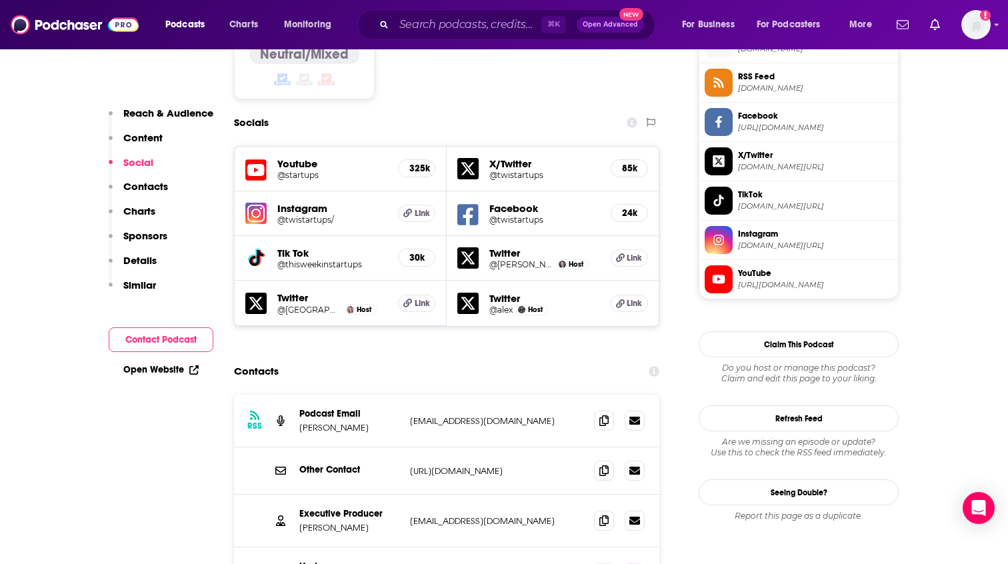
scroll to position [1112, 0]
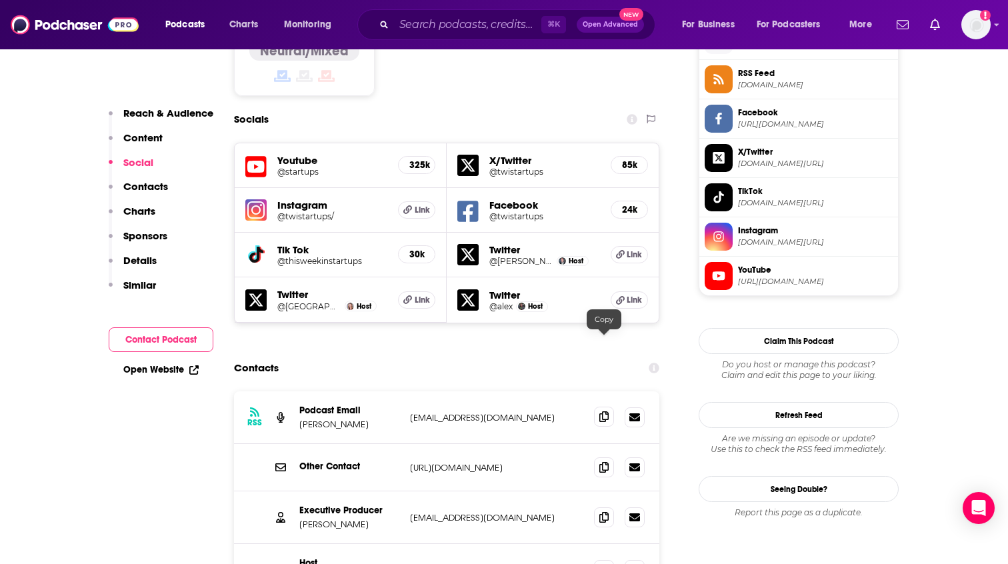
click at [607, 411] on icon at bounding box center [604, 416] width 9 height 11
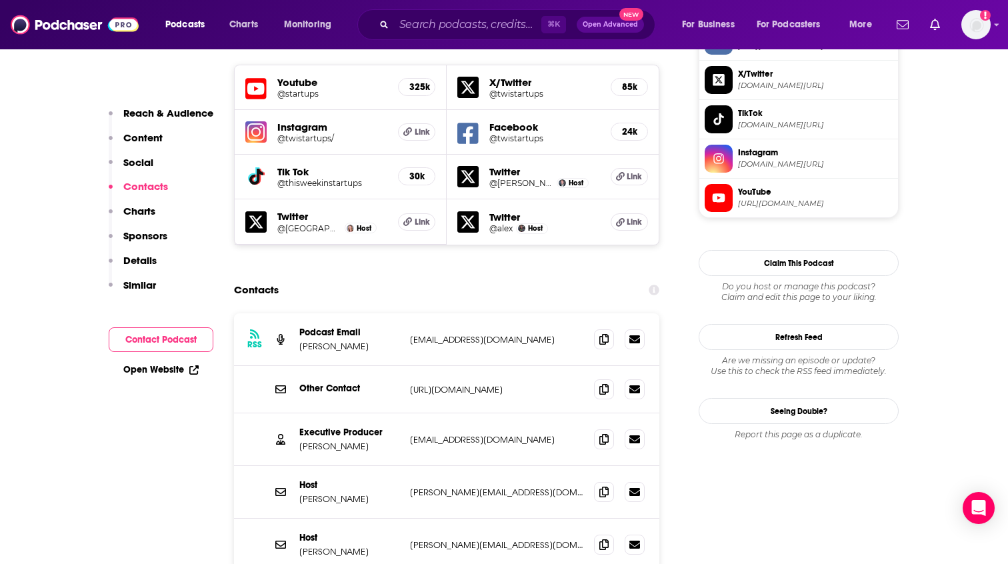
scroll to position [1193, 0]
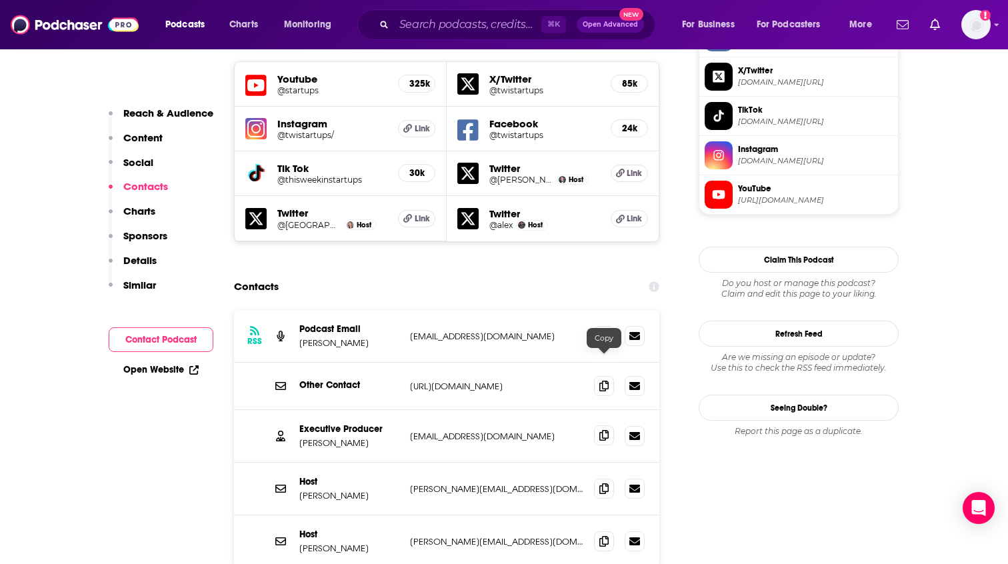
click at [604, 430] on icon at bounding box center [604, 435] width 9 height 11
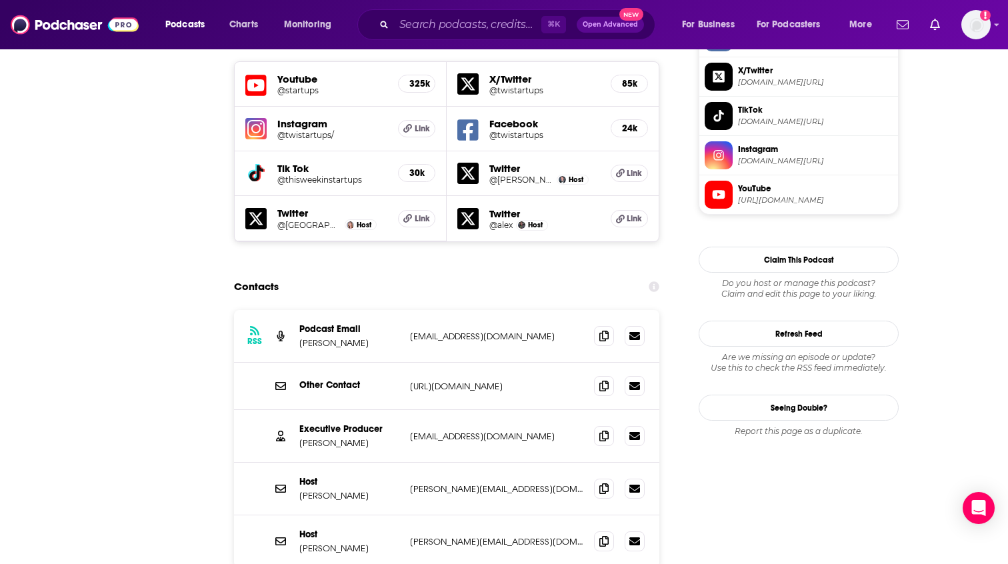
scroll to position [0, 0]
